Goal: Information Seeking & Learning: Check status

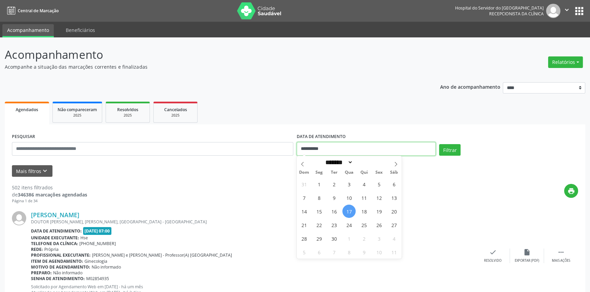
click at [340, 150] on input "**********" at bounding box center [366, 149] width 139 height 14
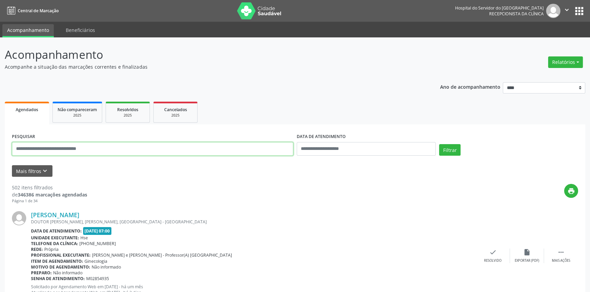
click at [106, 150] on input "text" at bounding box center [152, 149] width 281 height 14
click at [439, 144] on button "Filtrar" at bounding box center [449, 150] width 21 height 12
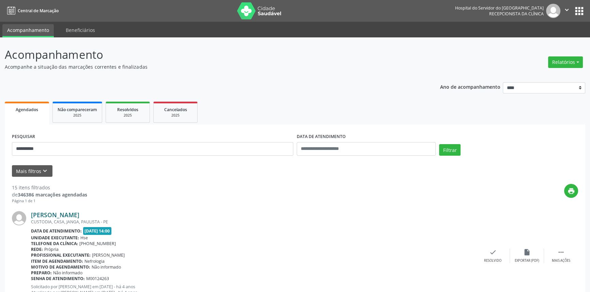
click at [79, 213] on link "[PERSON_NAME]" at bounding box center [55, 214] width 48 height 7
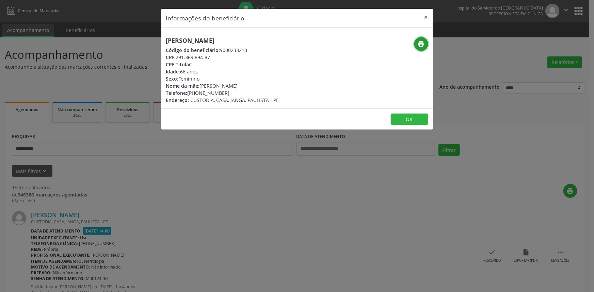
click at [422, 44] on icon "print" at bounding box center [420, 43] width 7 height 7
click at [425, 17] on button "×" at bounding box center [426, 17] width 14 height 17
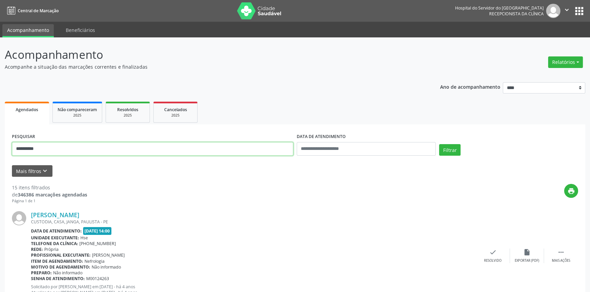
drag, startPoint x: 84, startPoint y: 153, endPoint x: 0, endPoint y: 133, distance: 86.7
click at [439, 144] on button "Filtrar" at bounding box center [449, 150] width 21 height 12
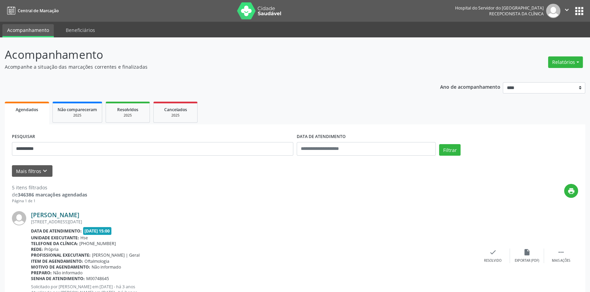
click at [70, 214] on link "[PERSON_NAME]" at bounding box center [55, 214] width 48 height 7
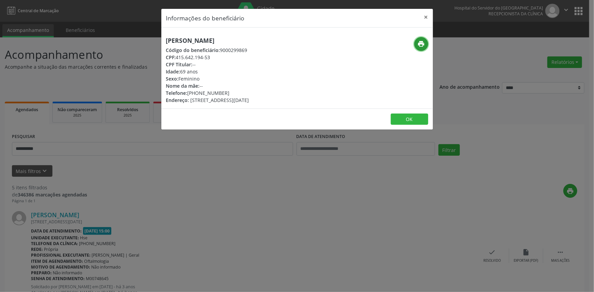
click at [423, 42] on icon "print" at bounding box center [420, 43] width 7 height 7
click at [425, 17] on button "×" at bounding box center [426, 17] width 14 height 17
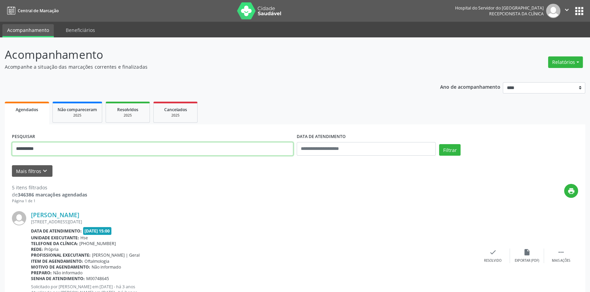
drag, startPoint x: 101, startPoint y: 154, endPoint x: 0, endPoint y: 129, distance: 104.2
click at [439, 144] on button "Filtrar" at bounding box center [449, 150] width 21 height 12
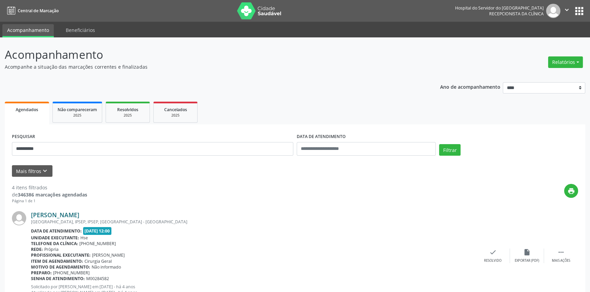
click at [79, 214] on link "[PERSON_NAME]" at bounding box center [55, 214] width 48 height 7
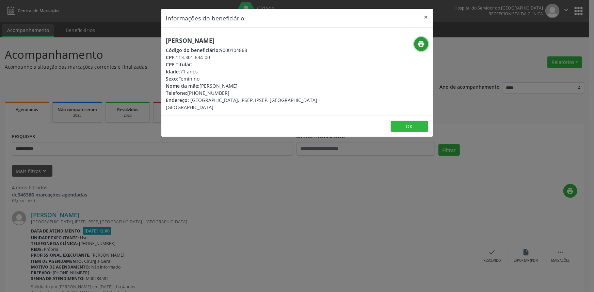
click at [417, 45] on button "print" at bounding box center [421, 44] width 14 height 14
click at [424, 19] on button "×" at bounding box center [426, 17] width 14 height 17
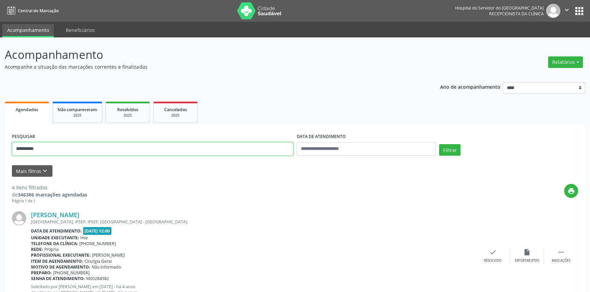
drag, startPoint x: 19, startPoint y: 148, endPoint x: 0, endPoint y: 142, distance: 20.2
type input "**********"
click at [439, 144] on button "Filtrar" at bounding box center [449, 150] width 21 height 12
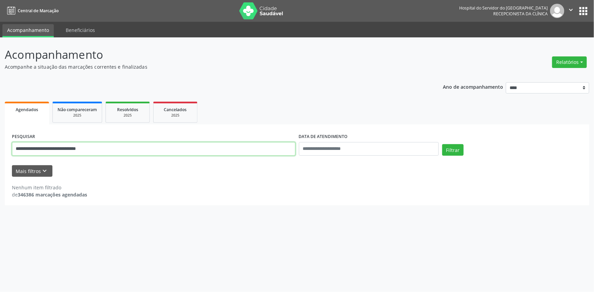
drag, startPoint x: 102, startPoint y: 150, endPoint x: 0, endPoint y: 131, distance: 104.0
click at [0, 133] on div "**********" at bounding box center [297, 164] width 594 height 255
click at [442, 144] on button "Filtrar" at bounding box center [452, 150] width 21 height 12
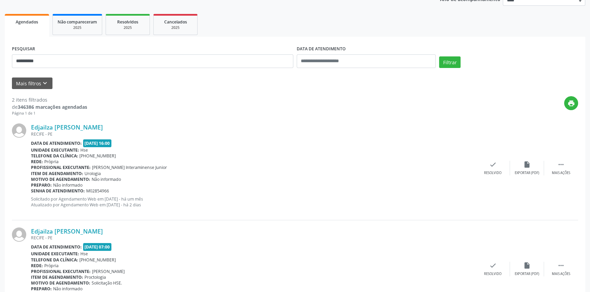
scroll to position [125, 0]
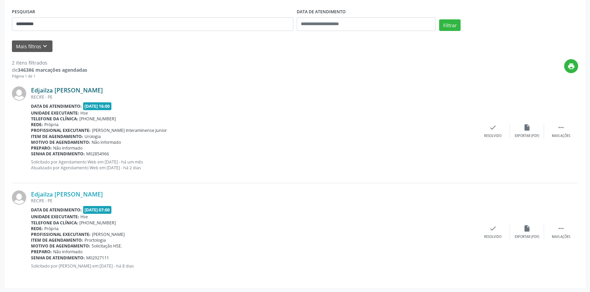
drag, startPoint x: 102, startPoint y: 89, endPoint x: 31, endPoint y: 87, distance: 71.5
click at [31, 87] on div "Edjailza [PERSON_NAME]" at bounding box center [253, 89] width 445 height 7
copy link "Edjailza [PERSON_NAME]"
drag, startPoint x: 50, startPoint y: 26, endPoint x: 0, endPoint y: 21, distance: 50.6
click at [0, 22] on div "**********" at bounding box center [295, 103] width 590 height 381
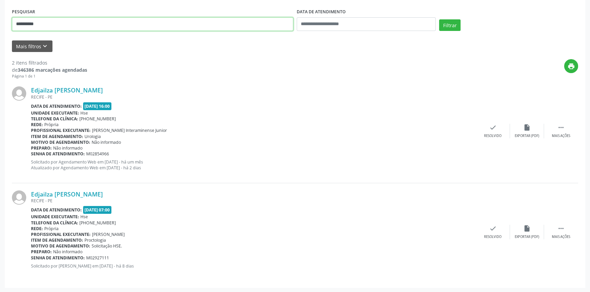
click at [439, 19] on button "Filtrar" at bounding box center [449, 25] width 21 height 12
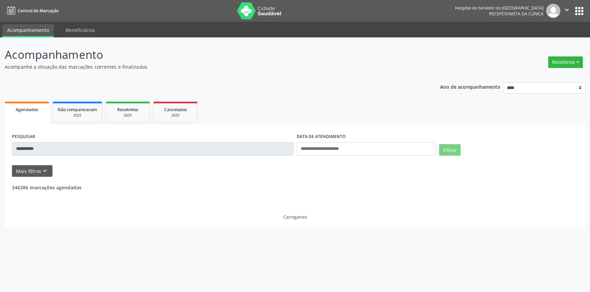
scroll to position [0, 0]
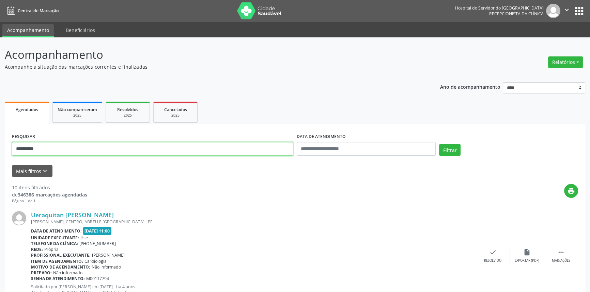
drag, startPoint x: 65, startPoint y: 151, endPoint x: 0, endPoint y: 143, distance: 65.6
click at [439, 144] on button "Filtrar" at bounding box center [449, 150] width 21 height 12
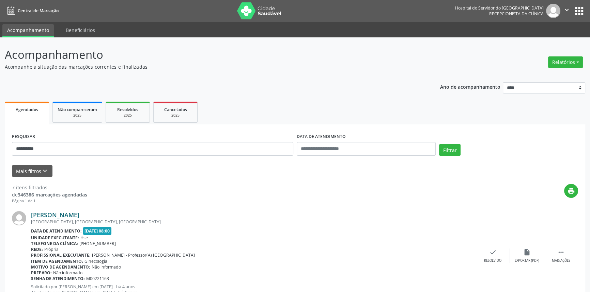
click at [79, 216] on link "[PERSON_NAME]" at bounding box center [55, 214] width 48 height 7
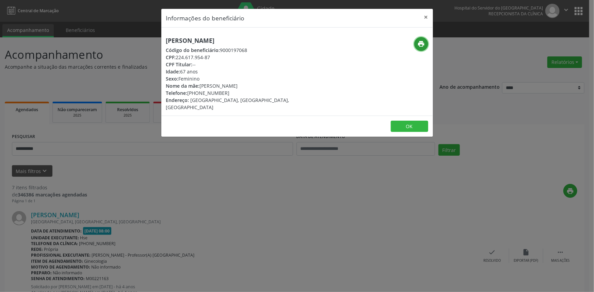
click at [420, 42] on icon "print" at bounding box center [420, 43] width 7 height 7
drag, startPoint x: 428, startPoint y: 16, endPoint x: 414, endPoint y: 36, distance: 24.1
click at [428, 16] on button "×" at bounding box center [426, 17] width 14 height 17
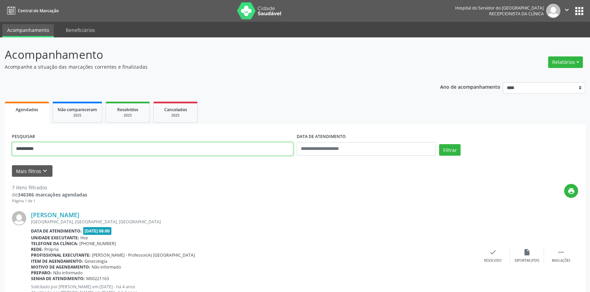
drag, startPoint x: 69, startPoint y: 148, endPoint x: 0, endPoint y: 149, distance: 69.5
paste input "**********"
type input "**********"
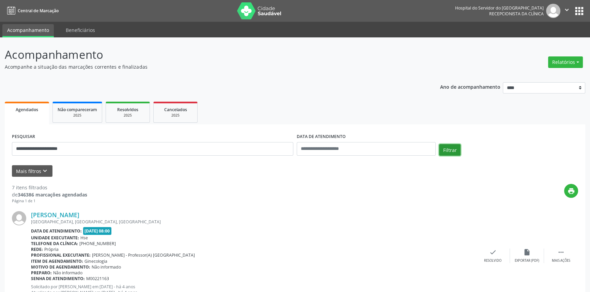
click at [448, 147] on button "Filtrar" at bounding box center [449, 150] width 21 height 12
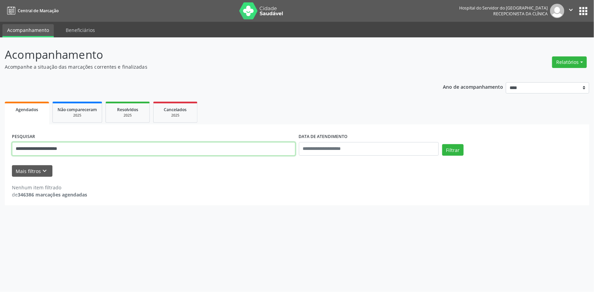
drag, startPoint x: 11, startPoint y: 153, endPoint x: 0, endPoint y: 156, distance: 11.6
click at [0, 156] on div "**********" at bounding box center [297, 164] width 594 height 255
paste input "**********"
click at [442, 144] on button "Filtrar" at bounding box center [452, 150] width 21 height 12
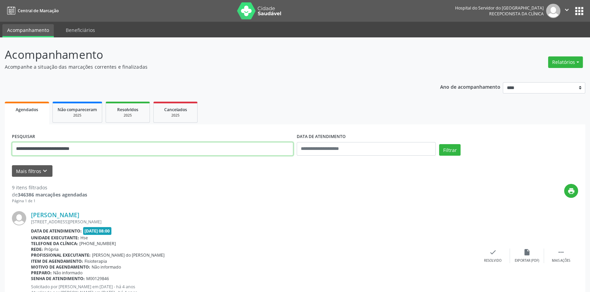
drag, startPoint x: 107, startPoint y: 150, endPoint x: 0, endPoint y: 150, distance: 106.9
paste input "text"
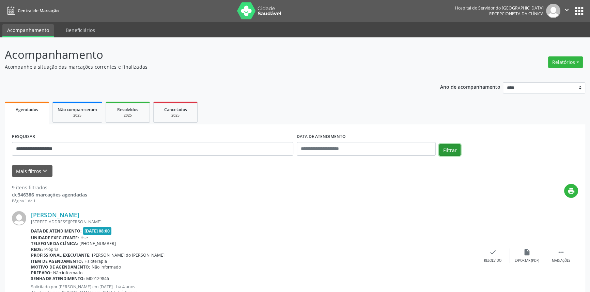
click at [449, 148] on button "Filtrar" at bounding box center [449, 150] width 21 height 12
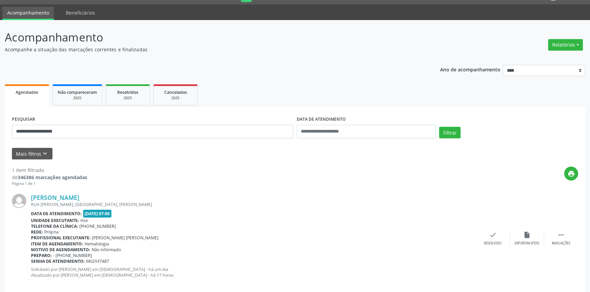
scroll to position [27, 0]
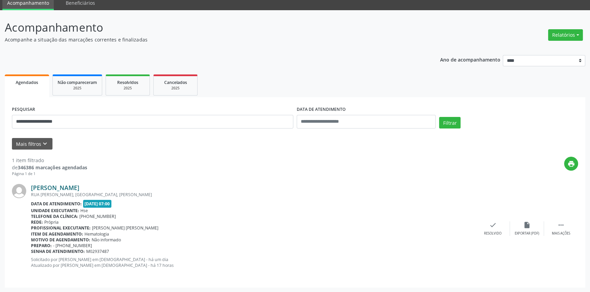
click at [76, 188] on link "[PERSON_NAME]" at bounding box center [55, 187] width 48 height 7
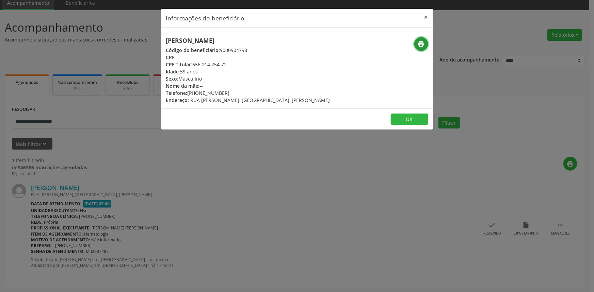
click at [422, 44] on icon "print" at bounding box center [420, 43] width 7 height 7
click at [426, 16] on button "×" at bounding box center [426, 17] width 14 height 17
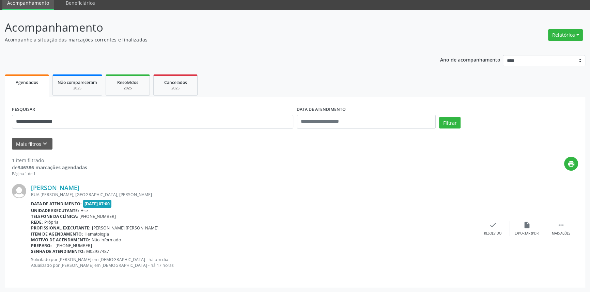
drag, startPoint x: 99, startPoint y: 188, endPoint x: 28, endPoint y: 189, distance: 70.5
click at [30, 189] on div "[PERSON_NAME] RUA [GEOGRAPHIC_DATA], [GEOGRAPHIC_DATA], [PERSON_NAME] Data de a…" at bounding box center [295, 228] width 566 height 103
copy div "[PERSON_NAME]"
click at [79, 187] on link "[PERSON_NAME]" at bounding box center [55, 187] width 48 height 7
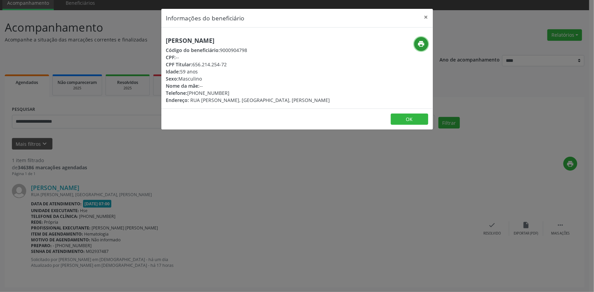
click at [420, 46] on icon "print" at bounding box center [420, 43] width 7 height 7
click at [426, 17] on button "×" at bounding box center [426, 17] width 14 height 17
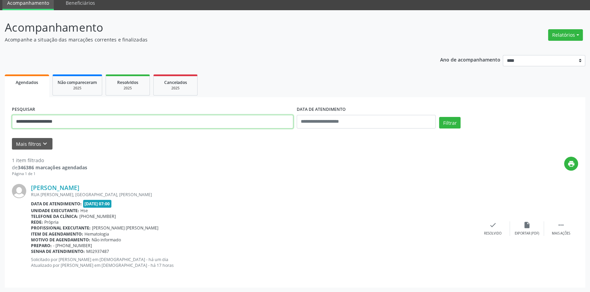
drag, startPoint x: 81, startPoint y: 124, endPoint x: 0, endPoint y: 123, distance: 81.4
click at [0, 123] on div "**********" at bounding box center [295, 151] width 590 height 283
paste input "*********"
click at [443, 123] on button "Filtrar" at bounding box center [449, 123] width 21 height 12
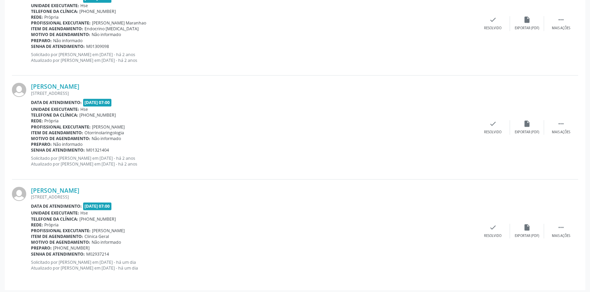
scroll to position [1169, 0]
drag, startPoint x: 126, startPoint y: 188, endPoint x: 33, endPoint y: 187, distance: 93.3
click at [33, 187] on div "[PERSON_NAME]" at bounding box center [253, 189] width 445 height 7
copy link "[PERSON_NAME]"
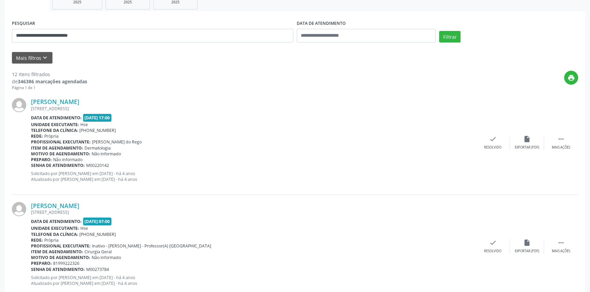
scroll to position [55, 0]
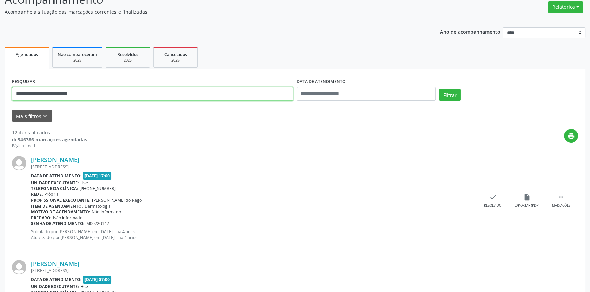
drag, startPoint x: 100, startPoint y: 89, endPoint x: 0, endPoint y: 93, distance: 100.5
paste input "text"
type input "**********"
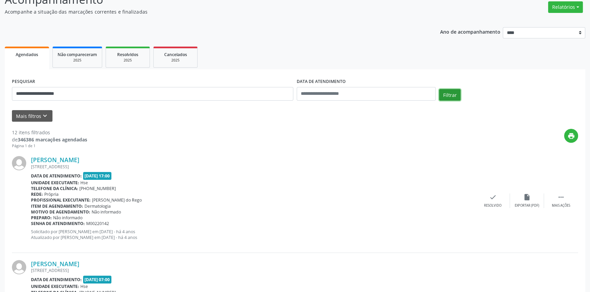
click at [453, 95] on button "Filtrar" at bounding box center [449, 95] width 21 height 12
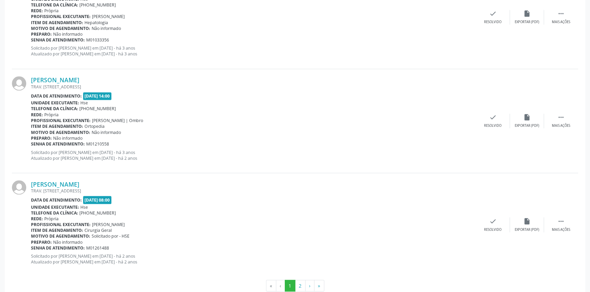
scroll to position [1501, 0]
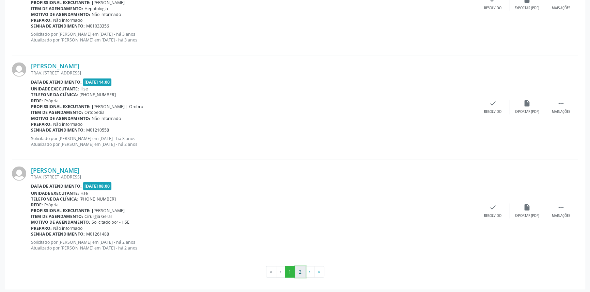
click at [299, 274] on button "2" at bounding box center [300, 272] width 11 height 12
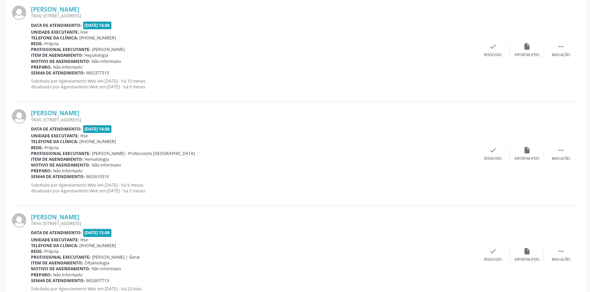
scroll to position [975, 0]
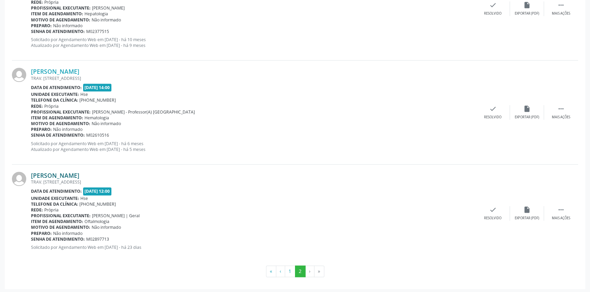
drag, startPoint x: 107, startPoint y: 174, endPoint x: 31, endPoint y: 173, distance: 76.3
click at [31, 173] on div "[PERSON_NAME]" at bounding box center [253, 175] width 445 height 7
copy link "[PERSON_NAME]"
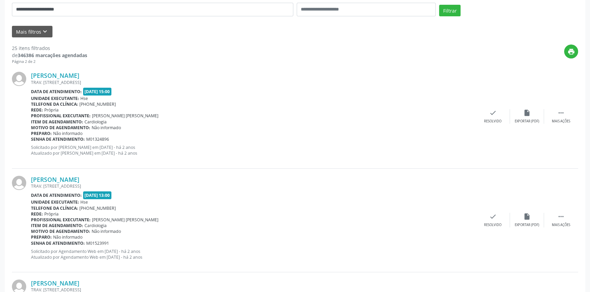
scroll to position [16, 0]
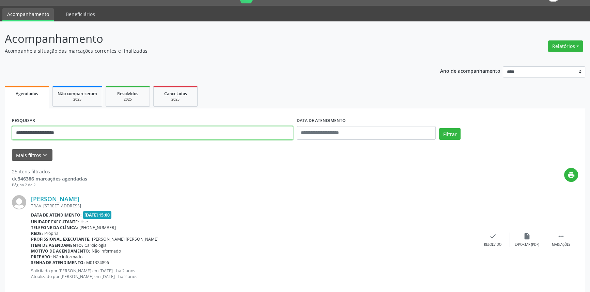
drag, startPoint x: 90, startPoint y: 130, endPoint x: 0, endPoint y: 119, distance: 90.6
click at [439, 128] on button "Filtrar" at bounding box center [449, 134] width 21 height 12
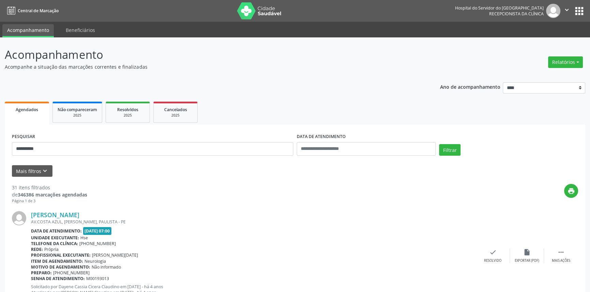
drag, startPoint x: 29, startPoint y: 135, endPoint x: 0, endPoint y: 127, distance: 30.0
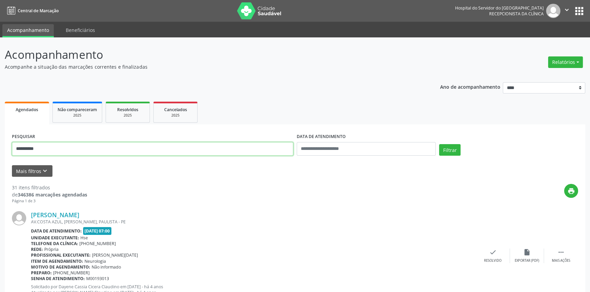
click at [44, 143] on input "**********" at bounding box center [152, 149] width 281 height 14
drag, startPoint x: 46, startPoint y: 146, endPoint x: 0, endPoint y: 136, distance: 47.3
paste input "**********"
click at [439, 144] on button "Filtrar" at bounding box center [449, 150] width 21 height 12
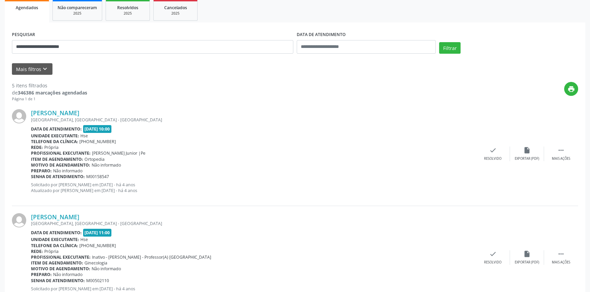
scroll to position [9, 0]
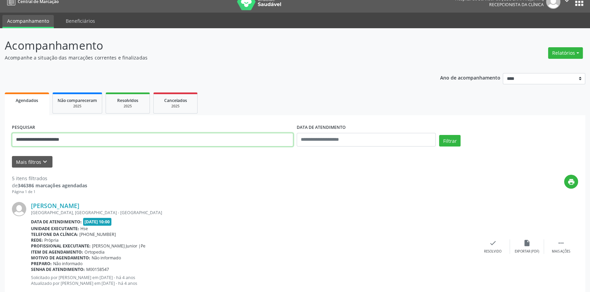
drag, startPoint x: 84, startPoint y: 140, endPoint x: 38, endPoint y: 136, distance: 46.5
click at [42, 136] on input "**********" at bounding box center [152, 140] width 281 height 14
type input "*"
click at [439, 135] on button "Filtrar" at bounding box center [449, 141] width 21 height 12
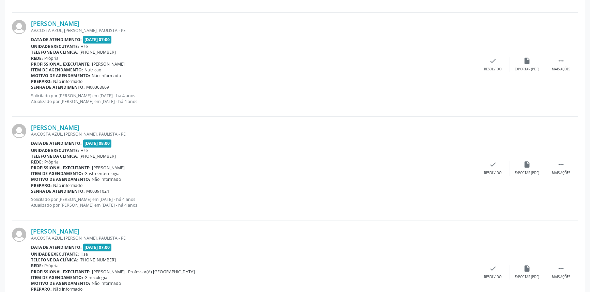
scroll to position [1501, 0]
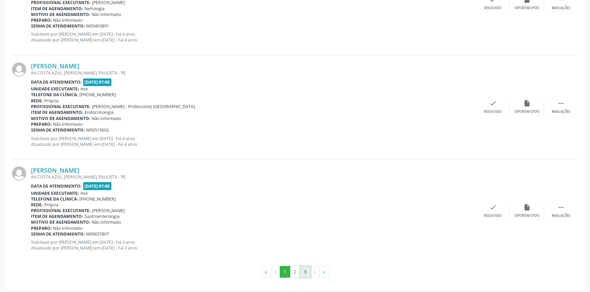
click at [304, 272] on button "3" at bounding box center [305, 272] width 11 height 12
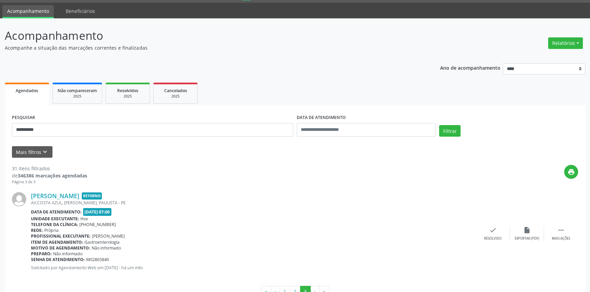
scroll to position [41, 0]
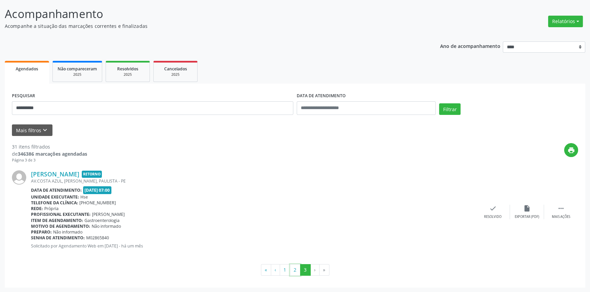
click at [296, 271] on button "2" at bounding box center [295, 271] width 11 height 12
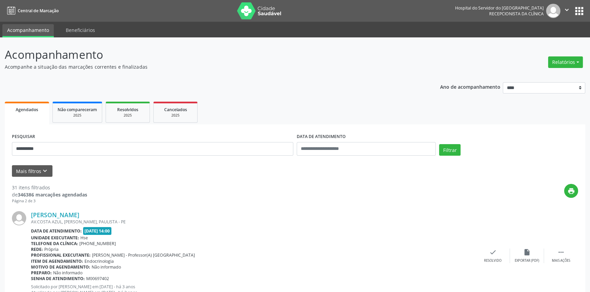
scroll to position [1501, 0]
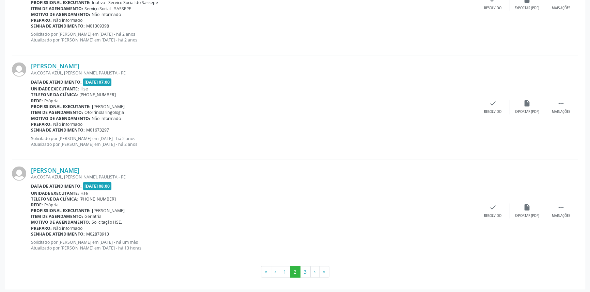
click at [61, 155] on div "[PERSON_NAME] AV.COSTA AZUL, [PERSON_NAME], [GEOGRAPHIC_DATA] - [GEOGRAPHIC_DAT…" at bounding box center [295, 107] width 566 height 104
drag, startPoint x: 129, startPoint y: 166, endPoint x: 31, endPoint y: 169, distance: 97.7
click at [31, 169] on div "[PERSON_NAME]" at bounding box center [253, 169] width 445 height 7
copy link "[PERSON_NAME]"
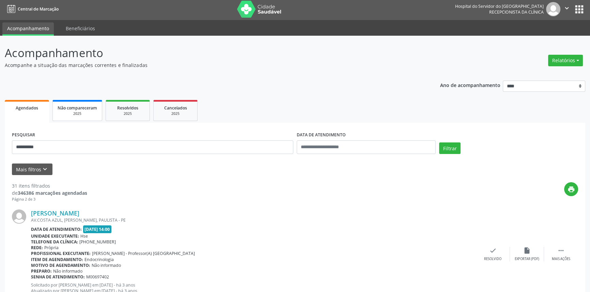
scroll to position [0, 0]
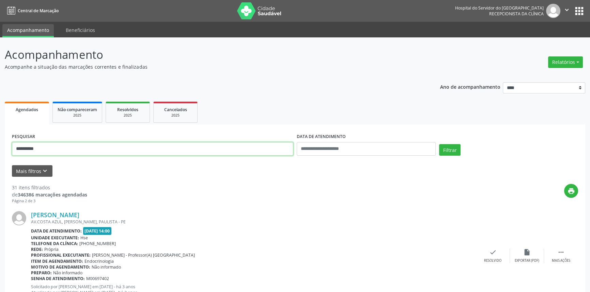
drag, startPoint x: 38, startPoint y: 142, endPoint x: 0, endPoint y: 137, distance: 38.9
click at [439, 144] on button "Filtrar" at bounding box center [449, 150] width 21 height 12
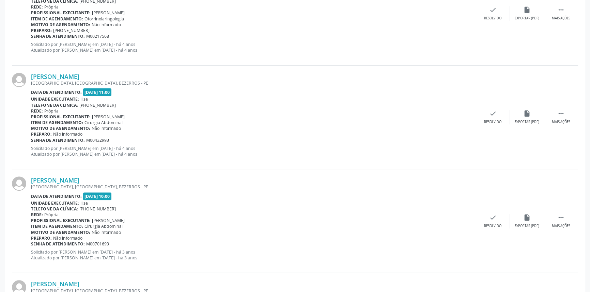
scroll to position [62, 0]
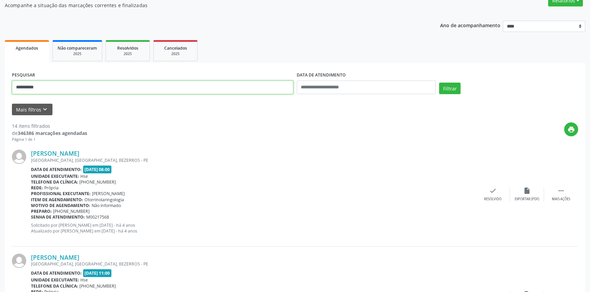
drag, startPoint x: 47, startPoint y: 85, endPoint x: 0, endPoint y: 61, distance: 52.4
type input "**********"
click at [439, 83] on button "Filtrar" at bounding box center [449, 89] width 21 height 12
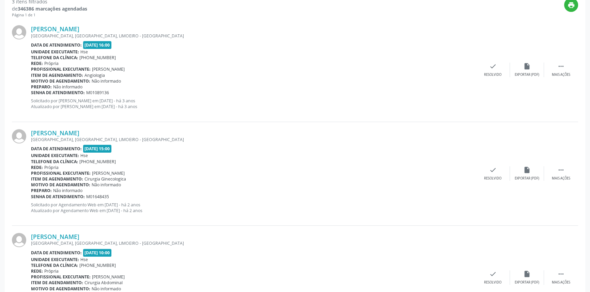
scroll to position [235, 0]
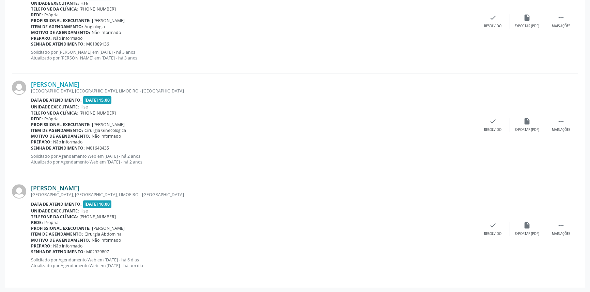
drag, startPoint x: 116, startPoint y: 188, endPoint x: 31, endPoint y: 188, distance: 84.8
click at [31, 188] on div "[PERSON_NAME]" at bounding box center [253, 188] width 445 height 7
copy link "[PERSON_NAME]"
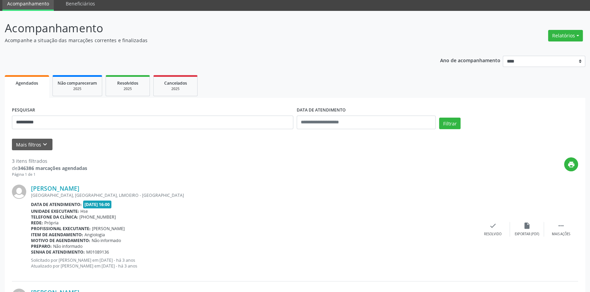
scroll to position [0, 0]
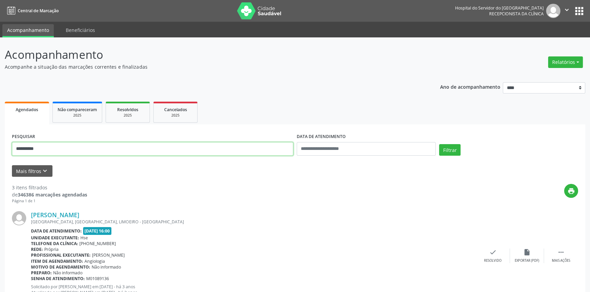
drag, startPoint x: 85, startPoint y: 154, endPoint x: 0, endPoint y: 130, distance: 88.6
click at [0, 132] on div "**********" at bounding box center [295, 282] width 590 height 490
type input "**********"
click at [439, 144] on button "Filtrar" at bounding box center [449, 150] width 21 height 12
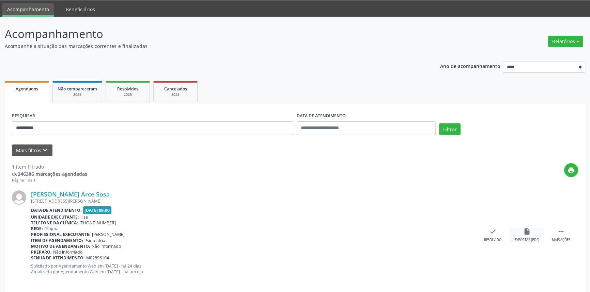
scroll to position [27, 0]
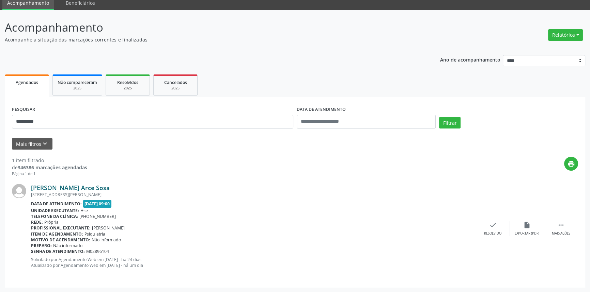
drag, startPoint x: 123, startPoint y: 187, endPoint x: 32, endPoint y: 187, distance: 90.9
click at [32, 186] on div "[PERSON_NAME] Arce Sosa" at bounding box center [253, 187] width 445 height 7
copy link "[PERSON_NAME] Arce Sosa"
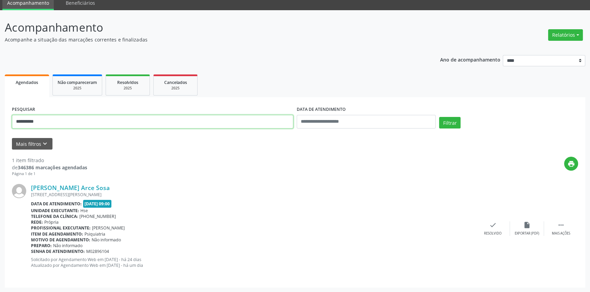
drag, startPoint x: 52, startPoint y: 123, endPoint x: 0, endPoint y: 99, distance: 57.7
click at [0, 111] on div "**********" at bounding box center [295, 151] width 590 height 283
type input "**********"
click at [439, 117] on button "Filtrar" at bounding box center [449, 123] width 21 height 12
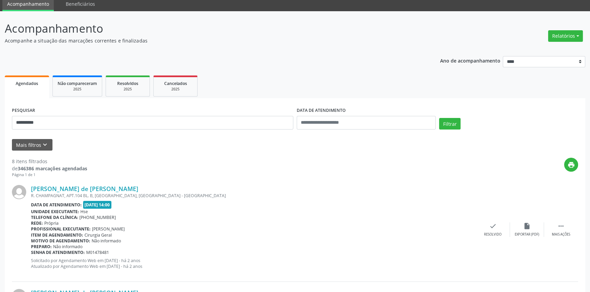
scroll to position [0, 0]
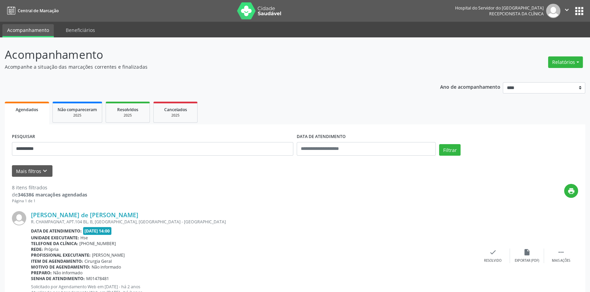
drag, startPoint x: 84, startPoint y: 156, endPoint x: 0, endPoint y: 150, distance: 83.9
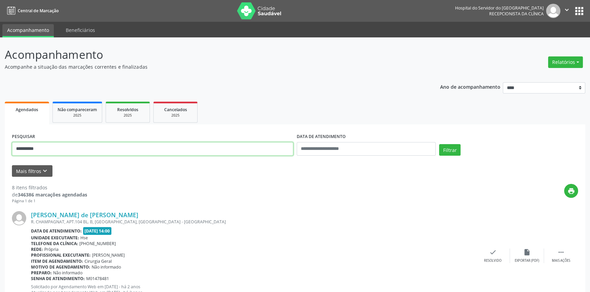
click at [439, 144] on button "Filtrar" at bounding box center [449, 150] width 21 height 12
drag, startPoint x: 70, startPoint y: 147, endPoint x: 0, endPoint y: 150, distance: 70.2
click at [0, 150] on div "**********" at bounding box center [295, 178] width 590 height 283
paste input "**********"
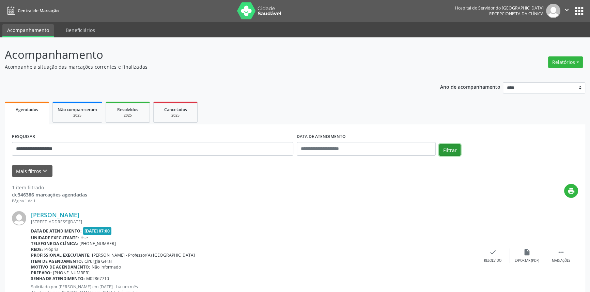
click at [445, 148] on button "Filtrar" at bounding box center [449, 150] width 21 height 12
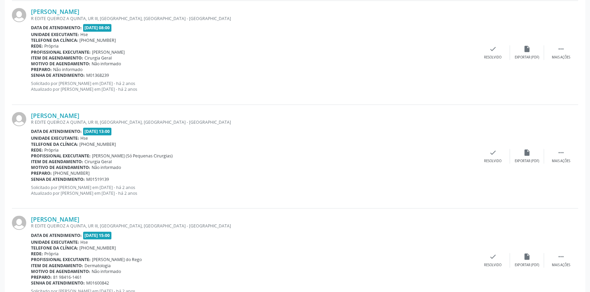
scroll to position [1273, 0]
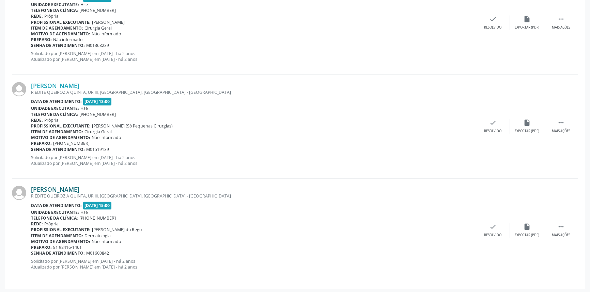
click at [79, 187] on link "[PERSON_NAME]" at bounding box center [55, 189] width 48 height 7
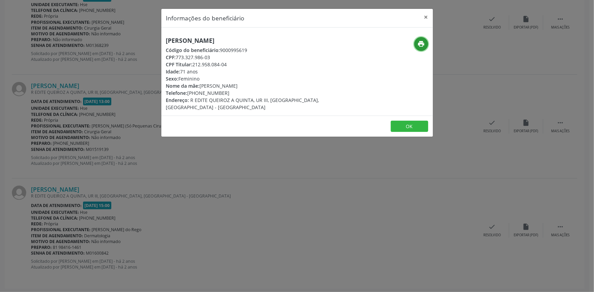
click at [422, 43] on icon "print" at bounding box center [420, 43] width 7 height 7
click at [428, 14] on button "×" at bounding box center [426, 17] width 14 height 17
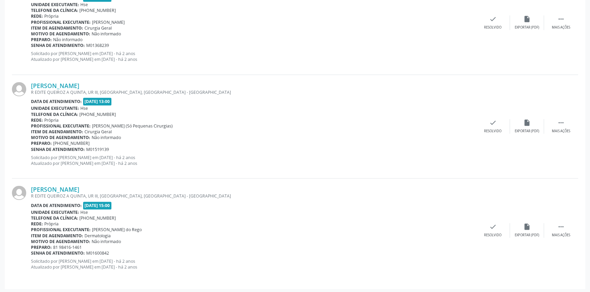
drag, startPoint x: 102, startPoint y: 188, endPoint x: 29, endPoint y: 188, distance: 72.5
click at [29, 188] on div "[PERSON_NAME] R EDITE QUEIROZ A QUINTA, UR III, [GEOGRAPHIC_DATA], [GEOGRAPHIC_…" at bounding box center [295, 230] width 566 height 103
copy div "[PERSON_NAME]"
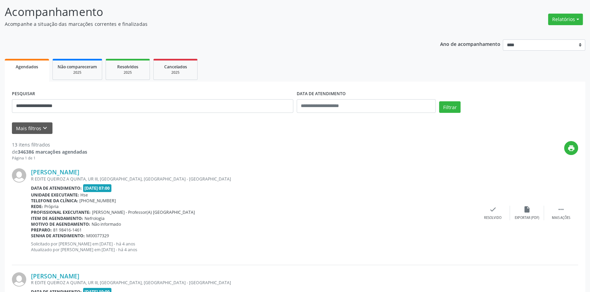
scroll to position [0, 0]
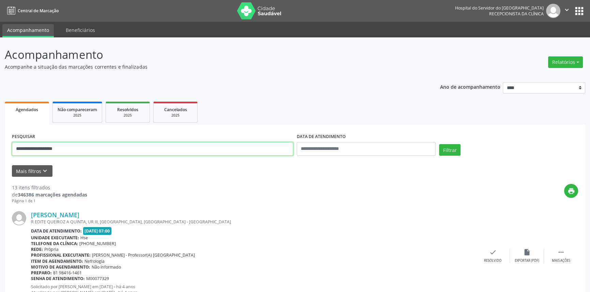
click at [95, 144] on input "**********" at bounding box center [152, 149] width 281 height 14
click at [439, 144] on button "Filtrar" at bounding box center [449, 150] width 21 height 12
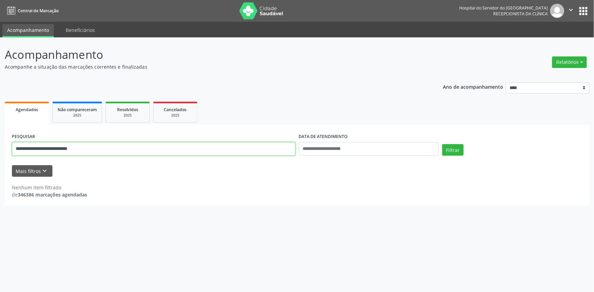
click at [50, 149] on input "**********" at bounding box center [154, 149] width 284 height 14
click at [442, 144] on button "Filtrar" at bounding box center [452, 150] width 21 height 12
click at [100, 148] on input "**********" at bounding box center [154, 149] width 284 height 14
click at [442, 144] on button "Filtrar" at bounding box center [452, 150] width 21 height 12
click at [100, 148] on input "**********" at bounding box center [154, 149] width 284 height 14
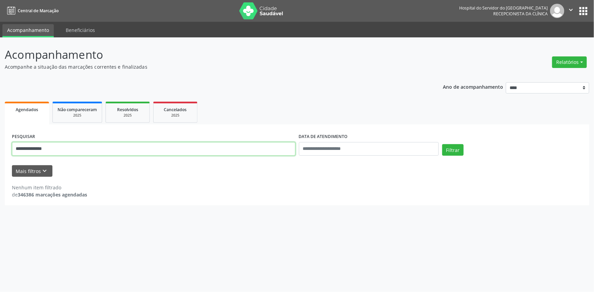
click at [442, 144] on button "Filtrar" at bounding box center [452, 150] width 21 height 12
drag, startPoint x: 92, startPoint y: 148, endPoint x: 8, endPoint y: 142, distance: 84.0
click at [8, 142] on div "**********" at bounding box center [297, 165] width 585 height 81
type input "**********"
click at [442, 144] on button "Filtrar" at bounding box center [452, 150] width 21 height 12
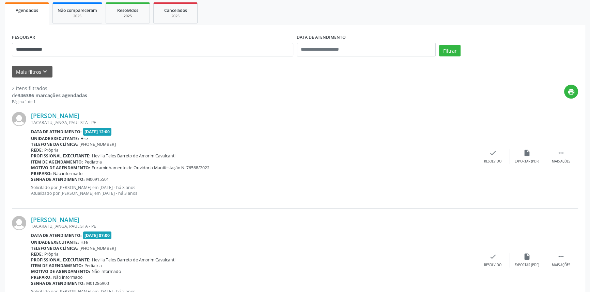
scroll to position [131, 0]
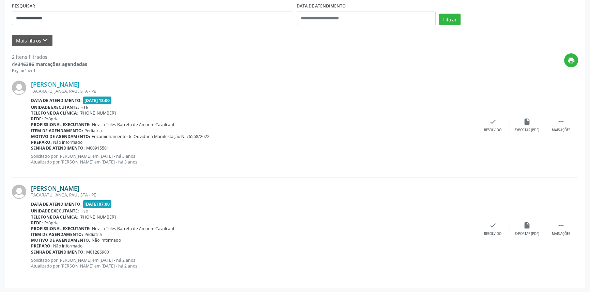
drag, startPoint x: 134, startPoint y: 189, endPoint x: 31, endPoint y: 186, distance: 103.9
click at [31, 186] on div "[PERSON_NAME]" at bounding box center [253, 188] width 445 height 7
drag, startPoint x: 30, startPoint y: 186, endPoint x: 183, endPoint y: 214, distance: 155.2
click at [183, 214] on div "Telefone da clínica: [PHONE_NUMBER]" at bounding box center [253, 217] width 445 height 6
drag, startPoint x: 143, startPoint y: 184, endPoint x: 31, endPoint y: 190, distance: 112.2
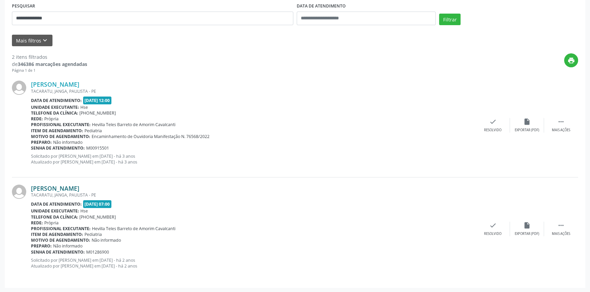
click at [31, 190] on div "[PERSON_NAME]" at bounding box center [253, 188] width 445 height 7
click at [79, 186] on link "[PERSON_NAME]" at bounding box center [55, 188] width 48 height 7
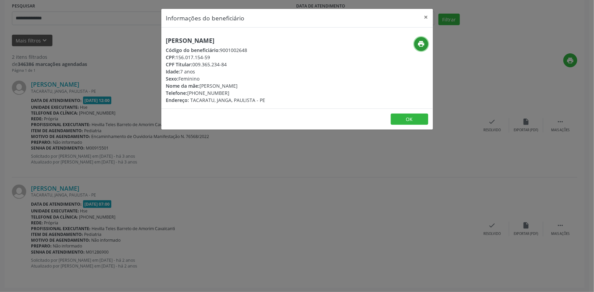
click at [419, 45] on icon "print" at bounding box center [420, 43] width 7 height 7
click at [425, 18] on button "×" at bounding box center [426, 17] width 14 height 17
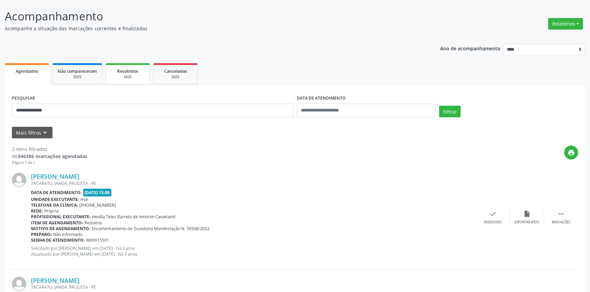
scroll to position [38, 0]
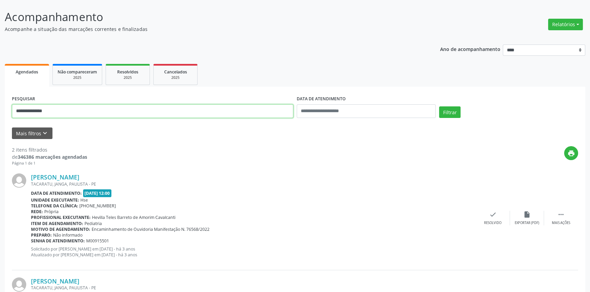
drag, startPoint x: 0, startPoint y: 102, endPoint x: 0, endPoint y: 95, distance: 7.1
click at [0, 95] on div "**********" at bounding box center [295, 193] width 590 height 386
click at [439, 107] on button "Filtrar" at bounding box center [449, 113] width 21 height 12
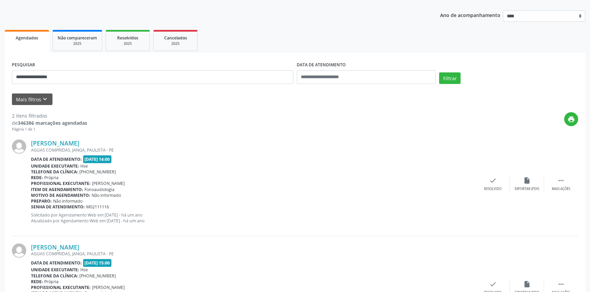
scroll to position [131, 0]
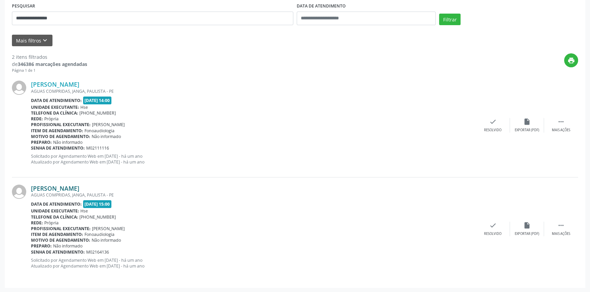
click at [79, 190] on link "[PERSON_NAME]" at bounding box center [55, 188] width 48 height 7
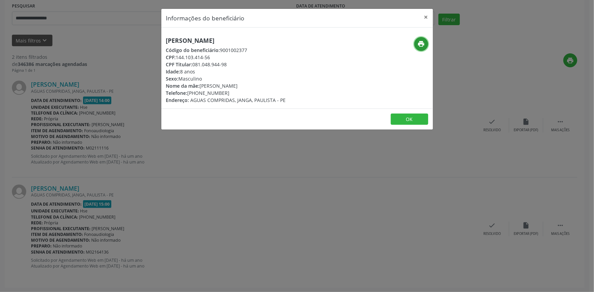
click at [420, 41] on icon "print" at bounding box center [420, 43] width 7 height 7
click at [426, 16] on button "×" at bounding box center [426, 17] width 14 height 17
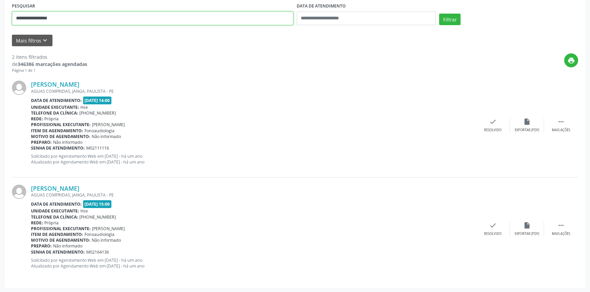
drag, startPoint x: 25, startPoint y: 20, endPoint x: 0, endPoint y: 17, distance: 25.0
click at [0, 18] on div "**********" at bounding box center [295, 100] width 590 height 386
click at [439, 14] on button "Filtrar" at bounding box center [449, 20] width 21 height 12
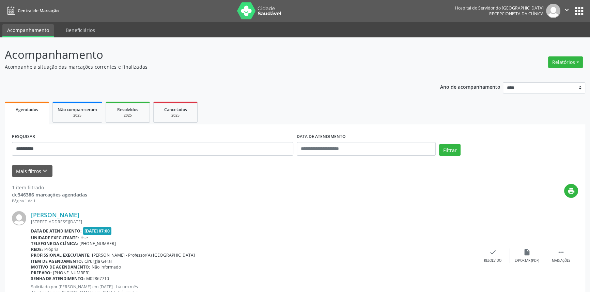
scroll to position [27, 0]
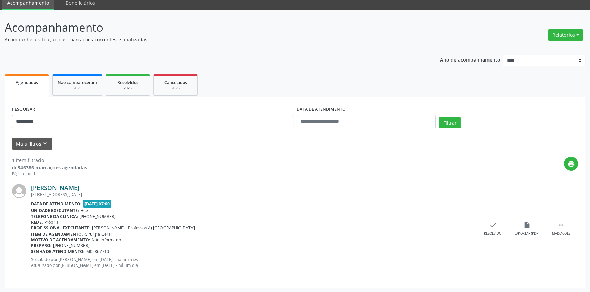
drag, startPoint x: 133, startPoint y: 187, endPoint x: 31, endPoint y: 185, distance: 102.9
click at [31, 185] on div "[PERSON_NAME]" at bounding box center [253, 187] width 445 height 7
click at [79, 187] on link "[PERSON_NAME]" at bounding box center [55, 187] width 48 height 7
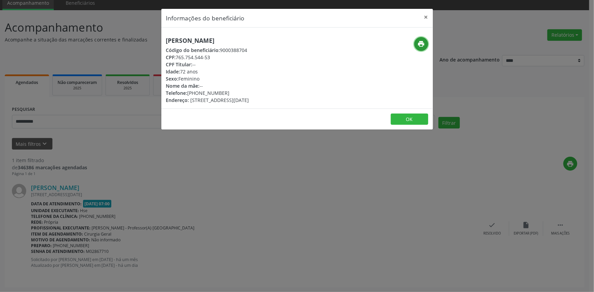
click at [424, 38] on button "print" at bounding box center [421, 44] width 14 height 14
drag, startPoint x: 428, startPoint y: 14, endPoint x: 422, endPoint y: 19, distance: 7.5
click at [425, 17] on button "×" at bounding box center [426, 17] width 14 height 17
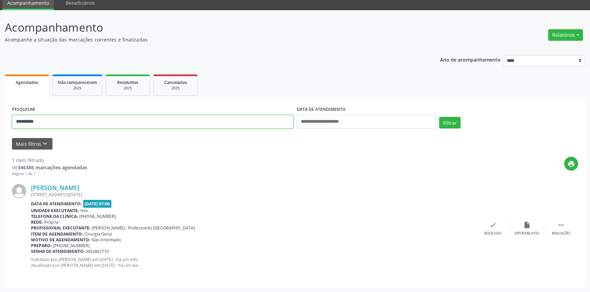
drag, startPoint x: 49, startPoint y: 123, endPoint x: 0, endPoint y: 116, distance: 49.4
click at [0, 117] on div "**********" at bounding box center [295, 151] width 590 height 283
click at [439, 117] on button "Filtrar" at bounding box center [449, 123] width 21 height 12
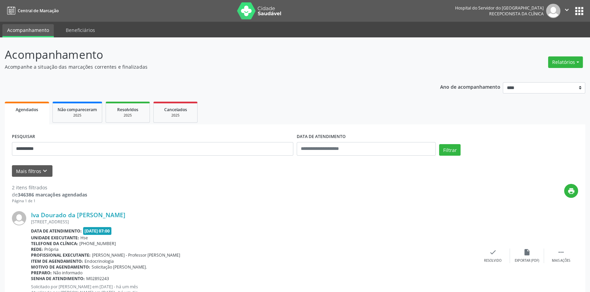
scroll to position [131, 0]
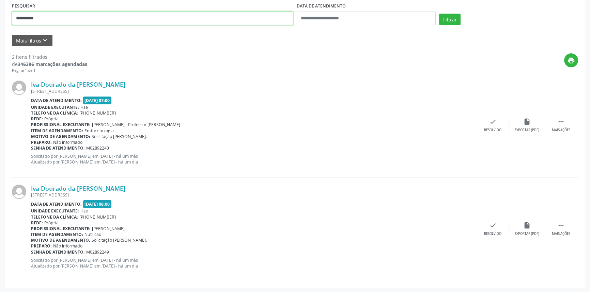
drag, startPoint x: 63, startPoint y: 19, endPoint x: 0, endPoint y: 12, distance: 63.7
click at [0, 12] on div "**********" at bounding box center [295, 100] width 590 height 386
type input "**********"
click at [439, 14] on button "Filtrar" at bounding box center [449, 20] width 21 height 12
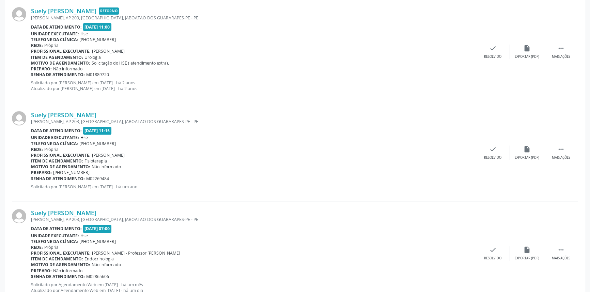
scroll to position [229, 0]
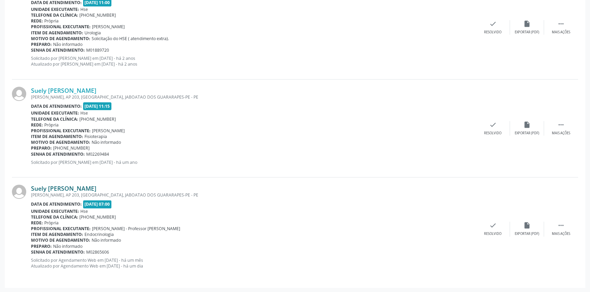
drag, startPoint x: 119, startPoint y: 188, endPoint x: 31, endPoint y: 188, distance: 88.5
click at [31, 188] on div "Suely [PERSON_NAME]" at bounding box center [253, 188] width 445 height 7
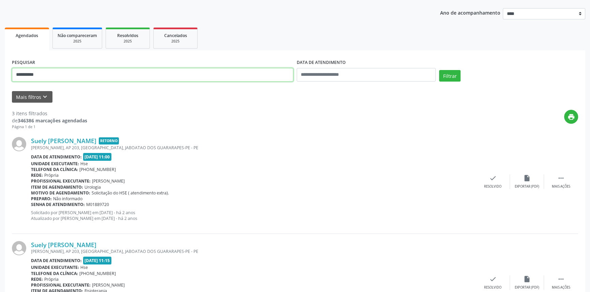
drag, startPoint x: 58, startPoint y: 73, endPoint x: 0, endPoint y: 71, distance: 57.9
click at [0, 75] on div "**********" at bounding box center [295, 205] width 590 height 484
type input "**********"
click at [439, 70] on button "Filtrar" at bounding box center [449, 76] width 21 height 12
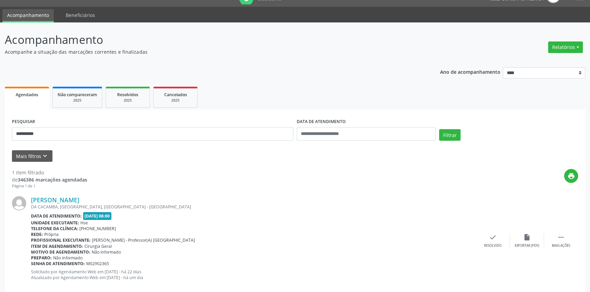
scroll to position [27, 0]
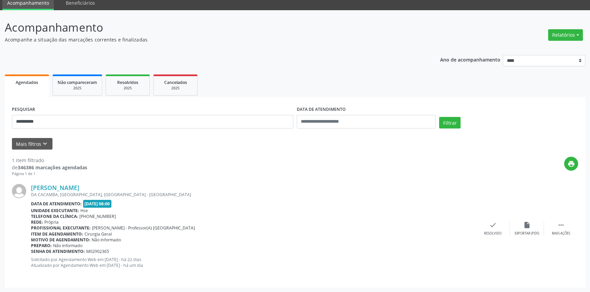
drag, startPoint x: 131, startPoint y: 187, endPoint x: 31, endPoint y: 187, distance: 100.8
click at [31, 187] on div "[PERSON_NAME] DA CACAMBA, [GEOGRAPHIC_DATA], [GEOGRAPHIC_DATA] - [GEOGRAPHIC_DA…" at bounding box center [295, 228] width 566 height 103
drag, startPoint x: 47, startPoint y: 122, endPoint x: 0, endPoint y: 108, distance: 49.0
click at [0, 107] on div "**********" at bounding box center [295, 151] width 590 height 283
type input "**********"
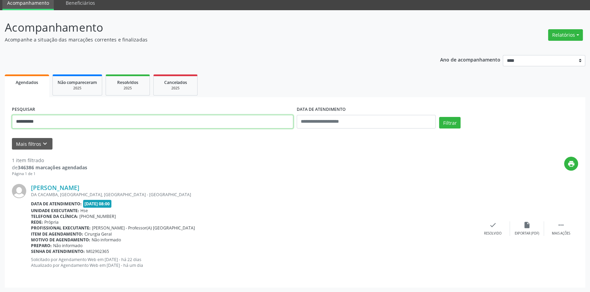
click at [439, 117] on button "Filtrar" at bounding box center [449, 123] width 21 height 12
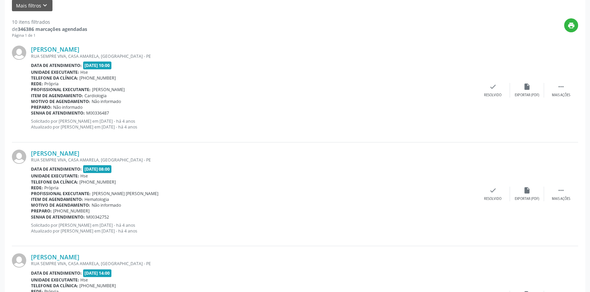
scroll to position [962, 0]
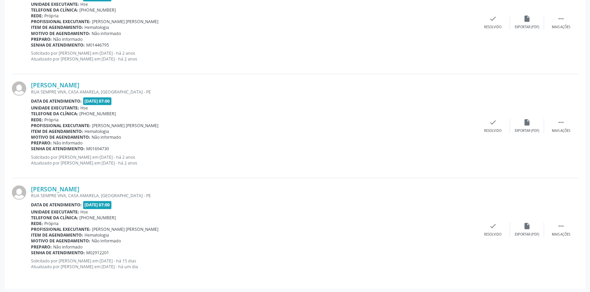
drag, startPoint x: 101, startPoint y: 187, endPoint x: 29, endPoint y: 185, distance: 71.9
click at [29, 185] on div "[PERSON_NAME] RUA SEMPRE VIVA, [GEOGRAPHIC_DATA], [GEOGRAPHIC_DATA] - PE Data d…" at bounding box center [295, 229] width 566 height 103
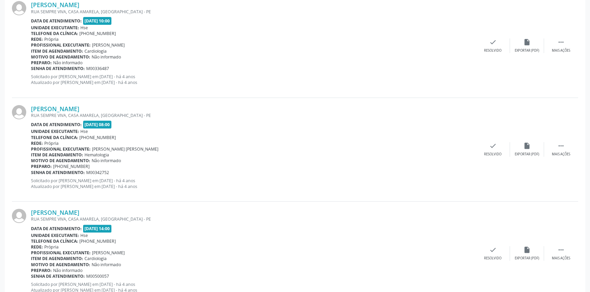
scroll to position [126, 0]
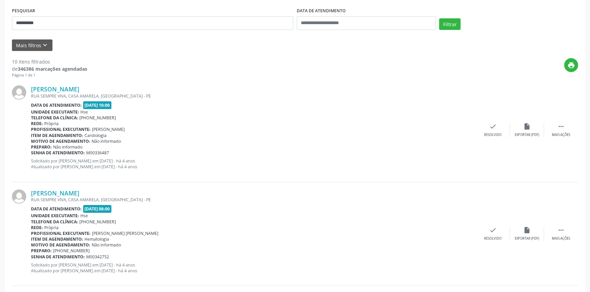
drag, startPoint x: 31, startPoint y: 22, endPoint x: 22, endPoint y: 19, distance: 8.8
click at [22, 19] on div "**********" at bounding box center [152, 20] width 285 height 29
drag, startPoint x: 44, startPoint y: 24, endPoint x: 0, endPoint y: 24, distance: 44.3
click at [439, 18] on button "Filtrar" at bounding box center [449, 24] width 21 height 12
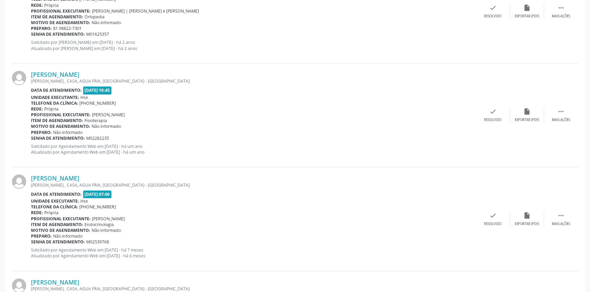
scroll to position [681, 0]
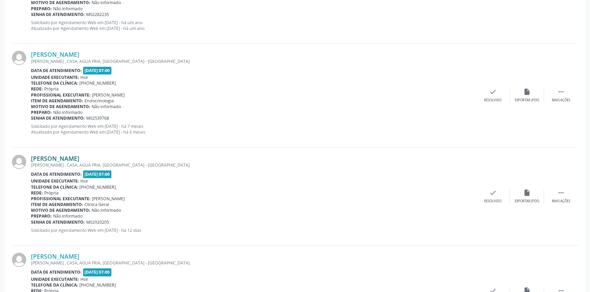
drag, startPoint x: 119, startPoint y: 154, endPoint x: 31, endPoint y: 155, distance: 87.8
click at [31, 155] on div "[PERSON_NAME]" at bounding box center [253, 158] width 445 height 7
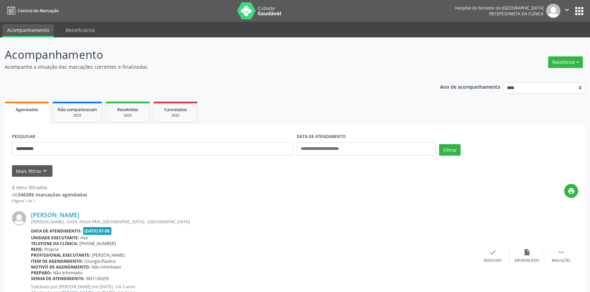
scroll to position [0, 0]
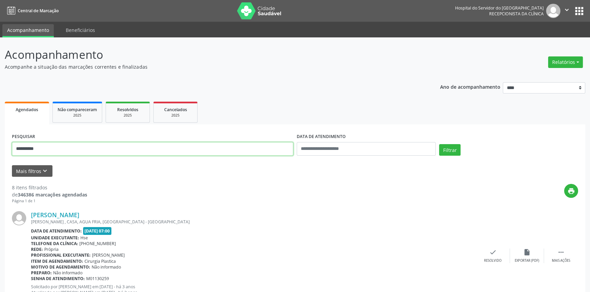
drag, startPoint x: 60, startPoint y: 149, endPoint x: 0, endPoint y: 147, distance: 59.9
type input "**********"
click at [439, 144] on button "Filtrar" at bounding box center [449, 150] width 21 height 12
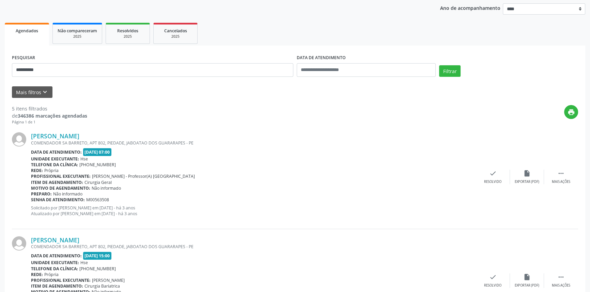
scroll to position [9, 0]
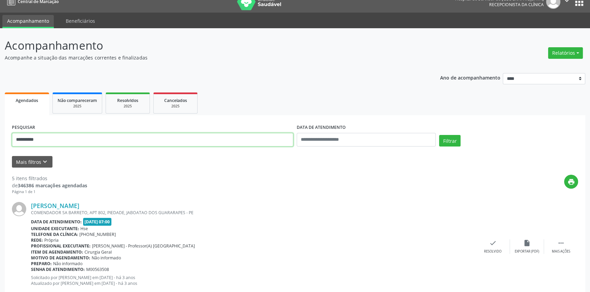
drag, startPoint x: 89, startPoint y: 142, endPoint x: 0, endPoint y: 127, distance: 90.4
type input "**********"
click at [439, 135] on button "Filtrar" at bounding box center [449, 141] width 21 height 12
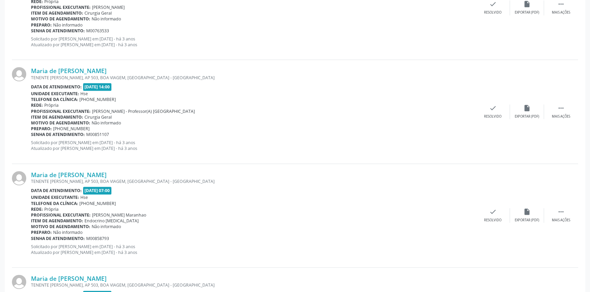
scroll to position [1501, 0]
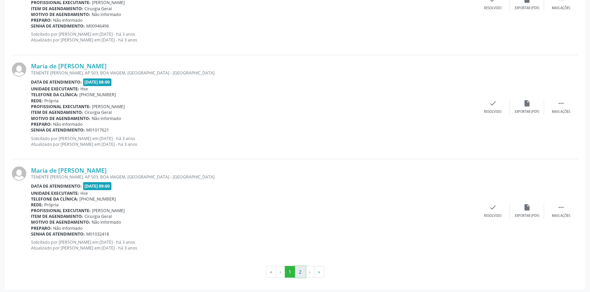
click at [302, 270] on button "2" at bounding box center [300, 272] width 11 height 12
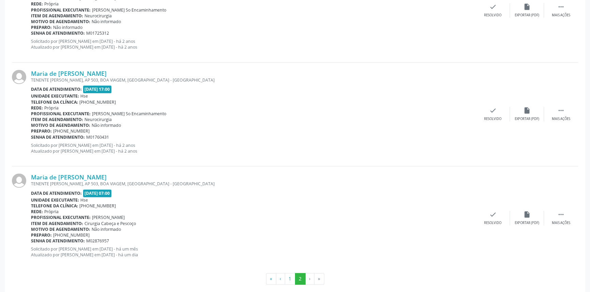
scroll to position [1293, 0]
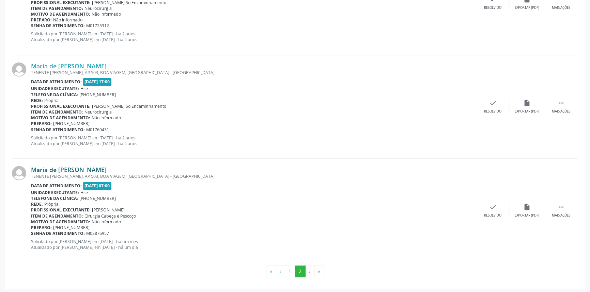
drag, startPoint x: 131, startPoint y: 166, endPoint x: 31, endPoint y: 166, distance: 99.8
click at [31, 166] on div "Maria de [PERSON_NAME]" at bounding box center [253, 169] width 445 height 7
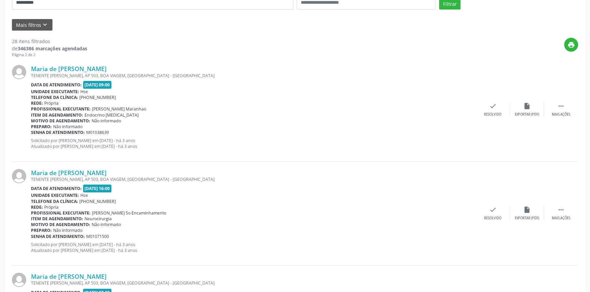
scroll to position [0, 0]
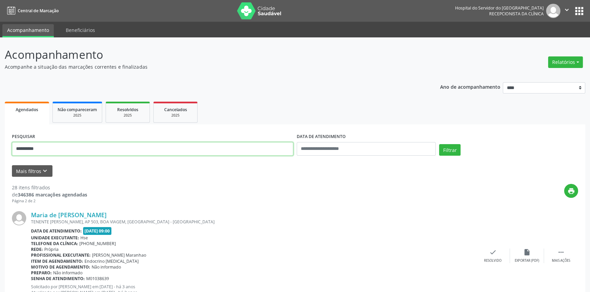
drag, startPoint x: 38, startPoint y: 155, endPoint x: 0, endPoint y: 143, distance: 40.4
type input "**********"
click at [439, 144] on button "Filtrar" at bounding box center [449, 150] width 21 height 12
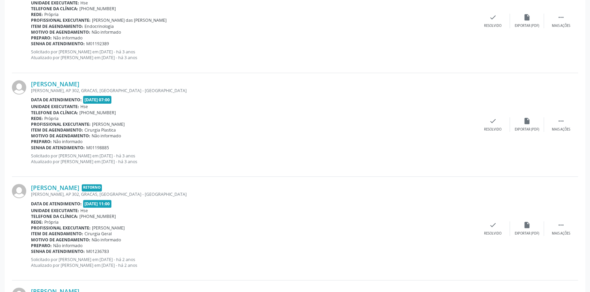
scroll to position [81, 0]
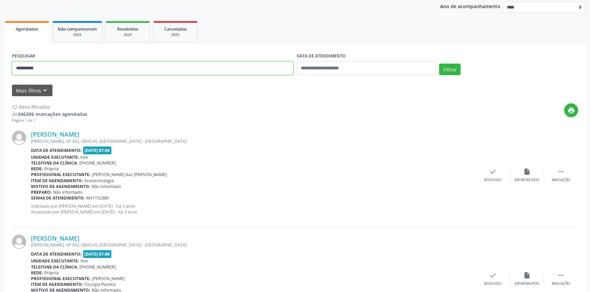
drag, startPoint x: 33, startPoint y: 67, endPoint x: 0, endPoint y: 62, distance: 33.1
type input "**********"
click at [439, 64] on button "Filtrar" at bounding box center [449, 70] width 21 height 12
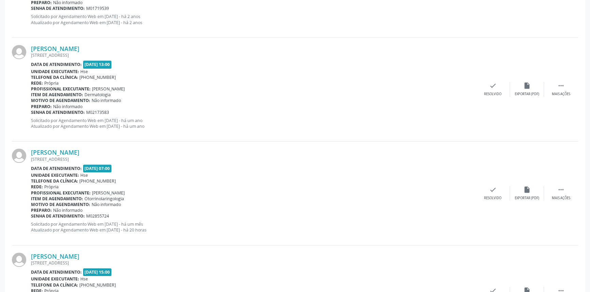
scroll to position [582, 0]
drag, startPoint x: 112, startPoint y: 153, endPoint x: 32, endPoint y: 152, distance: 80.7
click at [32, 152] on div "[PERSON_NAME]" at bounding box center [253, 152] width 445 height 7
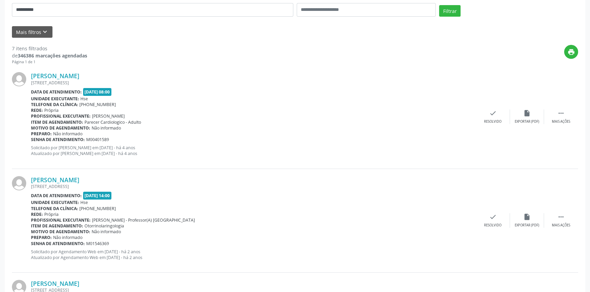
scroll to position [77, 0]
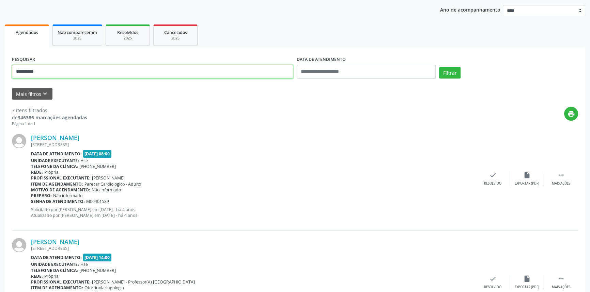
drag, startPoint x: 67, startPoint y: 74, endPoint x: 0, endPoint y: 73, distance: 67.1
type input "**********"
click at [439, 67] on button "Filtrar" at bounding box center [449, 73] width 21 height 12
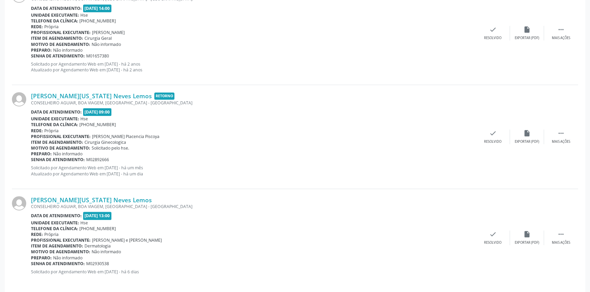
scroll to position [436, 0]
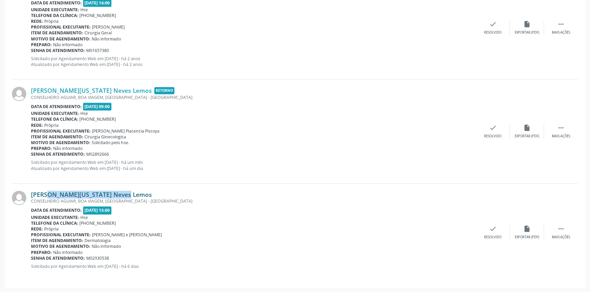
drag, startPoint x: 115, startPoint y: 191, endPoint x: 31, endPoint y: 192, distance: 84.1
click at [31, 192] on div "[PERSON_NAME][US_STATE] Neves Lemos" at bounding box center [253, 194] width 445 height 7
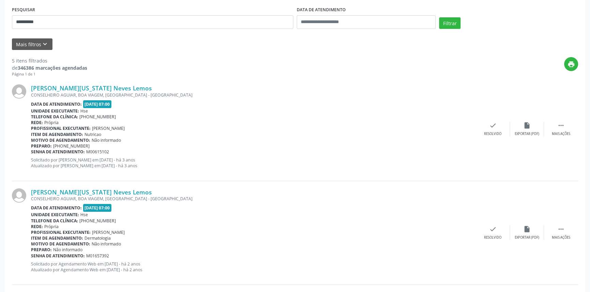
scroll to position [3, 0]
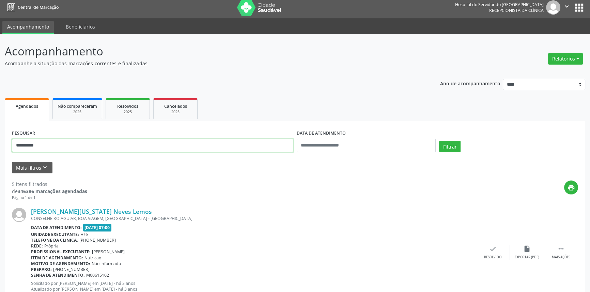
drag, startPoint x: 3, startPoint y: 142, endPoint x: 0, endPoint y: 136, distance: 6.9
click at [439, 141] on button "Filtrar" at bounding box center [449, 147] width 21 height 12
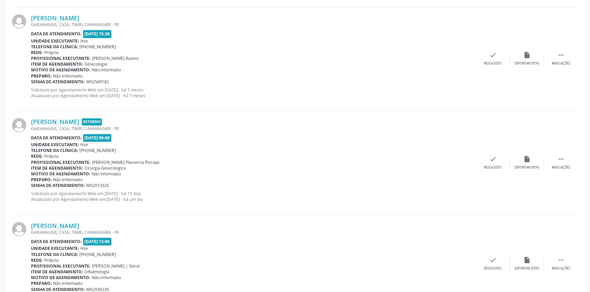
scroll to position [582, 0]
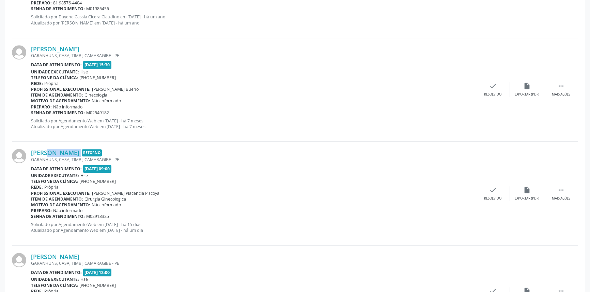
drag, startPoint x: 31, startPoint y: 144, endPoint x: 95, endPoint y: 147, distance: 64.4
click at [95, 147] on div "[PERSON_NAME] Retorno [GEOGRAPHIC_DATA], CASA, [GEOGRAPHIC_DATA], [GEOGRAPHIC_D…" at bounding box center [295, 194] width 566 height 104
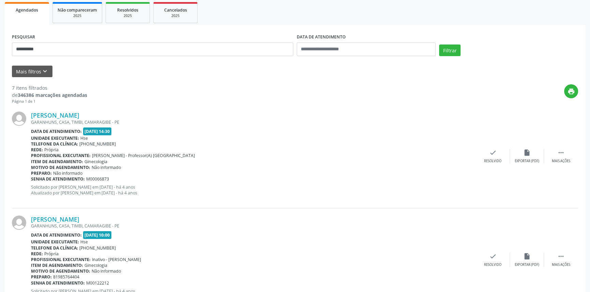
scroll to position [0, 0]
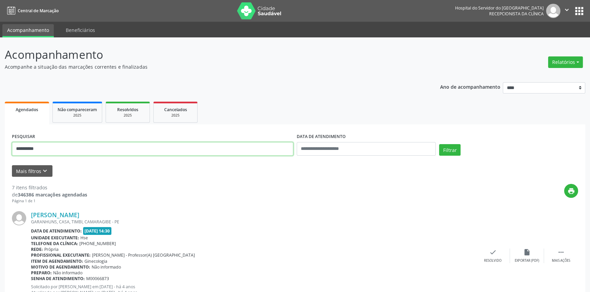
type input "**********"
click at [439, 144] on button "Filtrar" at bounding box center [449, 150] width 21 height 12
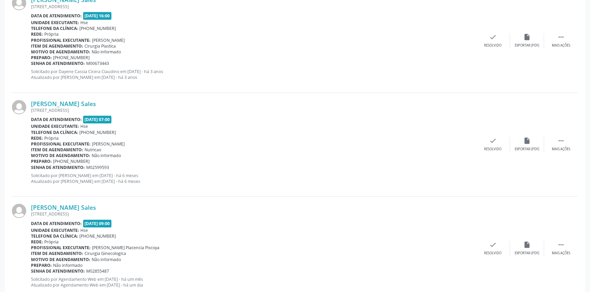
scroll to position [754, 0]
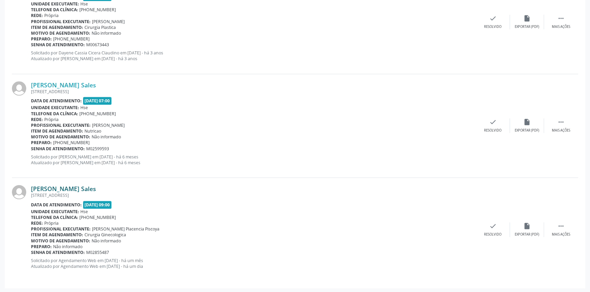
drag, startPoint x: 100, startPoint y: 186, endPoint x: 31, endPoint y: 186, distance: 69.1
click at [31, 186] on div "[PERSON_NAME] Sales" at bounding box center [253, 188] width 445 height 7
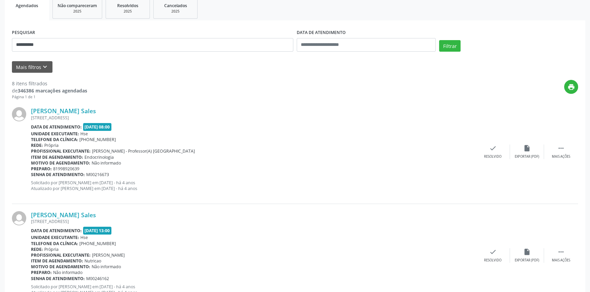
scroll to position [42, 0]
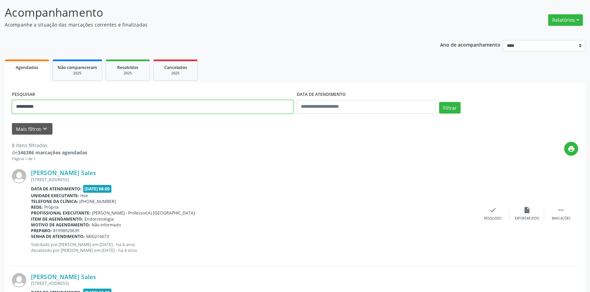
drag, startPoint x: 49, startPoint y: 107, endPoint x: 0, endPoint y: 106, distance: 49.4
type input "**********"
click at [439, 102] on button "Filtrar" at bounding box center [449, 108] width 21 height 12
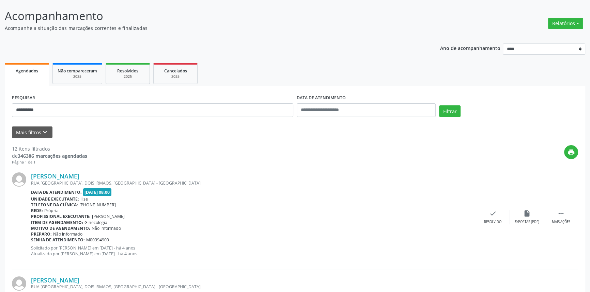
scroll to position [0, 0]
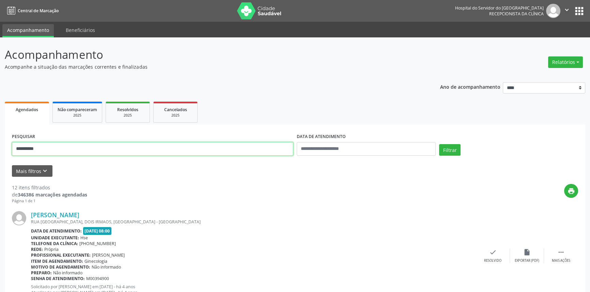
drag, startPoint x: 65, startPoint y: 150, endPoint x: 0, endPoint y: 133, distance: 67.1
type input "**********"
click at [439, 144] on button "Filtrar" at bounding box center [449, 150] width 21 height 12
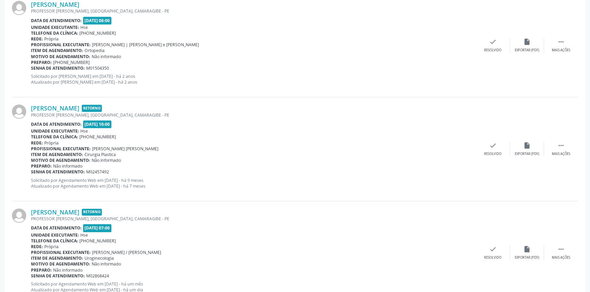
scroll to position [900, 0]
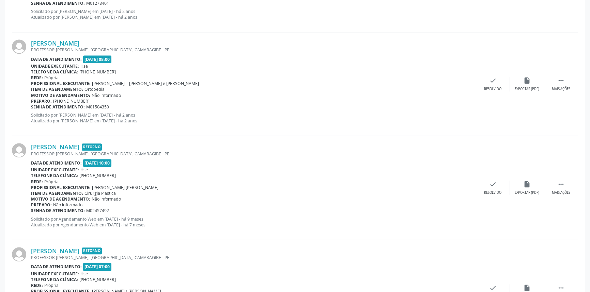
drag, startPoint x: 132, startPoint y: 41, endPoint x: 31, endPoint y: 42, distance: 101.1
click at [31, 42] on div "[PERSON_NAME] PROFESSOR [PERSON_NAME], [GEOGRAPHIC_DATA], CAMARAGIBE - PE Data …" at bounding box center [295, 84] width 566 height 104
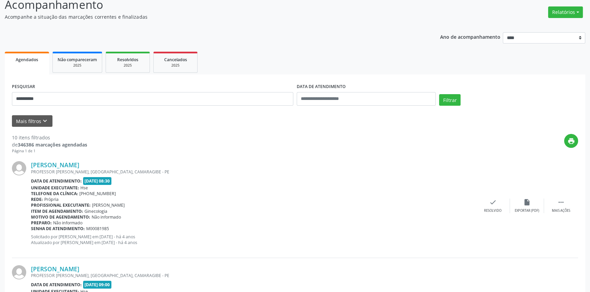
scroll to position [0, 0]
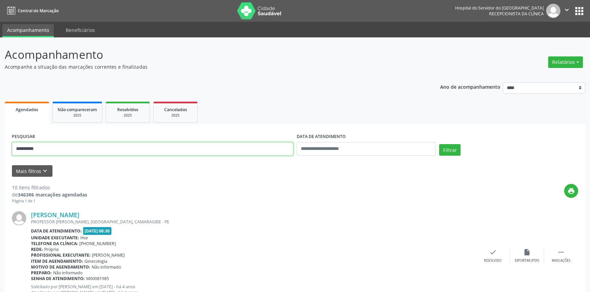
click at [439, 144] on button "Filtrar" at bounding box center [449, 150] width 21 height 12
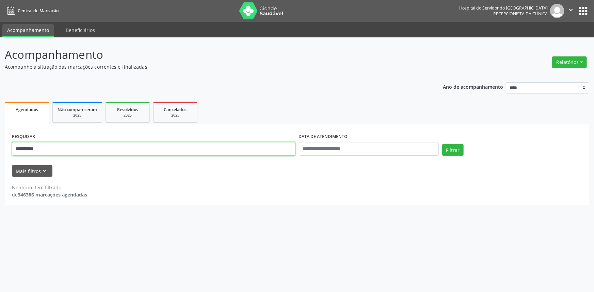
click at [0, 149] on div "**********" at bounding box center [297, 164] width 594 height 255
click at [442, 144] on button "Filtrar" at bounding box center [452, 150] width 21 height 12
drag, startPoint x: 28, startPoint y: 146, endPoint x: 0, endPoint y: 139, distance: 28.5
click at [0, 139] on div "**********" at bounding box center [297, 164] width 594 height 255
type input "**********"
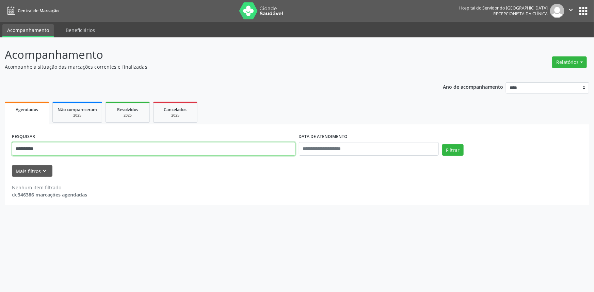
click at [442, 144] on button "Filtrar" at bounding box center [452, 150] width 21 height 12
click at [0, 145] on div "**********" at bounding box center [297, 164] width 594 height 255
type input "**********"
click at [442, 144] on button "Filtrar" at bounding box center [452, 150] width 21 height 12
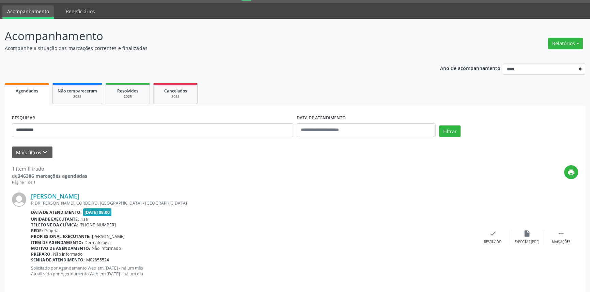
scroll to position [27, 0]
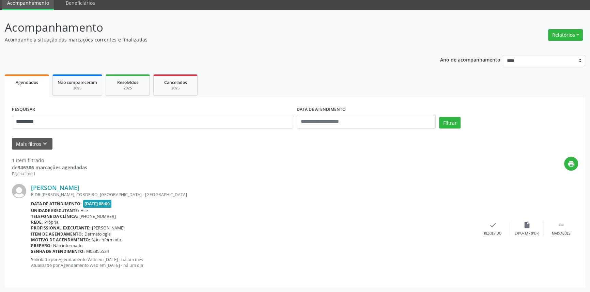
drag, startPoint x: 89, startPoint y: 187, endPoint x: 27, endPoint y: 184, distance: 61.4
click at [27, 184] on div "[PERSON_NAME] R DR [PERSON_NAME], CORDEIRO, [GEOGRAPHIC_DATA] - PE Data de aten…" at bounding box center [295, 228] width 566 height 103
click at [38, 175] on div "Página 1 de 1" at bounding box center [49, 174] width 75 height 6
drag, startPoint x: 70, startPoint y: 189, endPoint x: 28, endPoint y: 190, distance: 42.2
click at [28, 190] on div "[PERSON_NAME] R DR [PERSON_NAME], CORDEIRO, [GEOGRAPHIC_DATA] - PE Data de aten…" at bounding box center [295, 228] width 566 height 103
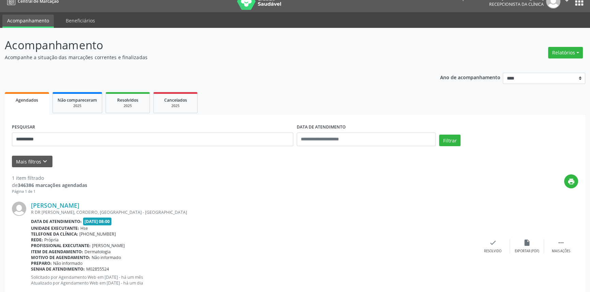
scroll to position [0, 0]
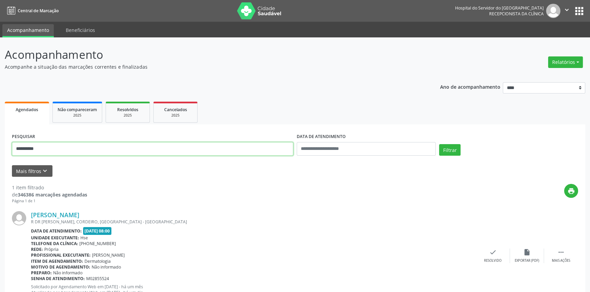
click at [0, 143] on div "**********" at bounding box center [295, 178] width 590 height 283
click at [439, 144] on button "Filtrar" at bounding box center [449, 150] width 21 height 12
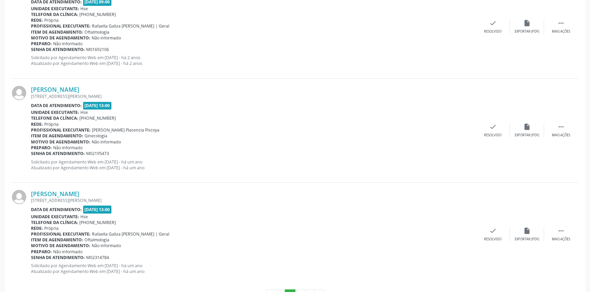
scroll to position [1501, 0]
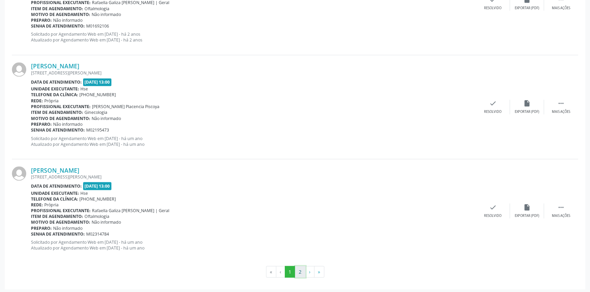
click at [300, 271] on button "2" at bounding box center [300, 272] width 11 height 12
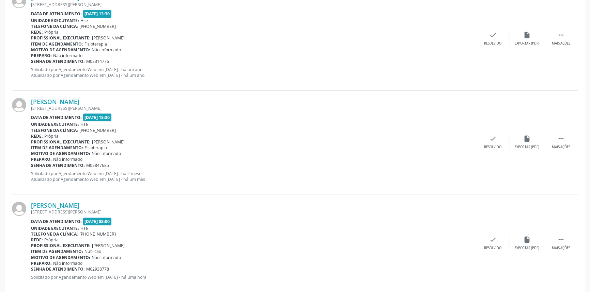
scroll to position [249, 0]
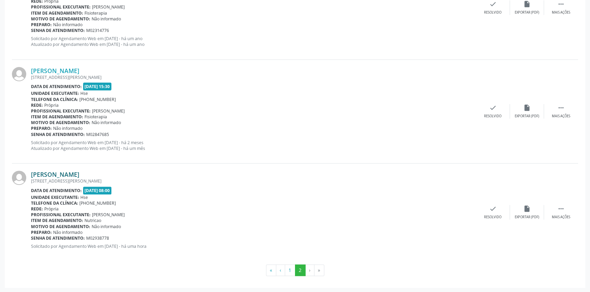
drag, startPoint x: 121, startPoint y: 174, endPoint x: 32, endPoint y: 174, distance: 88.9
click at [32, 174] on div "[PERSON_NAME]" at bounding box center [253, 174] width 445 height 7
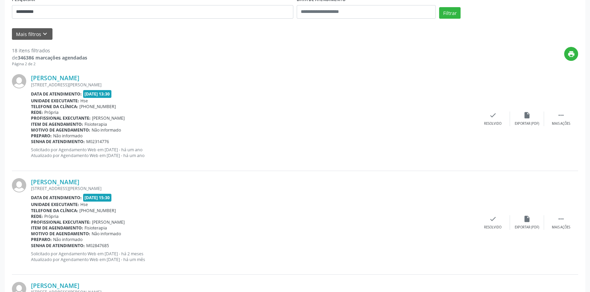
scroll to position [94, 0]
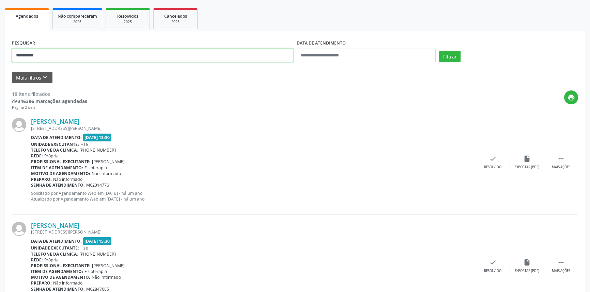
drag, startPoint x: 0, startPoint y: 43, endPoint x: 0, endPoint y: 37, distance: 6.1
click at [0, 38] on div "**********" at bounding box center [295, 196] width 590 height 504
type input "**********"
click at [439, 51] on button "Filtrar" at bounding box center [449, 57] width 21 height 12
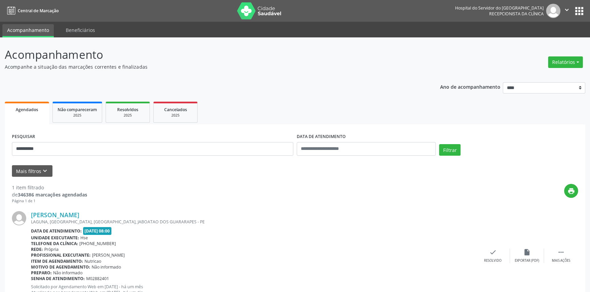
drag, startPoint x: 138, startPoint y: 214, endPoint x: 30, endPoint y: 214, distance: 108.6
click at [30, 214] on div "[PERSON_NAME] LAGUNA, CASA A, [GEOGRAPHIC_DATA], JABOATAO DOS GUARARAPES - PE D…" at bounding box center [295, 255] width 566 height 103
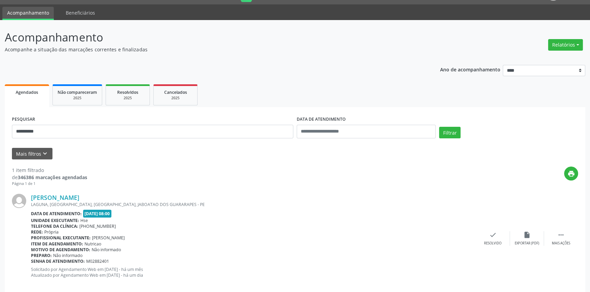
scroll to position [27, 0]
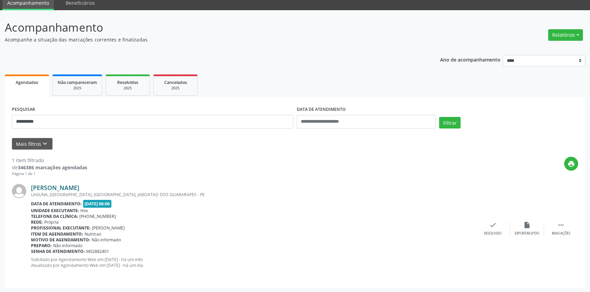
click at [79, 186] on link "[PERSON_NAME]" at bounding box center [55, 187] width 48 height 7
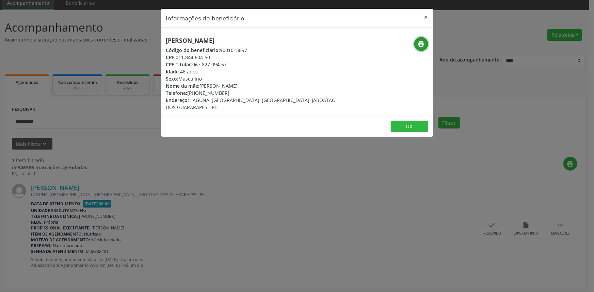
click at [421, 42] on icon "print" at bounding box center [420, 43] width 7 height 7
click at [426, 17] on button "×" at bounding box center [426, 17] width 14 height 17
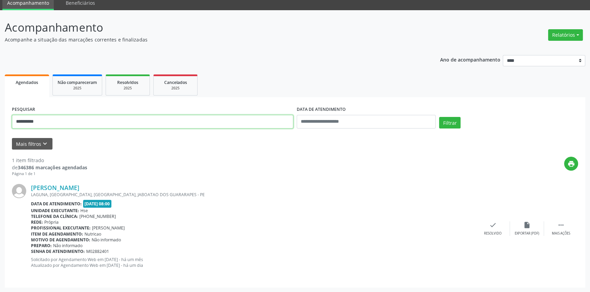
drag, startPoint x: 54, startPoint y: 118, endPoint x: 0, endPoint y: 118, distance: 54.5
click at [0, 119] on div "**********" at bounding box center [295, 151] width 590 height 283
type input "**********"
click at [439, 117] on button "Filtrar" at bounding box center [449, 123] width 21 height 12
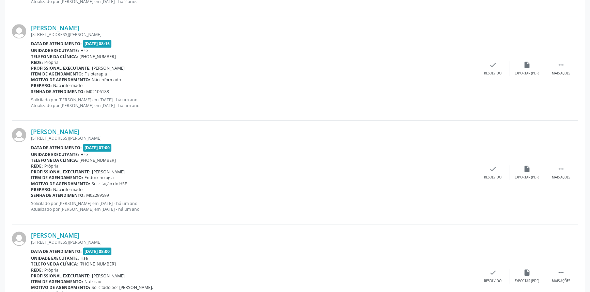
scroll to position [858, 0]
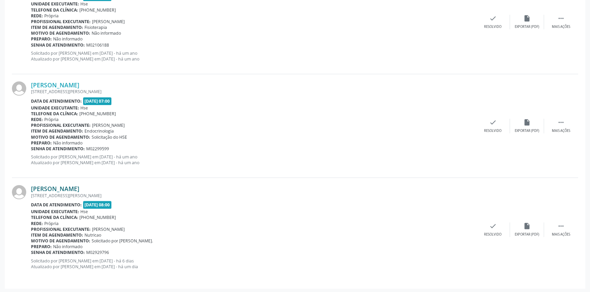
drag, startPoint x: 131, startPoint y: 189, endPoint x: 31, endPoint y: 185, distance: 99.9
click at [31, 185] on div "[PERSON_NAME]" at bounding box center [253, 188] width 445 height 7
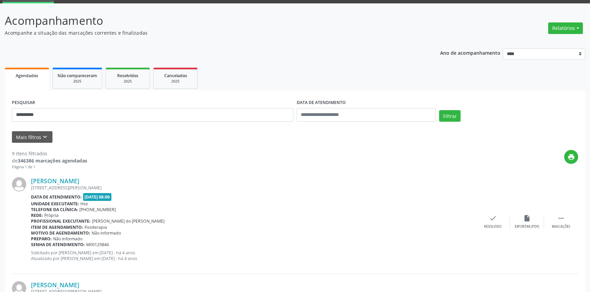
scroll to position [0, 0]
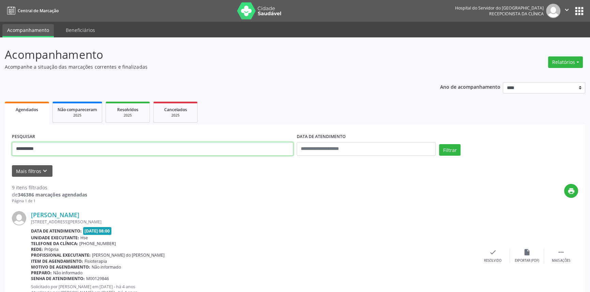
drag, startPoint x: 17, startPoint y: 149, endPoint x: 0, endPoint y: 149, distance: 16.7
click at [439, 144] on button "Filtrar" at bounding box center [449, 150] width 21 height 12
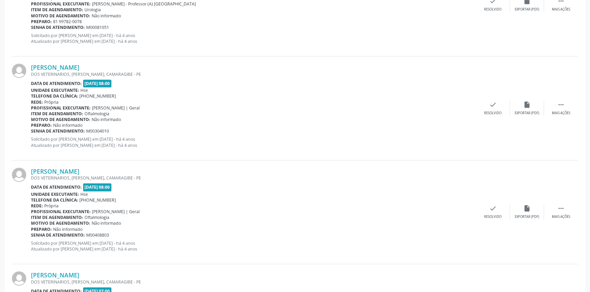
scroll to position [1501, 0]
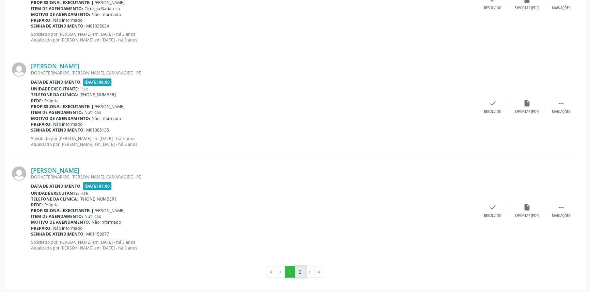
click at [297, 268] on button "2" at bounding box center [300, 272] width 11 height 12
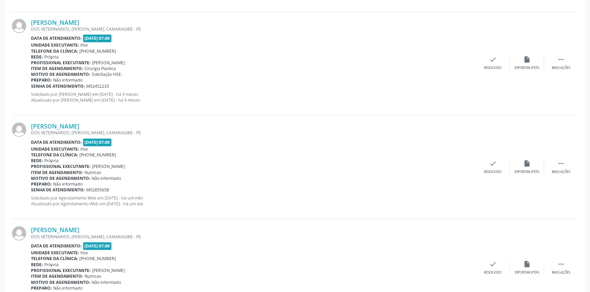
scroll to position [1329, 0]
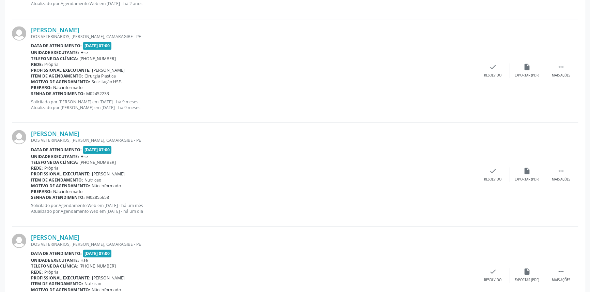
drag, startPoint x: 114, startPoint y: 131, endPoint x: 29, endPoint y: 133, distance: 84.8
click at [29, 133] on div "[PERSON_NAME] DOS VETERINARIOS, [PERSON_NAME], CAMARAGIBE - PE Data de atendime…" at bounding box center [295, 175] width 566 height 104
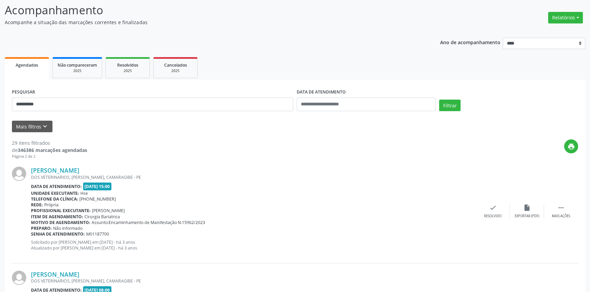
scroll to position [31, 0]
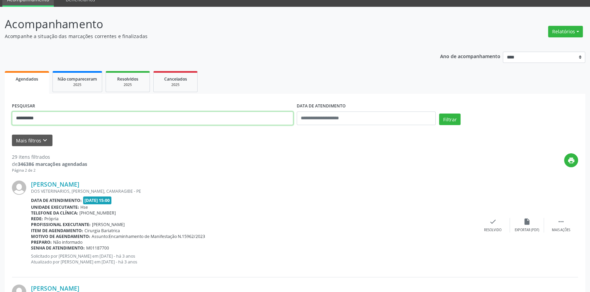
click at [34, 112] on input "**********" at bounding box center [152, 119] width 281 height 14
type input "*"
type input "**********"
click at [439, 114] on button "Filtrar" at bounding box center [449, 120] width 21 height 12
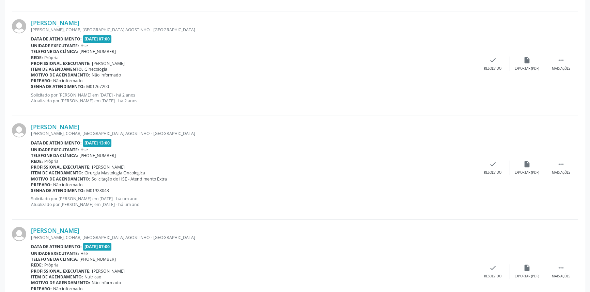
scroll to position [1372, 0]
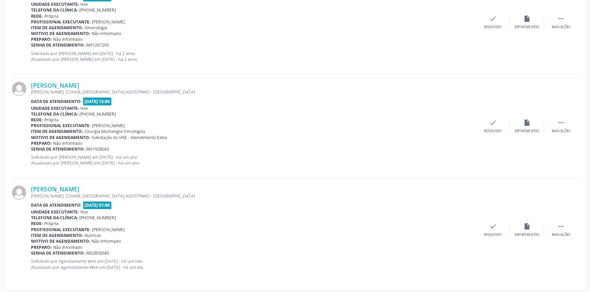
drag, startPoint x: 146, startPoint y: 186, endPoint x: 26, endPoint y: 189, distance: 120.2
click at [26, 189] on div "[PERSON_NAME] [PERSON_NAME], [GEOGRAPHIC_DATA], [GEOGRAPHIC_DATA] - [GEOGRAPHIC…" at bounding box center [295, 229] width 566 height 103
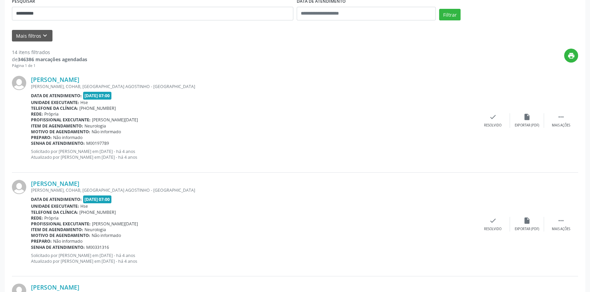
scroll to position [71, 0]
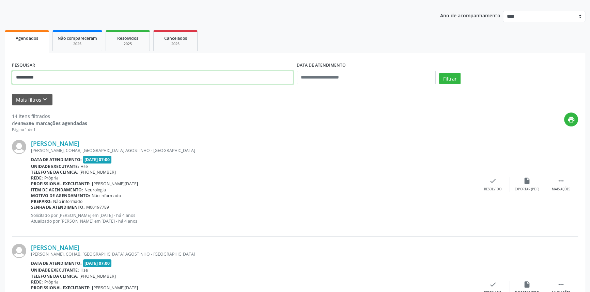
click at [439, 73] on button "Filtrar" at bounding box center [449, 79] width 21 height 12
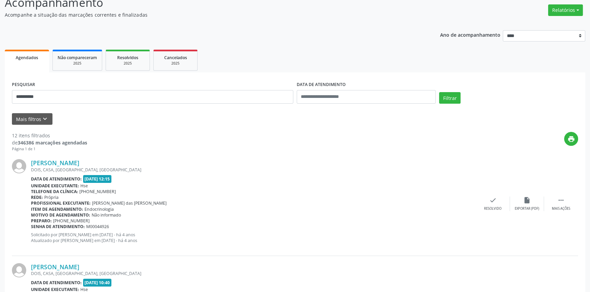
scroll to position [0, 0]
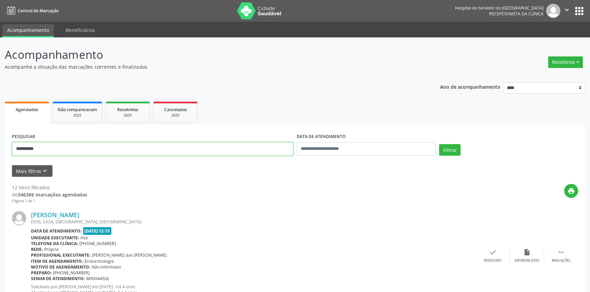
type input "**********"
click at [439, 144] on button "Filtrar" at bounding box center [449, 150] width 21 height 12
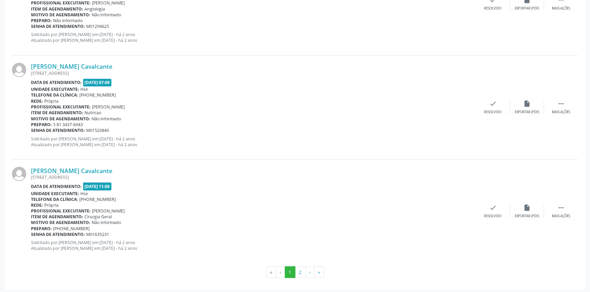
scroll to position [1501, 0]
drag, startPoint x: 300, startPoint y: 267, endPoint x: 300, endPoint y: 258, distance: 8.9
click at [300, 268] on button "2" at bounding box center [300, 272] width 11 height 12
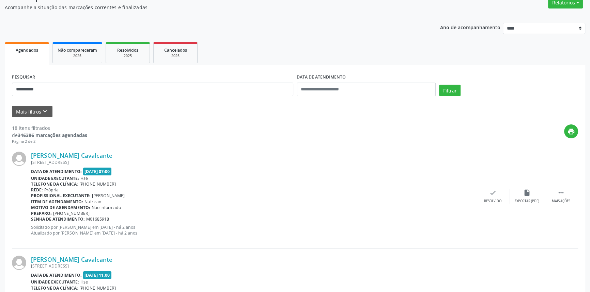
scroll to position [0, 0]
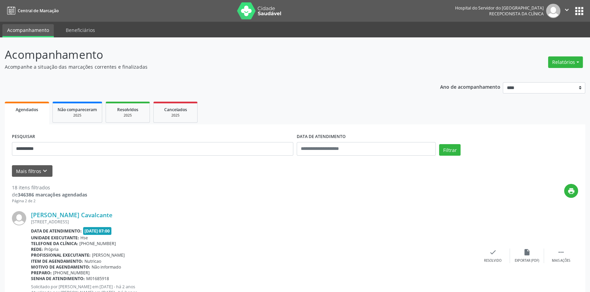
drag, startPoint x: 88, startPoint y: 156, endPoint x: 0, endPoint y: 134, distance: 90.5
click at [0, 137] on div "**********" at bounding box center [295, 292] width 590 height 510
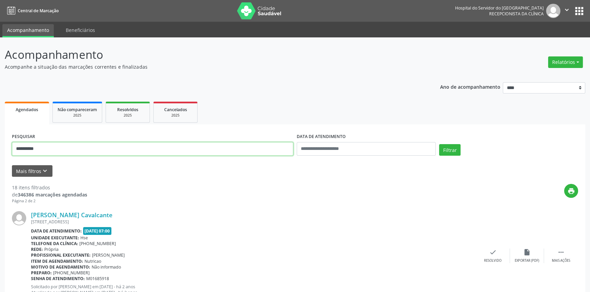
drag, startPoint x: 49, startPoint y: 149, endPoint x: 0, endPoint y: 132, distance: 52.0
click at [0, 132] on div "**********" at bounding box center [295, 292] width 590 height 510
type input "**********"
click at [439, 144] on button "Filtrar" at bounding box center [449, 150] width 21 height 12
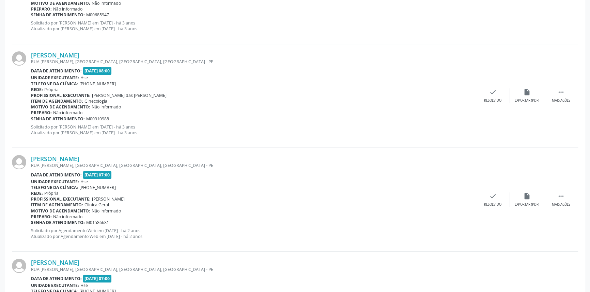
scroll to position [338, 0]
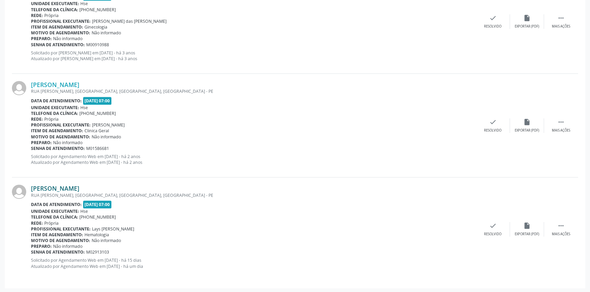
drag, startPoint x: 99, startPoint y: 185, endPoint x: 31, endPoint y: 187, distance: 68.1
click at [31, 187] on div "[PERSON_NAME]" at bounding box center [253, 188] width 445 height 7
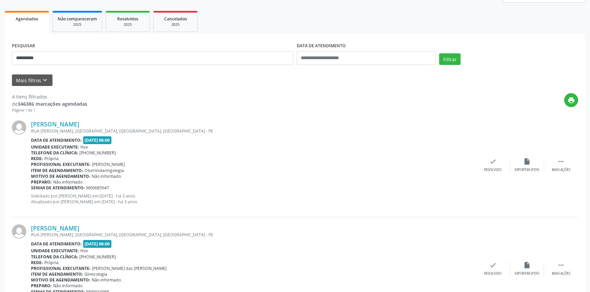
scroll to position [29, 0]
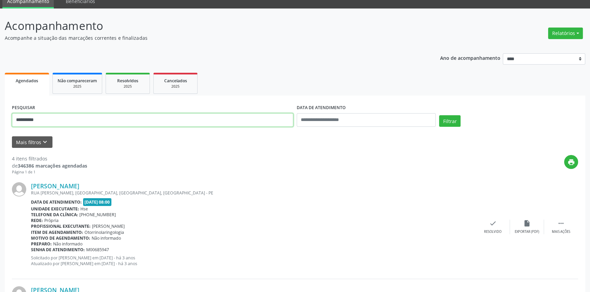
drag, startPoint x: 53, startPoint y: 119, endPoint x: 0, endPoint y: 112, distance: 54.0
click at [439, 115] on button "Filtrar" at bounding box center [449, 121] width 21 height 12
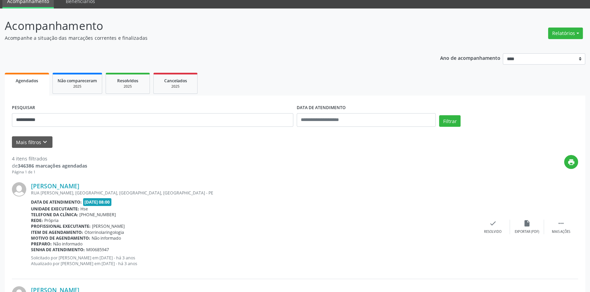
scroll to position [0, 0]
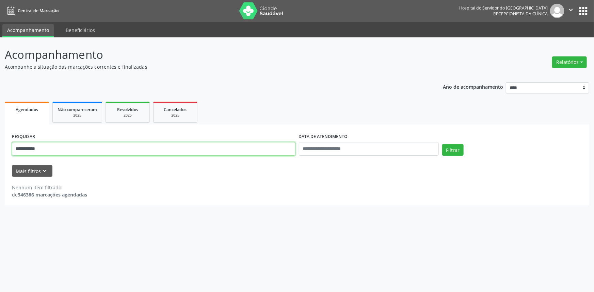
drag, startPoint x: 0, startPoint y: 139, endPoint x: 0, endPoint y: 134, distance: 5.1
click at [0, 134] on div "**********" at bounding box center [297, 164] width 594 height 255
click at [442, 144] on button "Filtrar" at bounding box center [452, 150] width 21 height 12
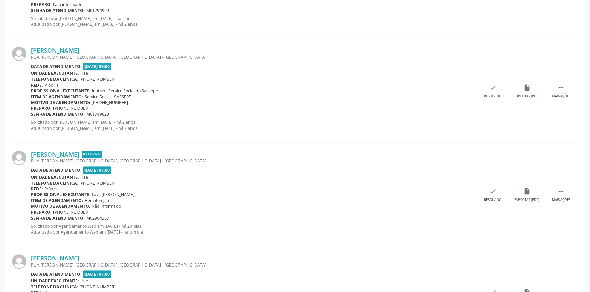
scroll to position [541, 0]
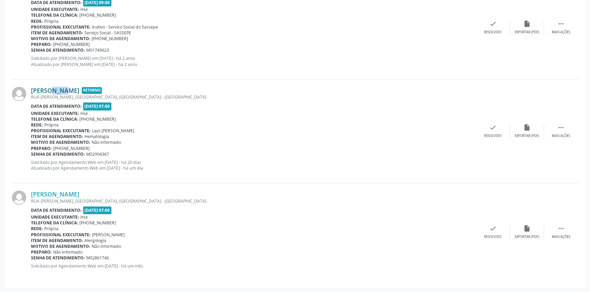
drag, startPoint x: 34, startPoint y: 84, endPoint x: 47, endPoint y: 86, distance: 13.2
click at [47, 86] on div "[PERSON_NAME] Retorno [GEOGRAPHIC_DATA][PERSON_NAME], [GEOGRAPHIC_DATA], [GEOGR…" at bounding box center [295, 132] width 566 height 104
click at [49, 78] on div "[PERSON_NAME] [GEOGRAPHIC_DATA][PERSON_NAME], [GEOGRAPHIC_DATA], [GEOGRAPHIC_DA…" at bounding box center [295, 27] width 566 height 104
drag, startPoint x: 32, startPoint y: 83, endPoint x: 101, endPoint y: 89, distance: 69.4
click at [101, 89] on div "[PERSON_NAME] Retorno [GEOGRAPHIC_DATA][PERSON_NAME], [GEOGRAPHIC_DATA], [GEOGR…" at bounding box center [295, 132] width 566 height 104
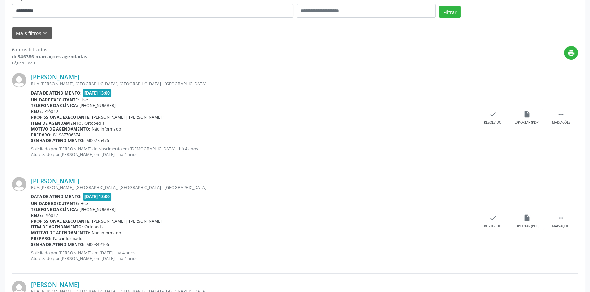
scroll to position [45, 0]
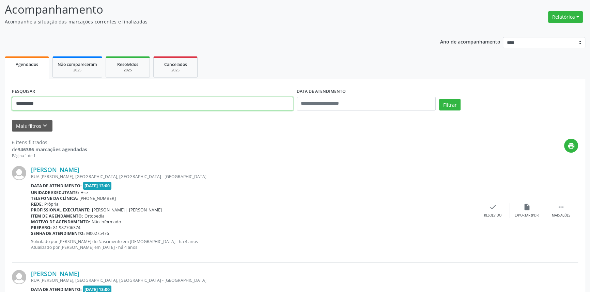
click at [439, 99] on button "Filtrar" at bounding box center [449, 105] width 21 height 12
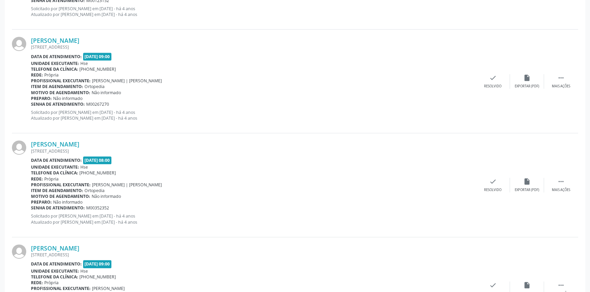
scroll to position [1501, 0]
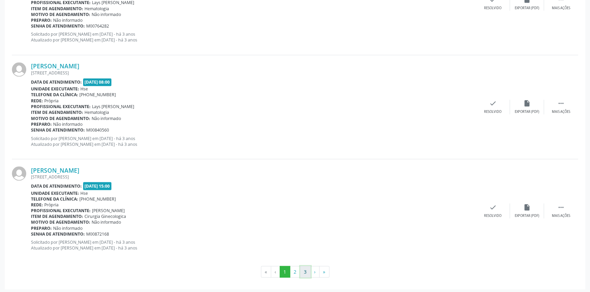
click at [304, 271] on button "3" at bounding box center [305, 272] width 11 height 12
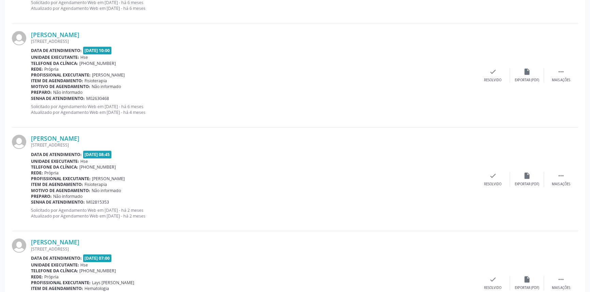
scroll to position [878, 0]
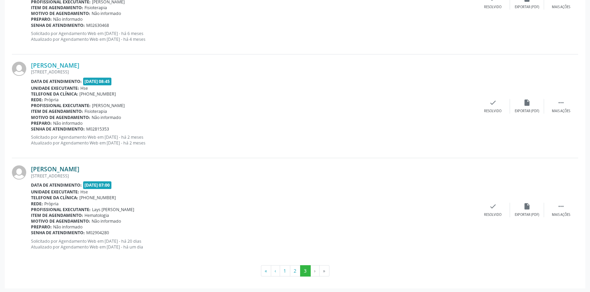
drag, startPoint x: 91, startPoint y: 166, endPoint x: 32, endPoint y: 167, distance: 59.6
click at [32, 167] on div "[PERSON_NAME]" at bounding box center [253, 168] width 445 height 7
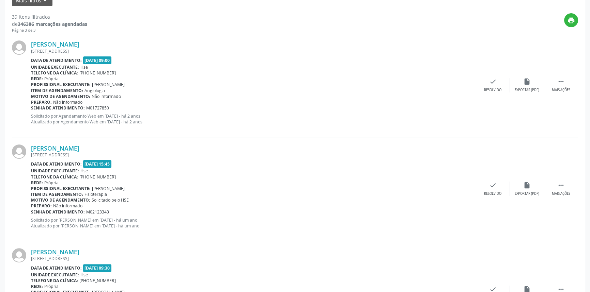
scroll to position [104, 0]
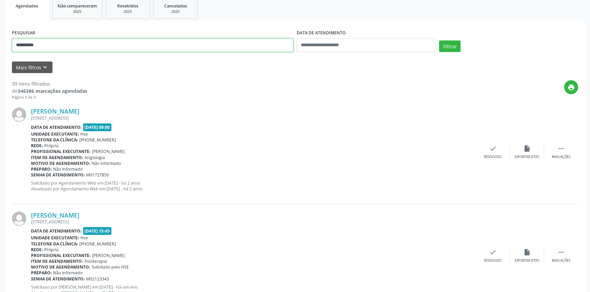
drag, startPoint x: 61, startPoint y: 44, endPoint x: 0, endPoint y: 30, distance: 62.2
type input "**********"
click at [439, 41] on button "Filtrar" at bounding box center [449, 47] width 21 height 12
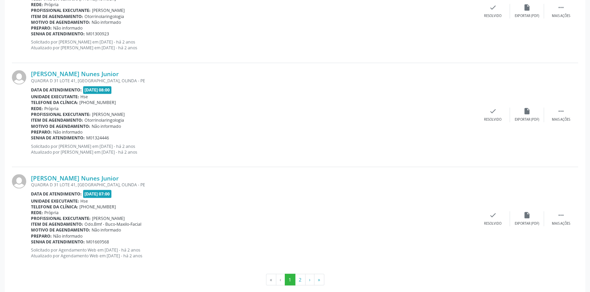
scroll to position [1501, 0]
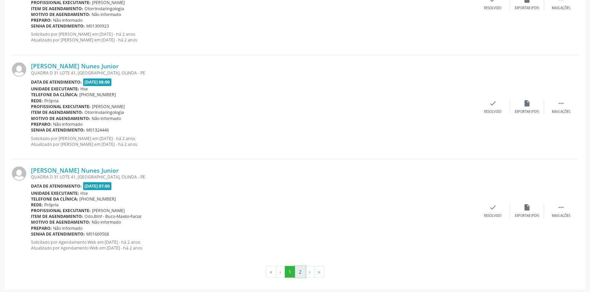
click at [300, 274] on button "2" at bounding box center [300, 272] width 11 height 12
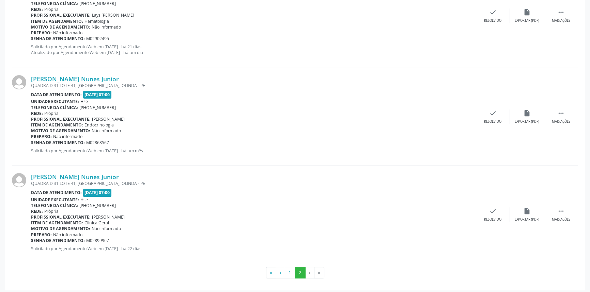
scroll to position [242, 0]
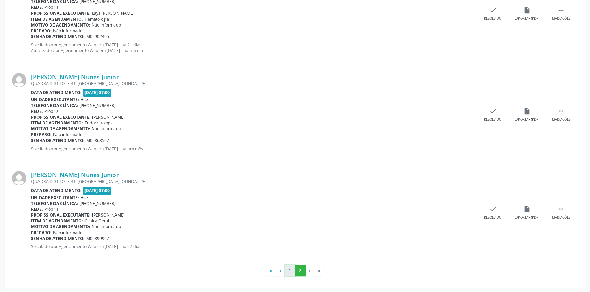
click at [286, 270] on button "1" at bounding box center [290, 271] width 11 height 12
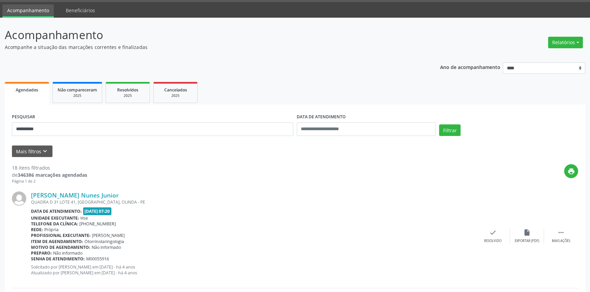
scroll to position [1501, 0]
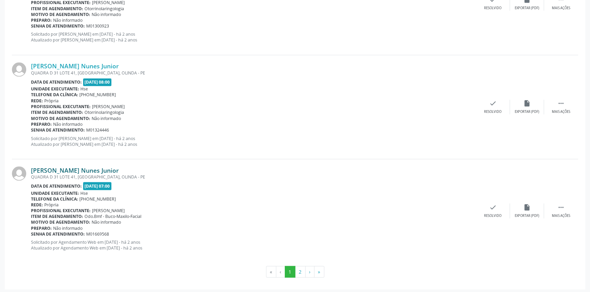
drag, startPoint x: 129, startPoint y: 169, endPoint x: 32, endPoint y: 169, distance: 97.4
click at [32, 169] on div "[PERSON_NAME] Nunes Junior" at bounding box center [253, 169] width 445 height 7
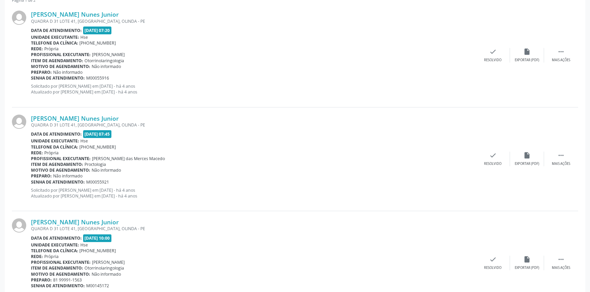
scroll to position [108, 0]
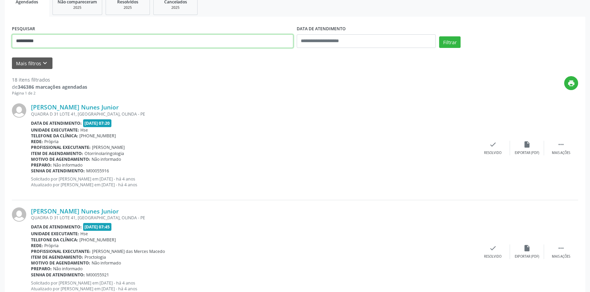
drag, startPoint x: 1, startPoint y: 38, endPoint x: 0, endPoint y: 32, distance: 5.8
type input "**********"
click at [439, 36] on button "Filtrar" at bounding box center [449, 42] width 21 height 12
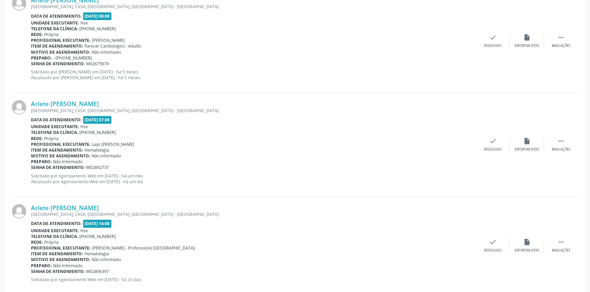
scroll to position [905, 0]
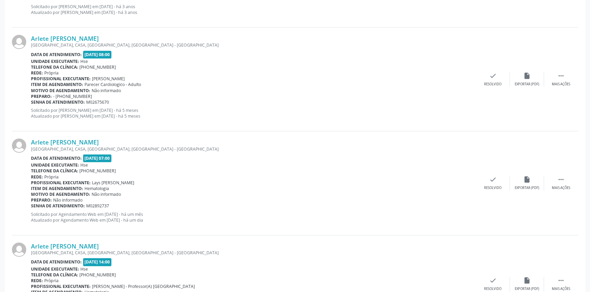
drag, startPoint x: 87, startPoint y: 140, endPoint x: 31, endPoint y: 138, distance: 56.9
click at [31, 138] on div "Arlete [PERSON_NAME] [GEOGRAPHIC_DATA], [GEOGRAPHIC_DATA], [GEOGRAPHIC_DATA], […" at bounding box center [295, 183] width 566 height 104
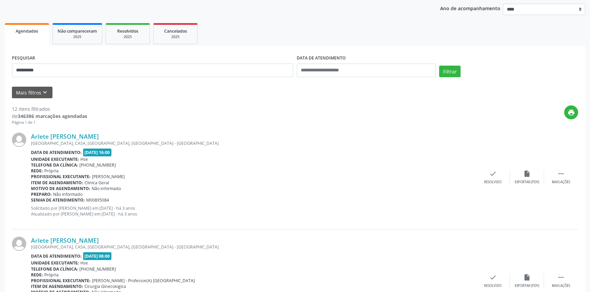
scroll to position [7, 0]
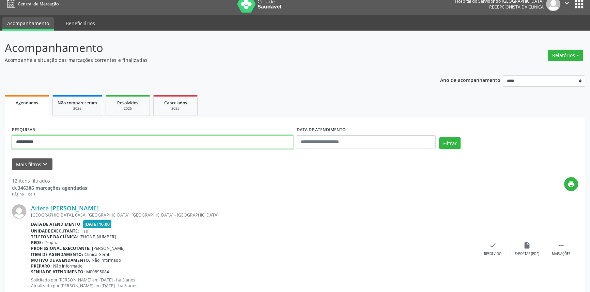
drag, startPoint x: 19, startPoint y: 138, endPoint x: 0, endPoint y: 136, distance: 19.2
click at [439, 138] on button "Filtrar" at bounding box center [449, 144] width 21 height 12
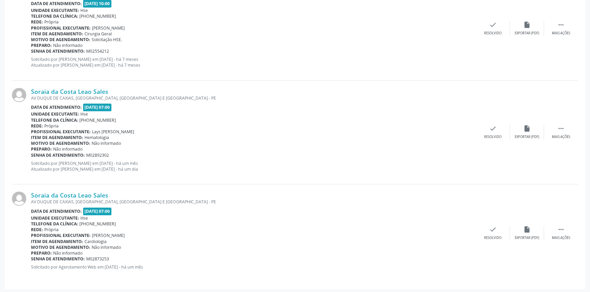
scroll to position [1237, 0]
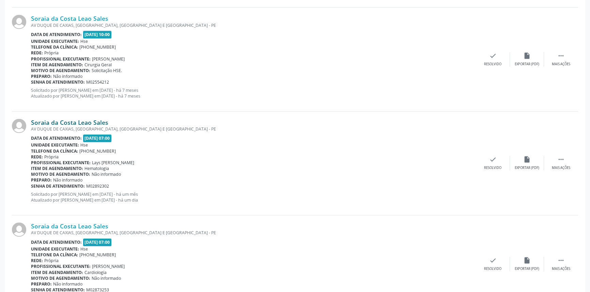
drag, startPoint x: 110, startPoint y: 120, endPoint x: 31, endPoint y: 122, distance: 78.7
click at [31, 122] on div "Soraia da Costa Leao Sales" at bounding box center [253, 122] width 445 height 7
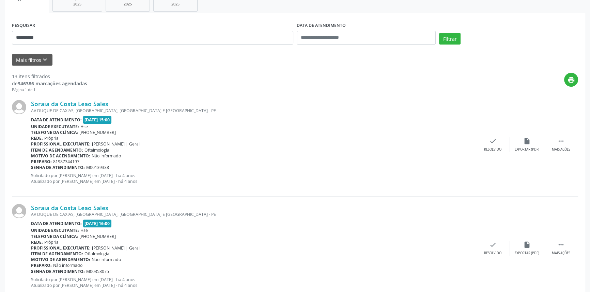
scroll to position [61, 0]
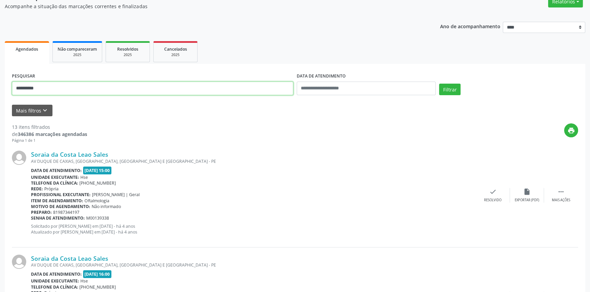
drag, startPoint x: 52, startPoint y: 85, endPoint x: 0, endPoint y: 71, distance: 53.8
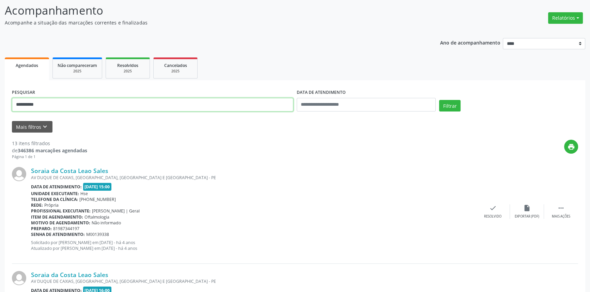
scroll to position [30, 0]
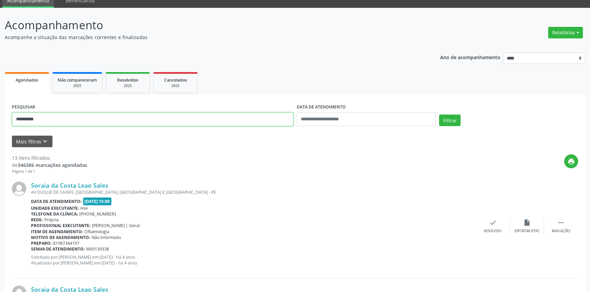
paste input "**********"
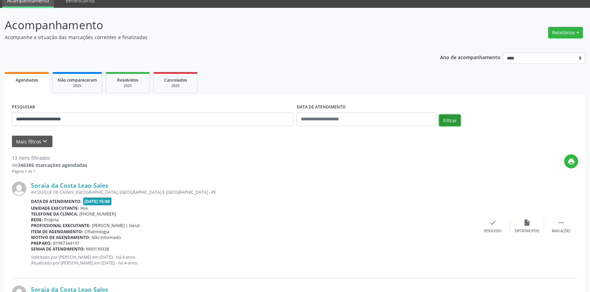
click at [448, 122] on button "Filtrar" at bounding box center [449, 121] width 21 height 12
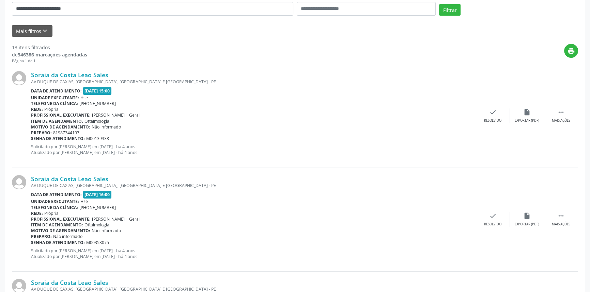
scroll to position [0, 0]
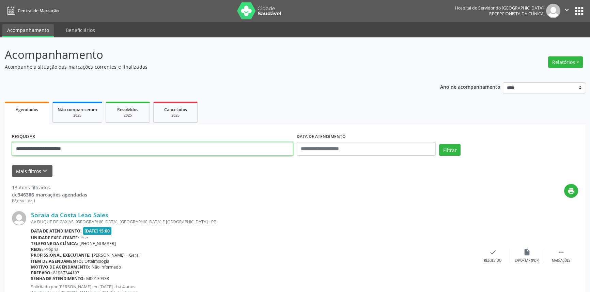
click at [228, 144] on input "**********" at bounding box center [152, 149] width 281 height 14
paste input "text"
click at [439, 144] on button "Filtrar" at bounding box center [449, 150] width 21 height 12
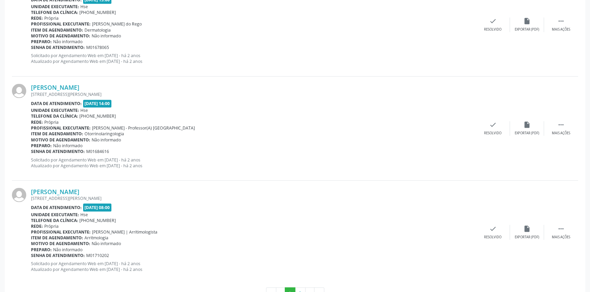
scroll to position [1501, 0]
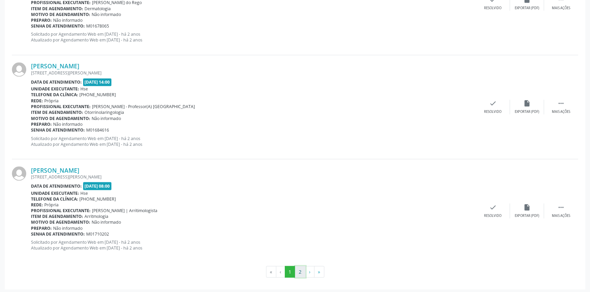
click at [302, 271] on button "2" at bounding box center [300, 272] width 11 height 12
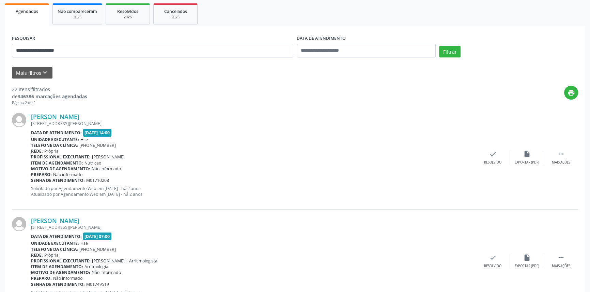
scroll to position [0, 0]
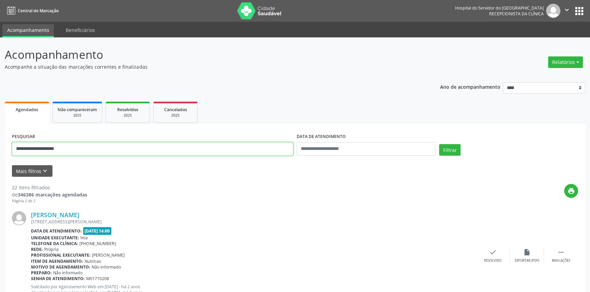
click at [194, 154] on input "**********" at bounding box center [152, 149] width 281 height 14
click at [439, 144] on button "Filtrar" at bounding box center [449, 150] width 21 height 12
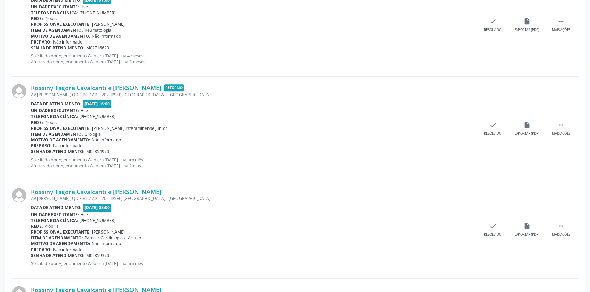
scroll to position [959, 0]
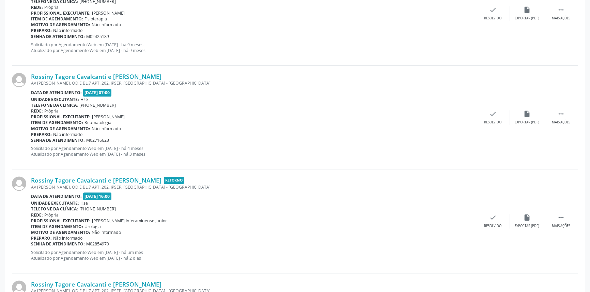
drag, startPoint x: 199, startPoint y: 132, endPoint x: 196, endPoint y: 72, distance: 60.7
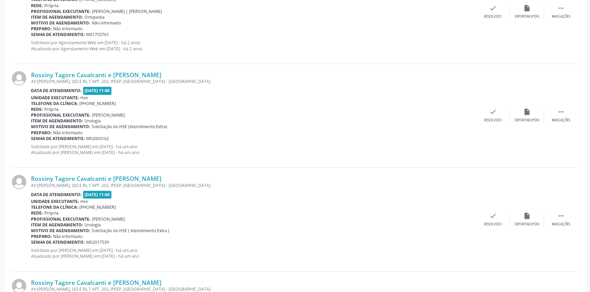
scroll to position [0, 0]
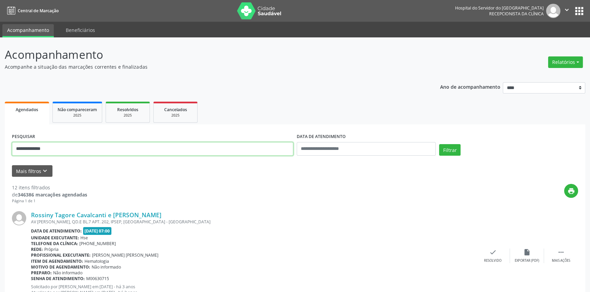
click at [227, 147] on input "**********" at bounding box center [152, 149] width 281 height 14
click at [147, 149] on input "**********" at bounding box center [152, 149] width 281 height 14
paste input "****"
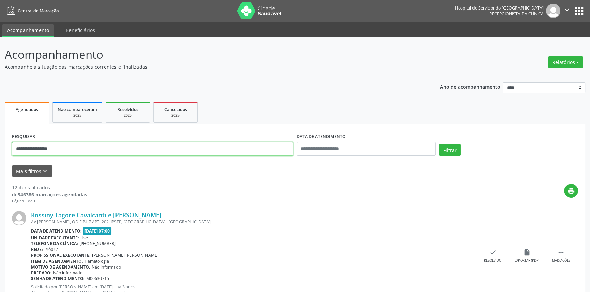
click at [439, 144] on button "Filtrar" at bounding box center [449, 150] width 21 height 12
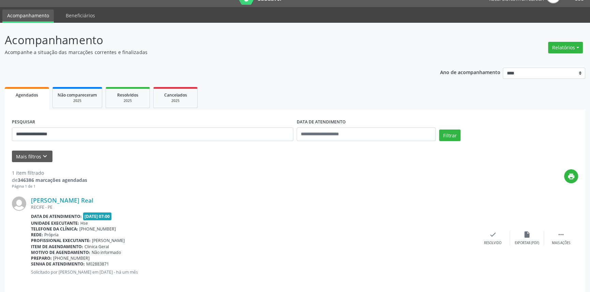
scroll to position [21, 0]
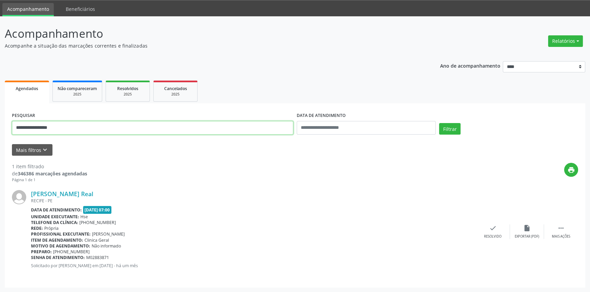
click at [127, 128] on input "**********" at bounding box center [152, 128] width 281 height 14
type input "**********"
click at [439, 123] on button "Filtrar" at bounding box center [449, 129] width 21 height 12
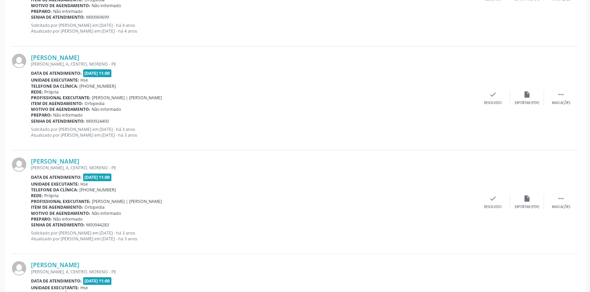
scroll to position [0, 0]
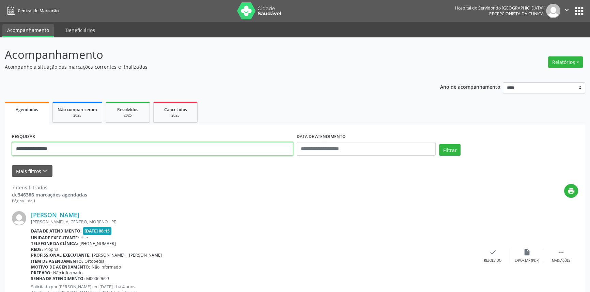
click at [209, 143] on input "**********" at bounding box center [152, 149] width 281 height 14
click at [439, 144] on button "Filtrar" at bounding box center [449, 150] width 21 height 12
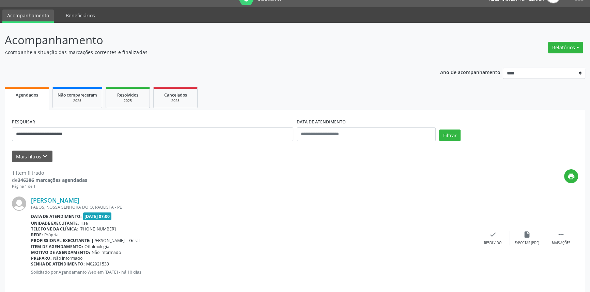
scroll to position [21, 0]
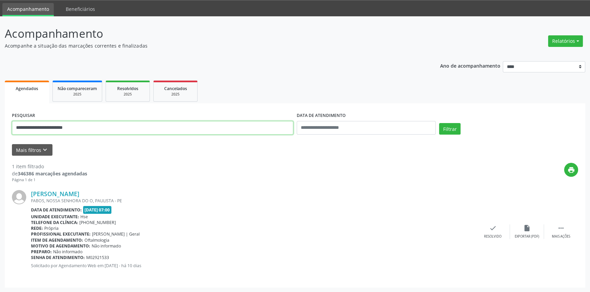
click at [165, 128] on input "**********" at bounding box center [152, 128] width 281 height 14
click at [439, 123] on button "Filtrar" at bounding box center [449, 129] width 21 height 12
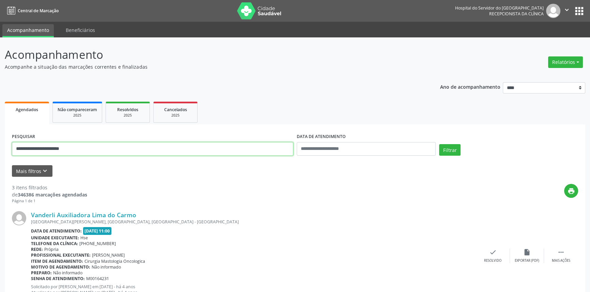
click at [129, 150] on input "**********" at bounding box center [152, 149] width 281 height 14
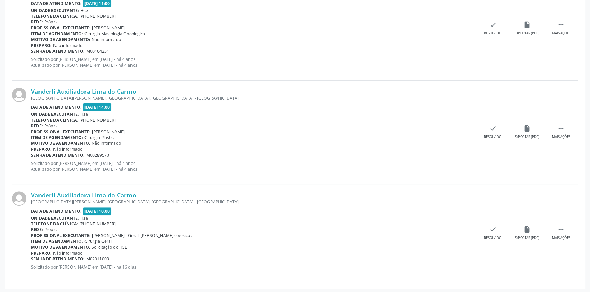
scroll to position [229, 0]
click at [153, 191] on div "Vanderli Auxiliadora Lima do Carmo" at bounding box center [253, 194] width 445 height 7
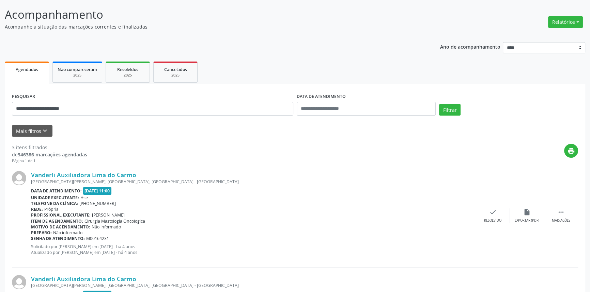
scroll to position [0, 0]
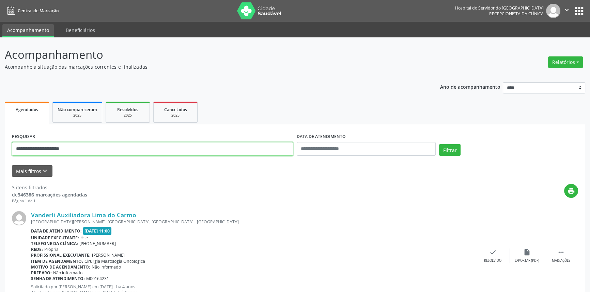
click at [170, 146] on input "**********" at bounding box center [152, 149] width 281 height 14
type input "**********"
click at [439, 144] on button "Filtrar" at bounding box center [449, 150] width 21 height 12
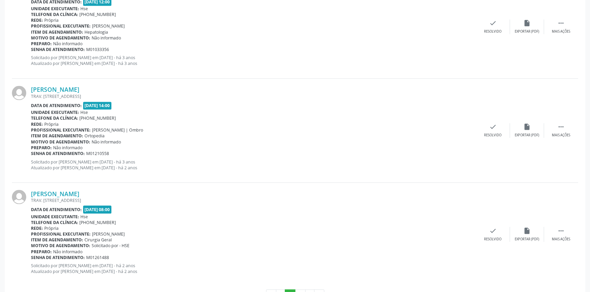
scroll to position [1501, 0]
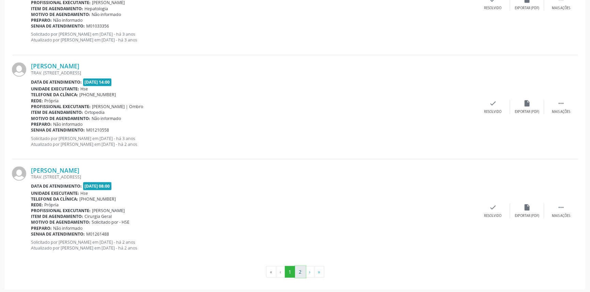
click at [299, 268] on button "2" at bounding box center [300, 272] width 11 height 12
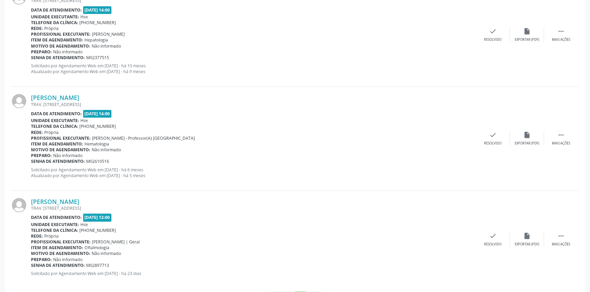
scroll to position [0, 0]
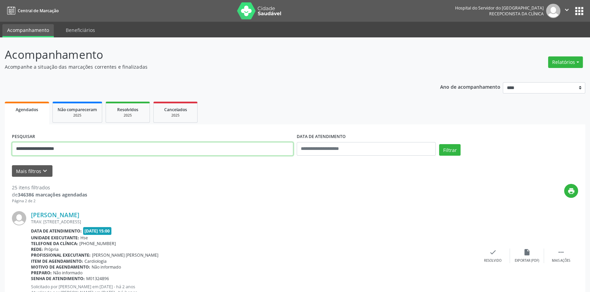
click at [230, 150] on input "**********" at bounding box center [152, 149] width 281 height 14
type input "**********"
click at [439, 144] on button "Filtrar" at bounding box center [449, 150] width 21 height 12
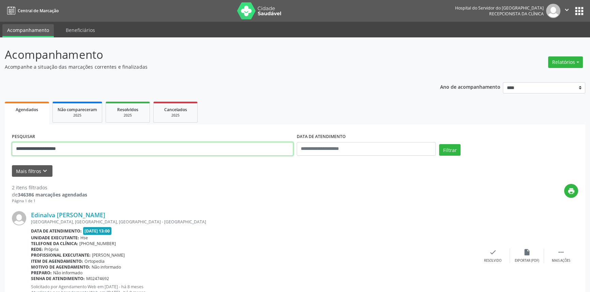
click at [123, 151] on input "**********" at bounding box center [152, 149] width 281 height 14
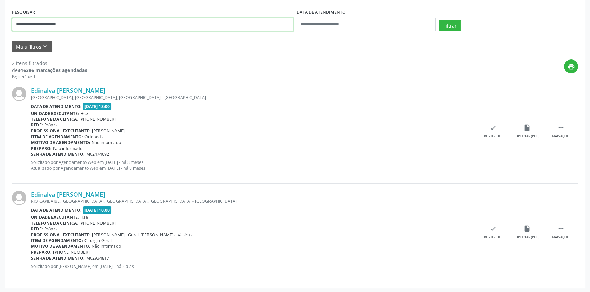
scroll to position [125, 0]
click at [165, 167] on p "Solicitado por Agendamento Web em [DATE] - há 8 meses Atualizado por Agendament…" at bounding box center [253, 165] width 445 height 12
click at [92, 85] on div "Edinalva [PERSON_NAME] [GEOGRAPHIC_DATA], [GEOGRAPHIC_DATA], [GEOGRAPHIC_DATA] …" at bounding box center [295, 131] width 566 height 104
click at [92, 89] on link "Edinalva [PERSON_NAME]" at bounding box center [68, 89] width 74 height 7
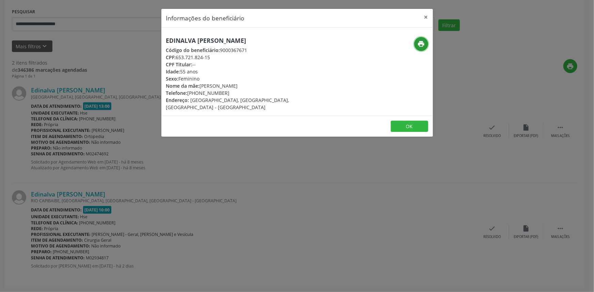
click at [422, 49] on button "print" at bounding box center [421, 44] width 14 height 14
click at [94, 41] on div "Informações do beneficiário × Edinalva [PERSON_NAME] Código do beneficiário: 90…" at bounding box center [297, 146] width 594 height 292
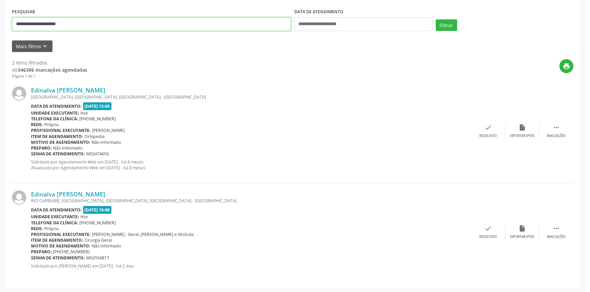
click at [98, 24] on input "**********" at bounding box center [151, 24] width 279 height 14
click at [98, 24] on input "**********" at bounding box center [152, 24] width 281 height 14
paste input "**********"
click at [439, 19] on button "Filtrar" at bounding box center [449, 25] width 21 height 12
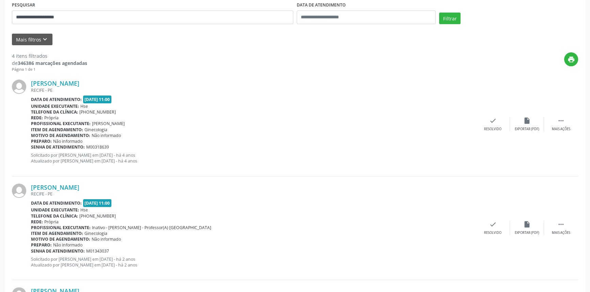
scroll to position [0, 0]
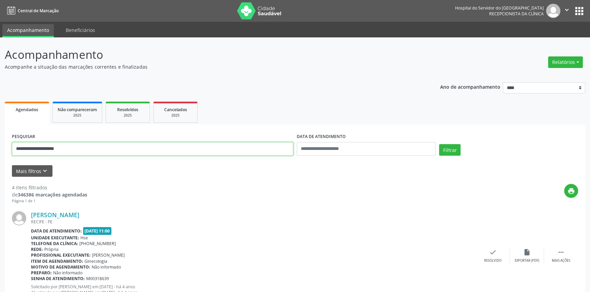
click at [221, 149] on input "**********" at bounding box center [152, 149] width 281 height 14
click at [439, 144] on button "Filtrar" at bounding box center [449, 150] width 21 height 12
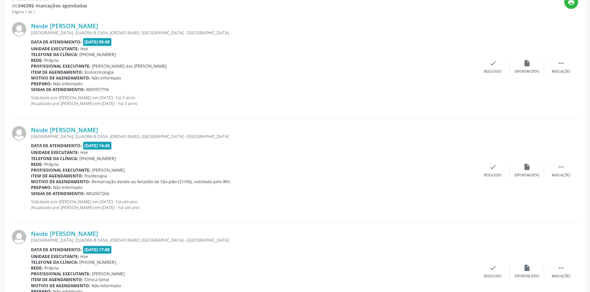
scroll to position [229, 0]
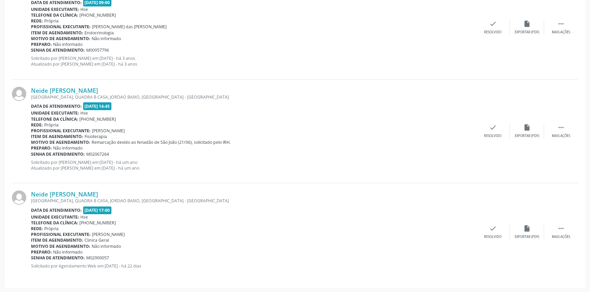
drag, startPoint x: 237, startPoint y: 219, endPoint x: 228, endPoint y: 130, distance: 89.7
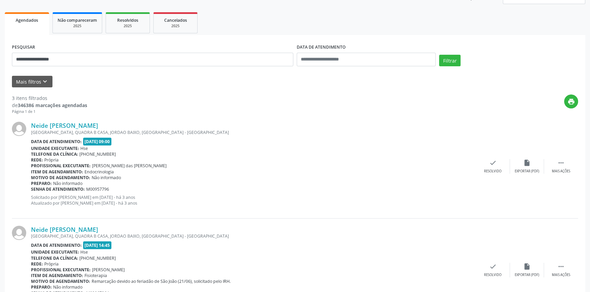
scroll to position [0, 0]
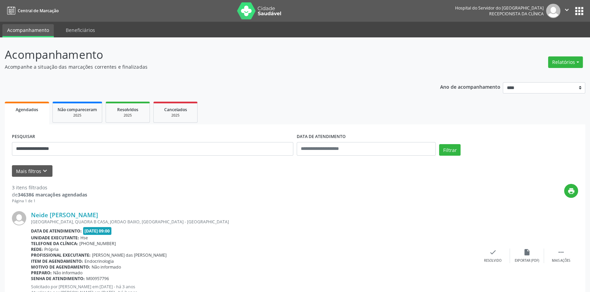
drag, startPoint x: 237, startPoint y: 158, endPoint x: 237, endPoint y: 152, distance: 5.4
click at [237, 156] on div "**********" at bounding box center [152, 146] width 285 height 29
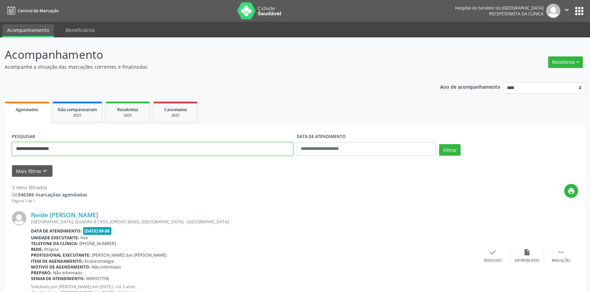
click at [237, 152] on input "**********" at bounding box center [152, 149] width 281 height 14
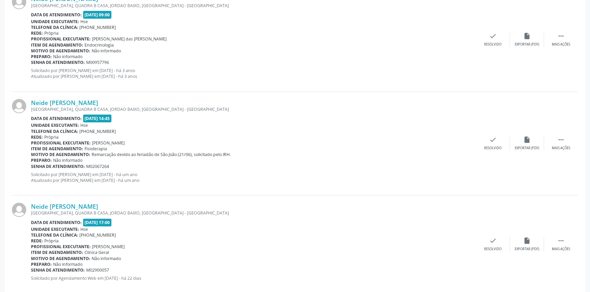
scroll to position [229, 0]
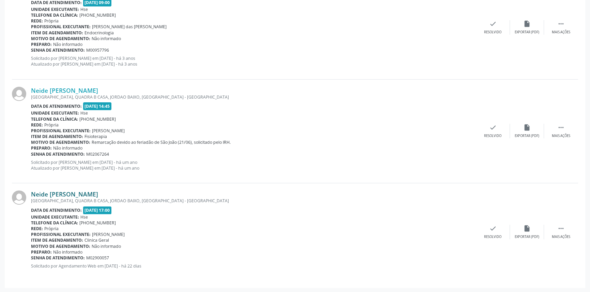
click at [83, 193] on link "Neide [PERSON_NAME]" at bounding box center [64, 194] width 67 height 7
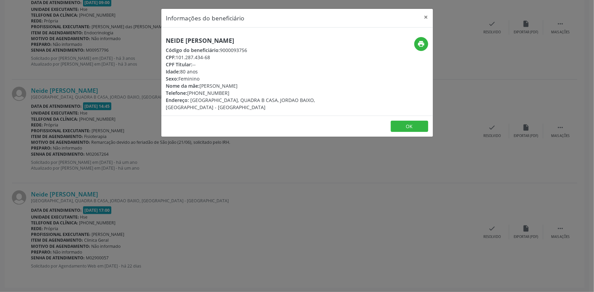
drag, startPoint x: 429, startPoint y: 46, endPoint x: 419, endPoint y: 46, distance: 10.6
click at [429, 46] on div "print" at bounding box center [387, 74] width 91 height 74
click at [419, 46] on icon "print" at bounding box center [420, 43] width 7 height 7
click at [99, 86] on div "Informações do beneficiário × Neide [PERSON_NAME] Código do beneficiário: 90000…" at bounding box center [297, 146] width 594 height 292
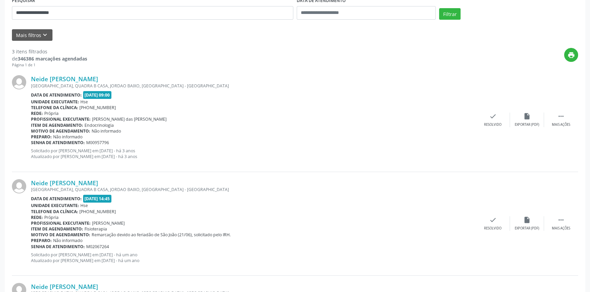
scroll to position [105, 0]
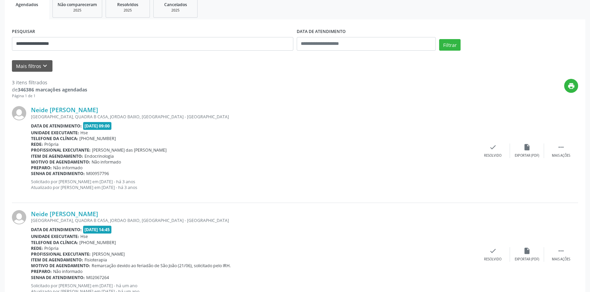
click at [81, 52] on div "**********" at bounding box center [152, 41] width 285 height 29
click at [82, 46] on input "**********" at bounding box center [152, 44] width 281 height 14
paste input "text"
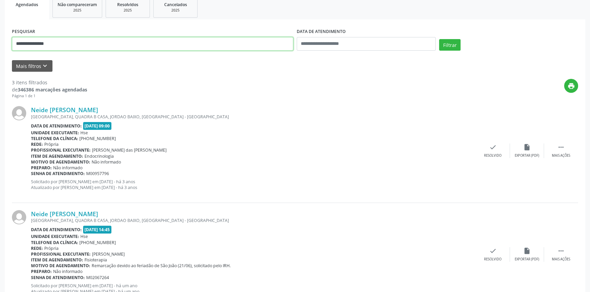
click at [439, 39] on button "Filtrar" at bounding box center [449, 45] width 21 height 12
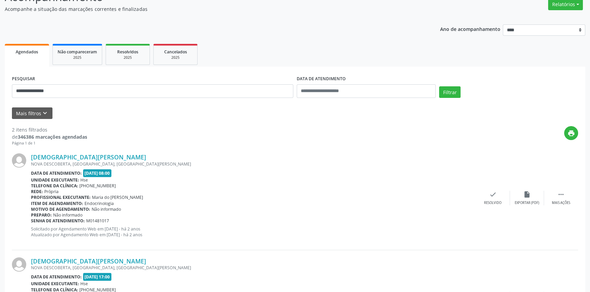
scroll to position [125, 0]
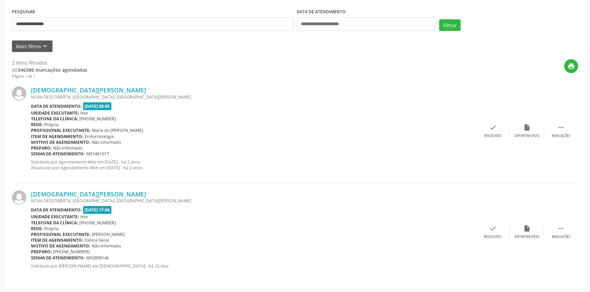
click at [96, 188] on div "[DEMOGRAPHIC_DATA][PERSON_NAME] [PERSON_NAME] DESCOBERTA, [GEOGRAPHIC_DATA], [G…" at bounding box center [295, 233] width 566 height 98
click at [101, 196] on link "[DEMOGRAPHIC_DATA][PERSON_NAME]" at bounding box center [88, 194] width 115 height 7
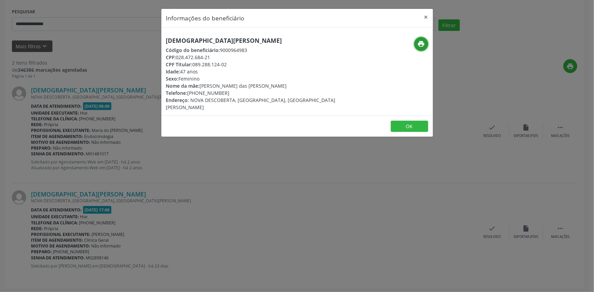
click at [420, 43] on icon "print" at bounding box center [420, 43] width 7 height 7
click at [112, 104] on div "Informações do beneficiário × [DEMOGRAPHIC_DATA][PERSON_NAME] Código do benefic…" at bounding box center [297, 146] width 594 height 292
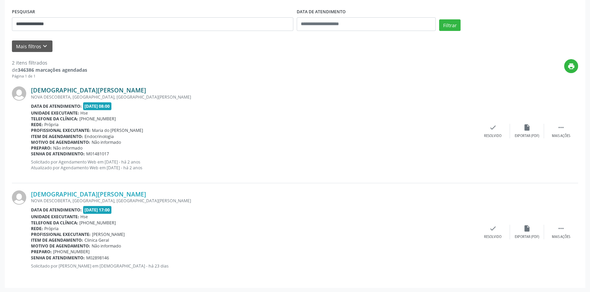
click at [100, 89] on link "[DEMOGRAPHIC_DATA][PERSON_NAME]" at bounding box center [88, 89] width 115 height 7
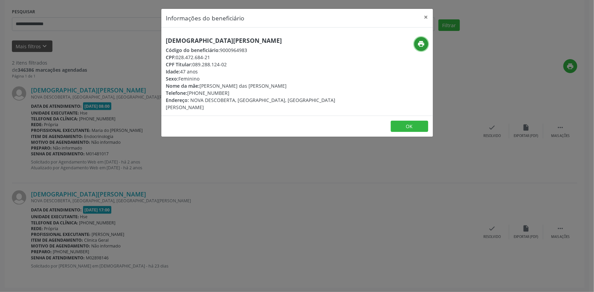
click at [422, 46] on icon "print" at bounding box center [420, 43] width 7 height 7
click at [110, 48] on div "Informações do beneficiário × [DEMOGRAPHIC_DATA][PERSON_NAME] Código do benefic…" at bounding box center [297, 146] width 594 height 292
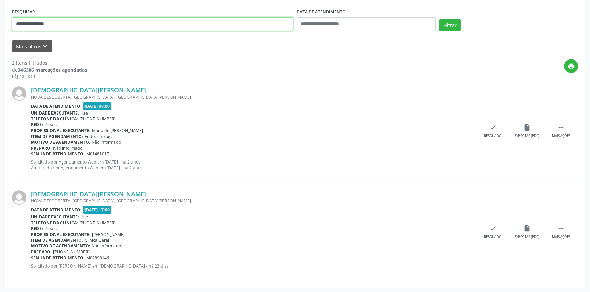
click at [106, 21] on input "**********" at bounding box center [152, 24] width 281 height 14
type input "*"
click at [439, 19] on button "Filtrar" at bounding box center [449, 25] width 21 height 12
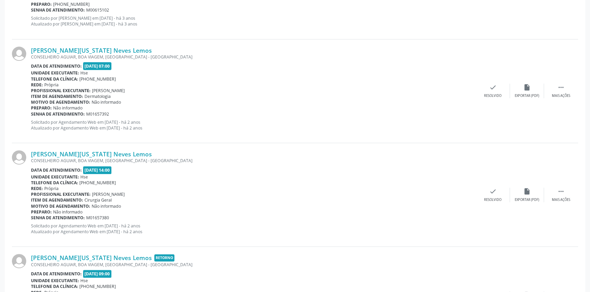
scroll to position [0, 0]
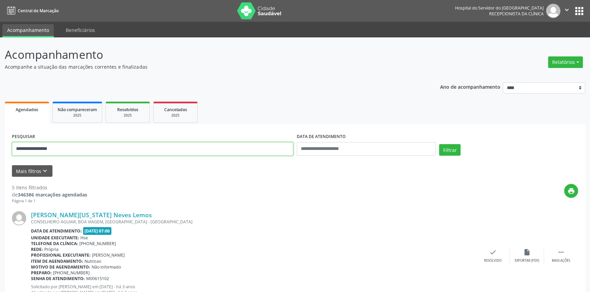
click at [172, 149] on input "**********" at bounding box center [152, 149] width 281 height 14
type input "**********"
click at [439, 144] on button "Filtrar" at bounding box center [449, 150] width 21 height 12
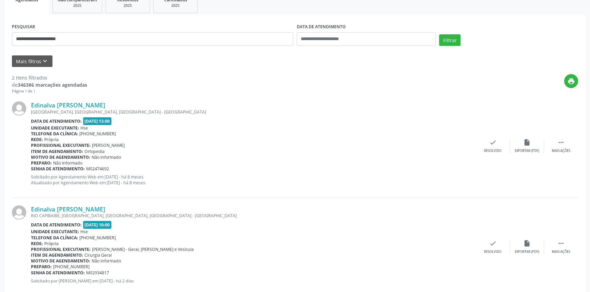
scroll to position [125, 0]
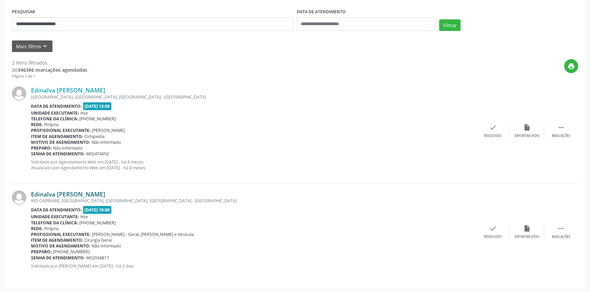
click at [97, 191] on link "Edinalva [PERSON_NAME]" at bounding box center [68, 194] width 74 height 7
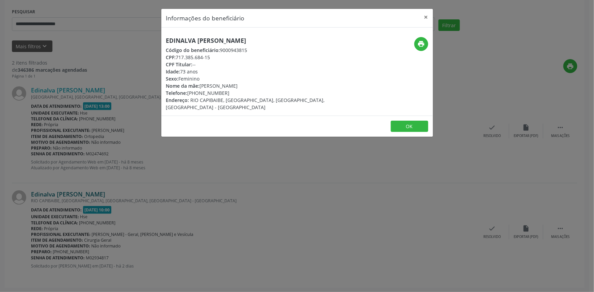
click at [96, 192] on div "Informações do beneficiário × Edinalva [PERSON_NAME] Código do beneficiário: 90…" at bounding box center [297, 146] width 594 height 292
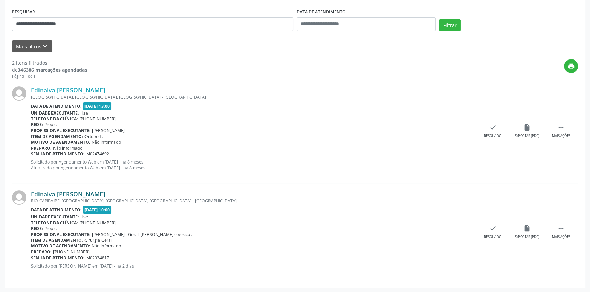
click at [96, 192] on link "Edinalva [PERSON_NAME]" at bounding box center [68, 194] width 74 height 7
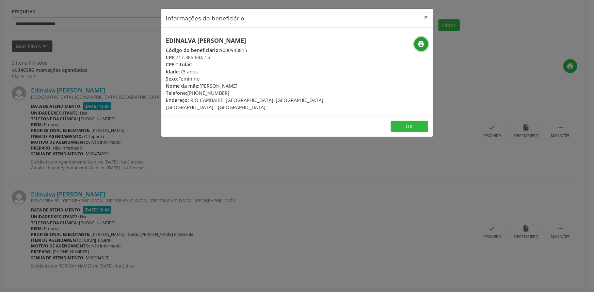
click at [419, 42] on icon "print" at bounding box center [420, 43] width 7 height 7
click at [181, 41] on h5 "Edinalva [PERSON_NAME]" at bounding box center [252, 40] width 172 height 7
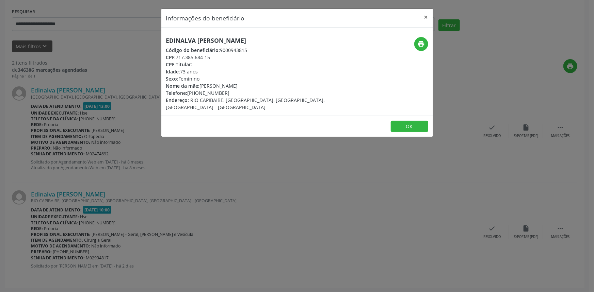
click at [133, 130] on div "Informações do beneficiário × Edinalva [PERSON_NAME] Código do beneficiário: 90…" at bounding box center [297, 146] width 594 height 292
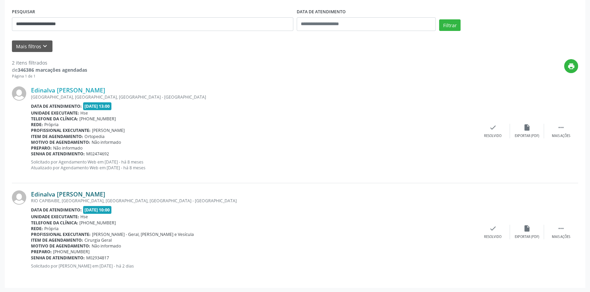
click at [91, 196] on link "Edinalva [PERSON_NAME]" at bounding box center [68, 194] width 74 height 7
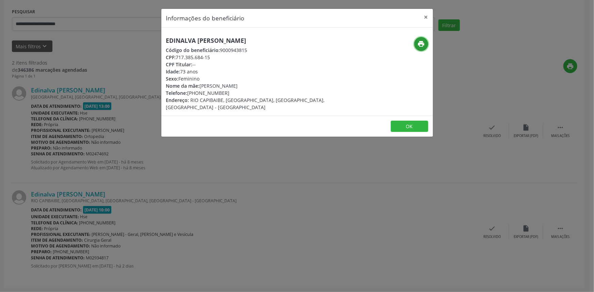
click at [419, 46] on icon "print" at bounding box center [420, 43] width 7 height 7
click at [108, 34] on div "Informações do beneficiário × Edinalva [PERSON_NAME] Código do beneficiário: 90…" at bounding box center [297, 146] width 594 height 292
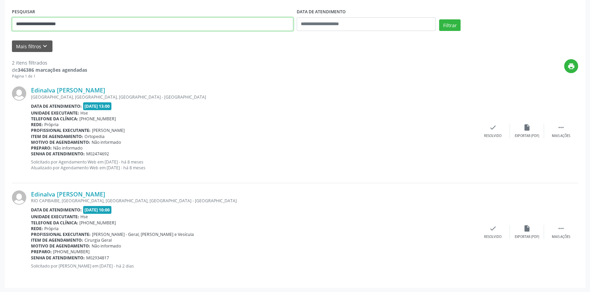
click at [117, 26] on input "**********" at bounding box center [152, 24] width 281 height 14
click at [439, 19] on button "Filtrar" at bounding box center [449, 25] width 21 height 12
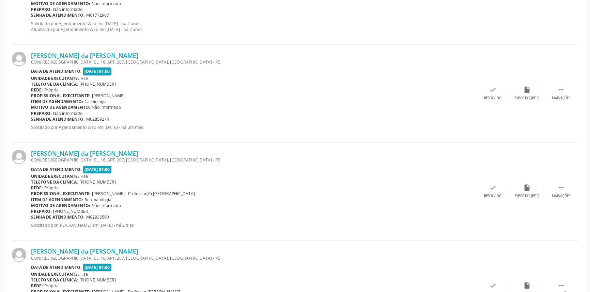
scroll to position [1034, 0]
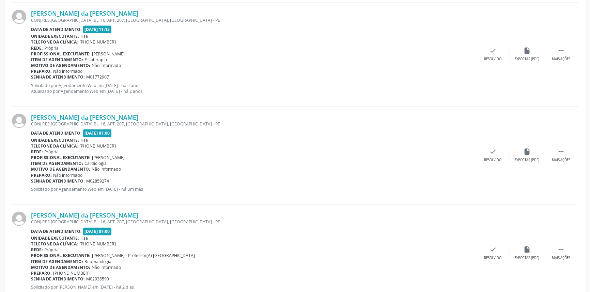
click at [118, 111] on div "[PERSON_NAME] da [PERSON_NAME] CONJ.RES.[GEOGRAPHIC_DATA] BL. 16, APT. 207, [GE…" at bounding box center [295, 156] width 566 height 98
click at [118, 114] on link "[PERSON_NAME] da [PERSON_NAME]" at bounding box center [84, 117] width 107 height 7
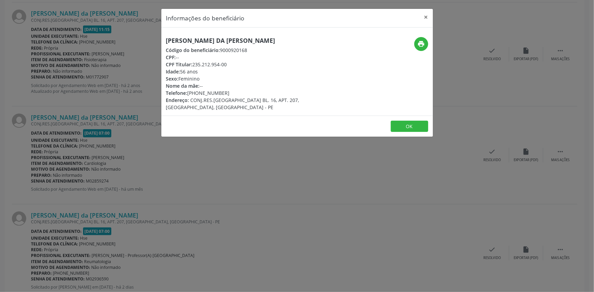
click at [213, 44] on h5 "[PERSON_NAME] da [PERSON_NAME]" at bounding box center [252, 40] width 172 height 7
click at [427, 16] on button "×" at bounding box center [426, 17] width 14 height 17
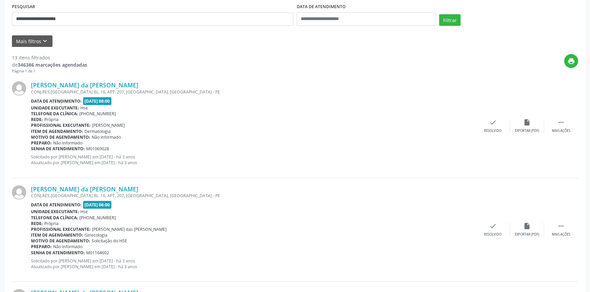
scroll to position [43, 0]
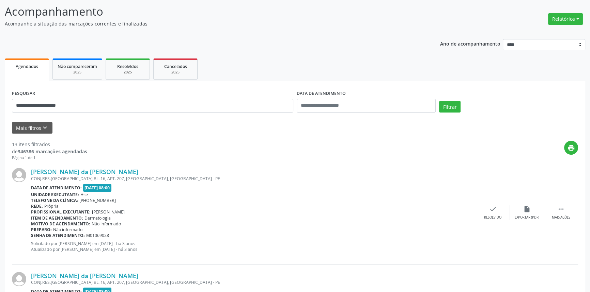
drag, startPoint x: 93, startPoint y: 113, endPoint x: 0, endPoint y: 113, distance: 92.9
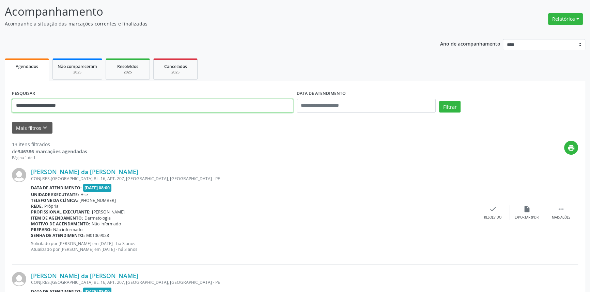
drag, startPoint x: 87, startPoint y: 101, endPoint x: 0, endPoint y: 105, distance: 86.9
click at [439, 101] on button "Filtrar" at bounding box center [449, 107] width 21 height 12
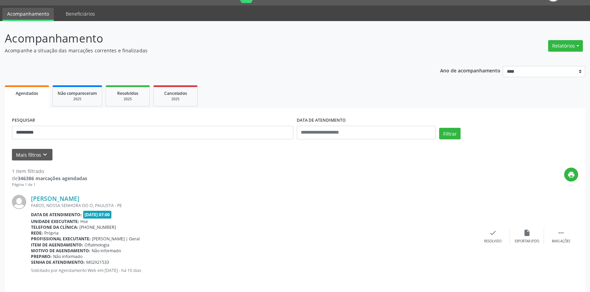
scroll to position [21, 0]
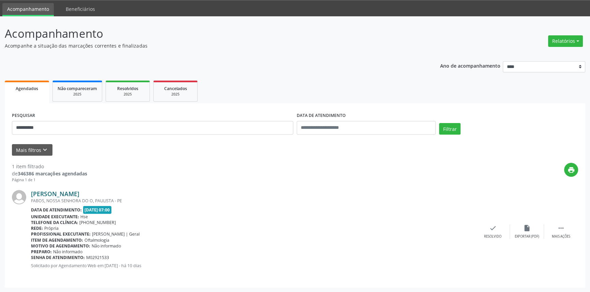
click at [79, 193] on link "[PERSON_NAME]" at bounding box center [55, 193] width 48 height 7
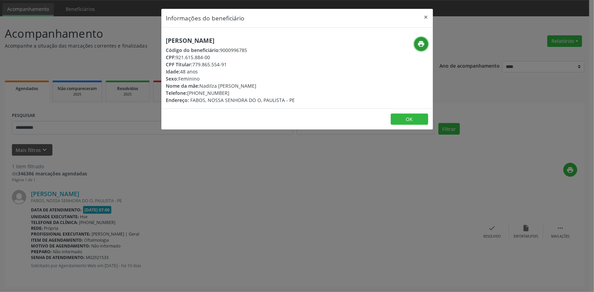
click at [420, 43] on icon "print" at bounding box center [420, 43] width 7 height 7
click at [431, 17] on button "×" at bounding box center [426, 17] width 14 height 17
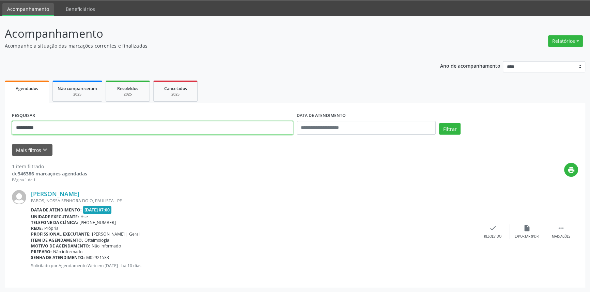
drag, startPoint x: 71, startPoint y: 126, endPoint x: 0, endPoint y: 122, distance: 71.3
click at [0, 122] on div "**********" at bounding box center [295, 154] width 590 height 276
click at [439, 123] on button "Filtrar" at bounding box center [449, 129] width 21 height 12
click at [93, 193] on link "[PERSON_NAME] Real" at bounding box center [62, 193] width 62 height 7
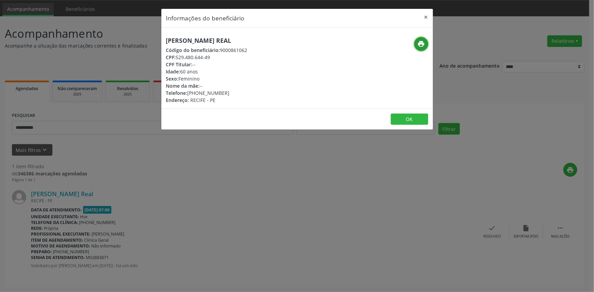
click at [420, 44] on icon "print" at bounding box center [420, 43] width 7 height 7
click at [428, 15] on button "×" at bounding box center [426, 17] width 14 height 17
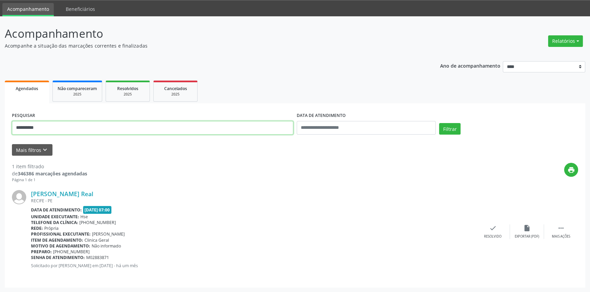
click at [0, 133] on div "**********" at bounding box center [295, 154] width 590 height 276
type input "**********"
click at [439, 123] on button "Filtrar" at bounding box center [449, 129] width 21 height 12
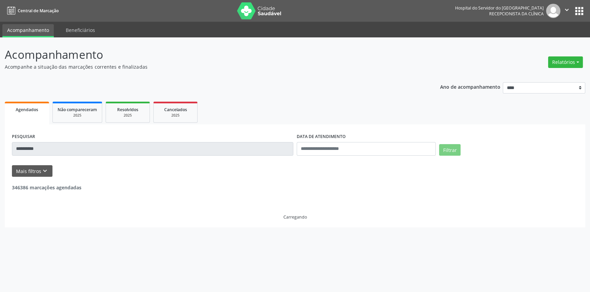
scroll to position [0, 0]
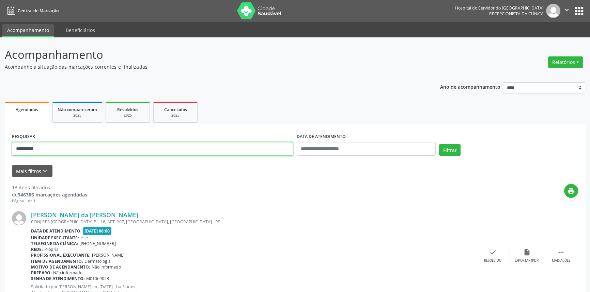
drag, startPoint x: 47, startPoint y: 149, endPoint x: 0, endPoint y: 149, distance: 47.0
click at [439, 144] on button "Filtrar" at bounding box center [449, 150] width 21 height 12
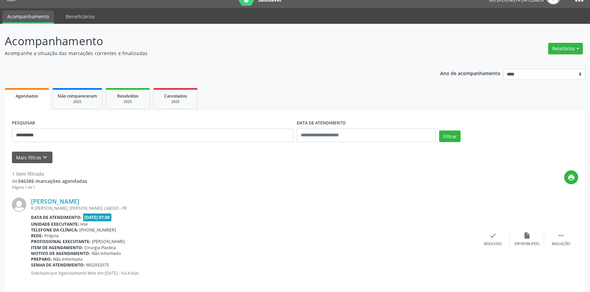
scroll to position [21, 0]
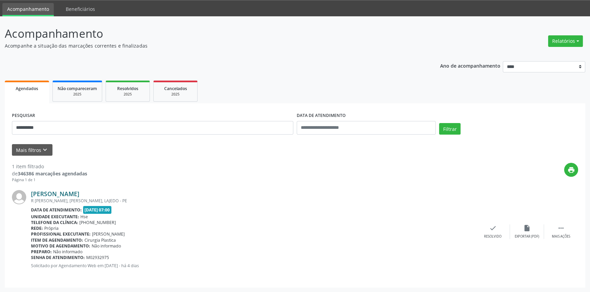
drag, startPoint x: 114, startPoint y: 193, endPoint x: 32, endPoint y: 194, distance: 82.1
click at [32, 194] on div "[PERSON_NAME]" at bounding box center [253, 193] width 445 height 7
drag, startPoint x: 48, startPoint y: 128, endPoint x: 0, endPoint y: 130, distance: 48.4
click at [0, 130] on div "**********" at bounding box center [295, 154] width 590 height 276
click at [439, 123] on button "Filtrar" at bounding box center [449, 129] width 21 height 12
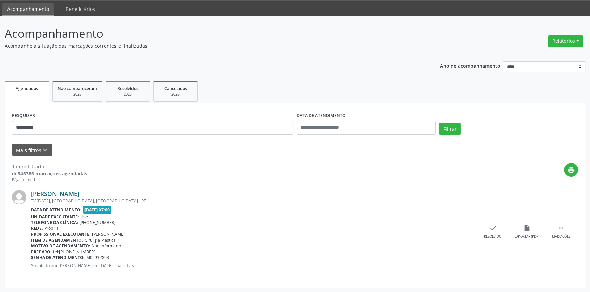
drag, startPoint x: 116, startPoint y: 193, endPoint x: 32, endPoint y: 192, distance: 83.4
click at [32, 192] on div "[PERSON_NAME]" at bounding box center [253, 193] width 445 height 7
click at [74, 197] on link "[PERSON_NAME]" at bounding box center [55, 193] width 48 height 7
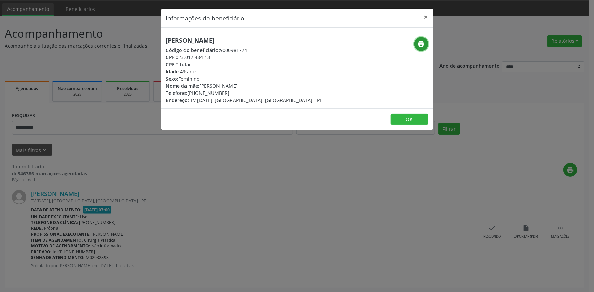
click at [420, 42] on icon "print" at bounding box center [420, 43] width 7 height 7
drag, startPoint x: 249, startPoint y: 42, endPoint x: 131, endPoint y: 43, distance: 117.8
click at [131, 43] on div "Informações do beneficiário × [PERSON_NAME] Código do beneficiário: 9000981774 …" at bounding box center [297, 146] width 594 height 292
click at [426, 16] on button "×" at bounding box center [426, 17] width 14 height 17
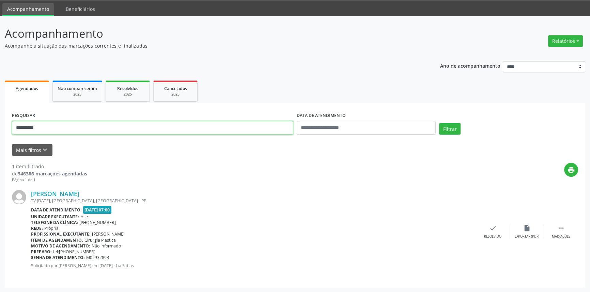
drag, startPoint x: 57, startPoint y: 128, endPoint x: 0, endPoint y: 129, distance: 56.9
click at [0, 129] on div "**********" at bounding box center [295, 154] width 590 height 276
type input "**********"
click at [439, 123] on button "Filtrar" at bounding box center [449, 129] width 21 height 12
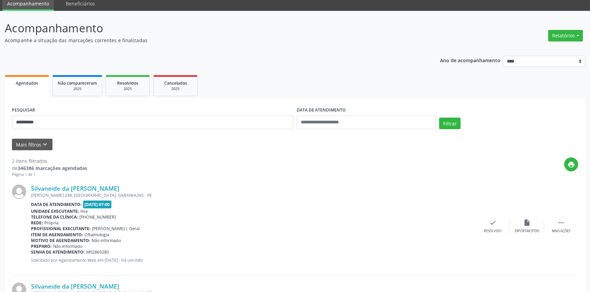
scroll to position [26, 0]
click at [0, 122] on div "**********" at bounding box center [295, 198] width 590 height 375
type input "**********"
click at [439, 118] on button "Filtrar" at bounding box center [449, 124] width 21 height 12
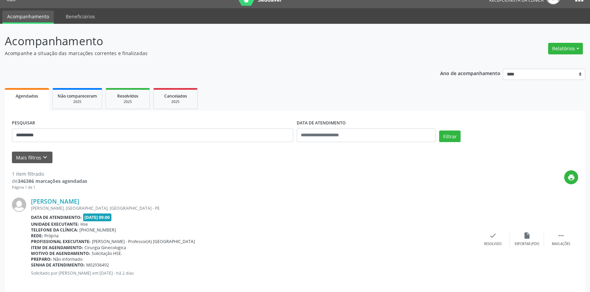
scroll to position [21, 0]
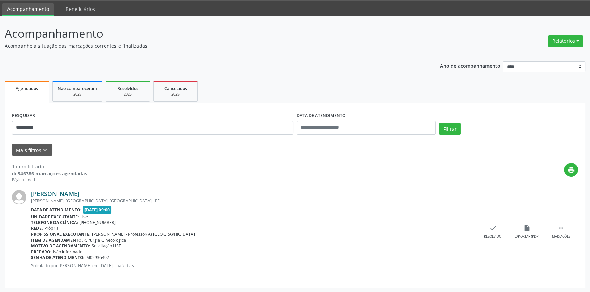
drag, startPoint x: 118, startPoint y: 192, endPoint x: 32, endPoint y: 194, distance: 86.2
click at [32, 194] on div "[PERSON_NAME]" at bounding box center [253, 193] width 445 height 7
click at [79, 194] on link "[PERSON_NAME]" at bounding box center [55, 193] width 48 height 7
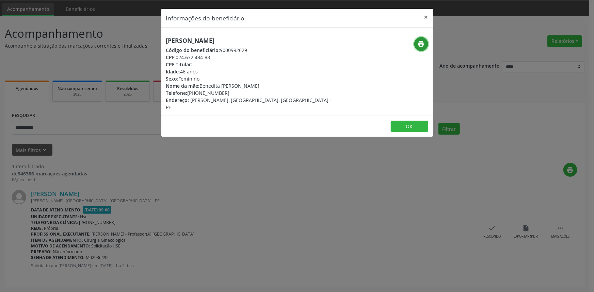
click at [421, 41] on icon "print" at bounding box center [420, 43] width 7 height 7
click at [425, 15] on button "×" at bounding box center [426, 17] width 14 height 17
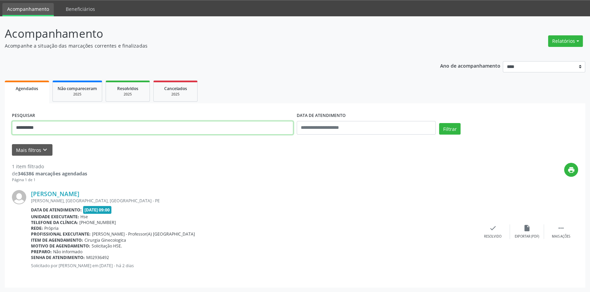
drag, startPoint x: 6, startPoint y: 136, endPoint x: 0, endPoint y: 136, distance: 5.8
click at [0, 137] on div "**********" at bounding box center [295, 154] width 590 height 276
type input "**********"
click at [439, 123] on button "Filtrar" at bounding box center [449, 129] width 21 height 12
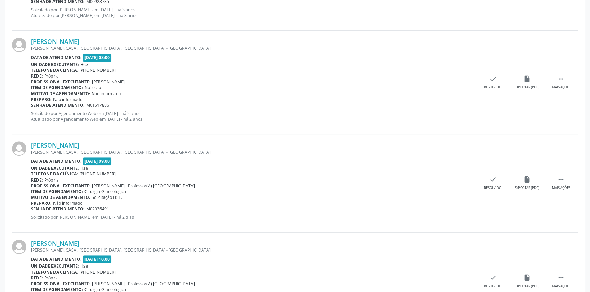
scroll to position [374, 0]
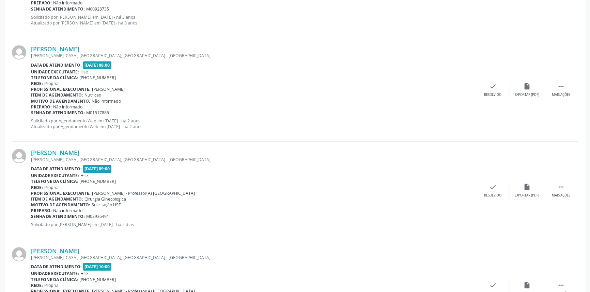
drag, startPoint x: 98, startPoint y: 153, endPoint x: 30, endPoint y: 152, distance: 68.4
click at [30, 152] on div "[PERSON_NAME] [PERSON_NAME], CASA , [GEOGRAPHIC_DATA], [GEOGRAPHIC_DATA] - PE D…" at bounding box center [295, 191] width 566 height 98
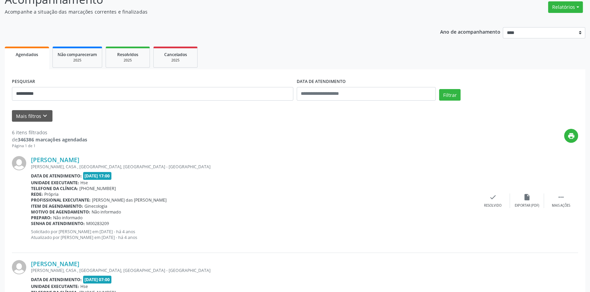
scroll to position [0, 0]
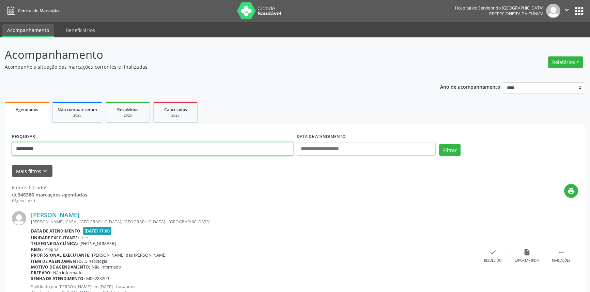
drag, startPoint x: 48, startPoint y: 150, endPoint x: 0, endPoint y: 142, distance: 48.7
type input "**********"
click at [439, 144] on button "Filtrar" at bounding box center [449, 150] width 21 height 12
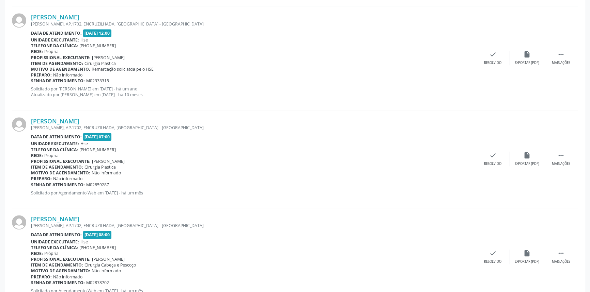
scroll to position [717, 0]
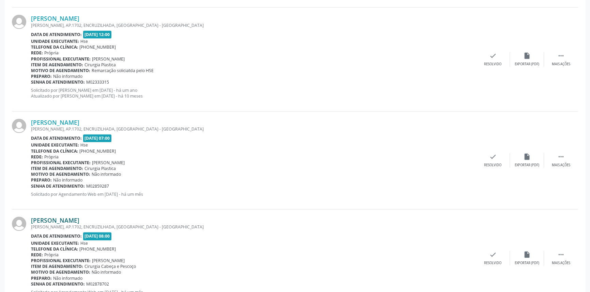
drag, startPoint x: 147, startPoint y: 218, endPoint x: 33, endPoint y: 220, distance: 113.7
click at [33, 220] on div "[PERSON_NAME]" at bounding box center [253, 220] width 445 height 7
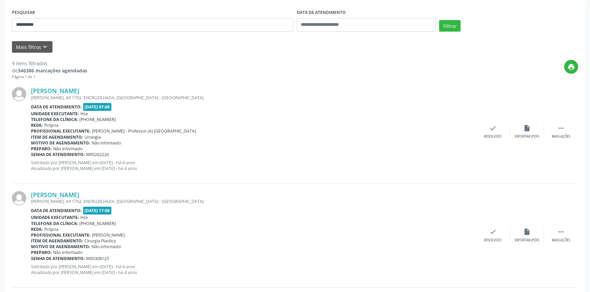
scroll to position [36, 0]
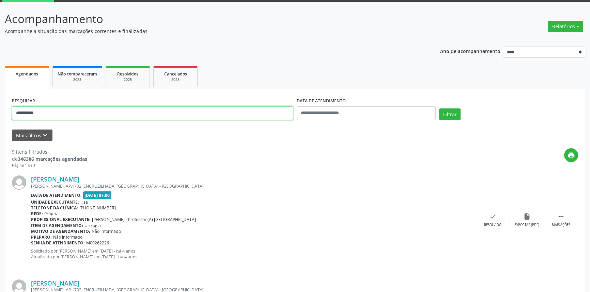
drag, startPoint x: 53, startPoint y: 110, endPoint x: 0, endPoint y: 104, distance: 53.4
click at [439, 109] on button "Filtrar" at bounding box center [449, 115] width 21 height 12
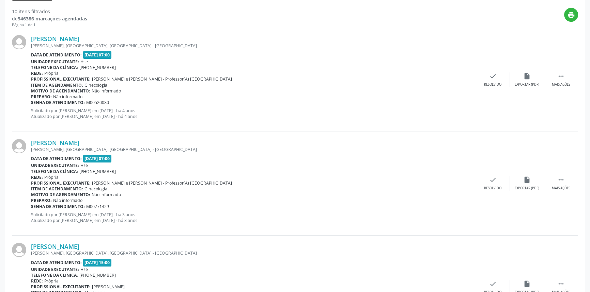
scroll to position [52, 0]
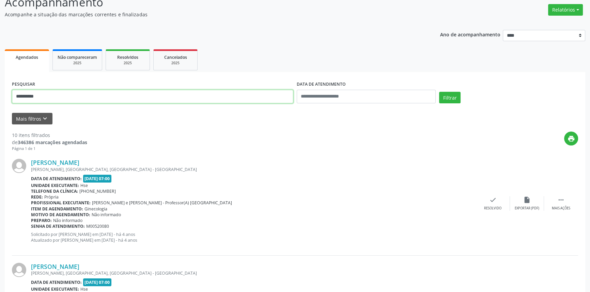
drag, startPoint x: 42, startPoint y: 96, endPoint x: 0, endPoint y: 87, distance: 42.9
click at [439, 92] on button "Filtrar" at bounding box center [449, 98] width 21 height 12
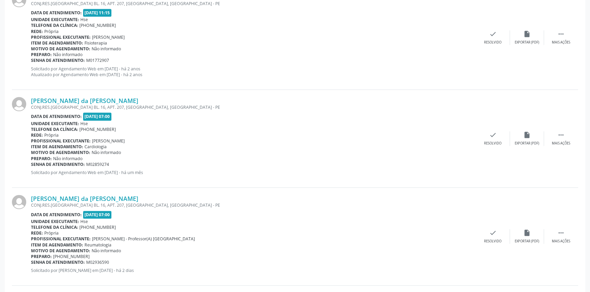
scroll to position [1034, 0]
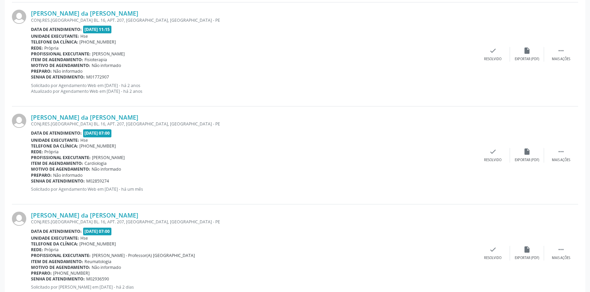
drag, startPoint x: 145, startPoint y: 115, endPoint x: 30, endPoint y: 112, distance: 114.8
click at [30, 112] on div "[PERSON_NAME] da [PERSON_NAME] CONJ.RES.[GEOGRAPHIC_DATA] BL. 16, APT. 207, [GE…" at bounding box center [295, 156] width 566 height 98
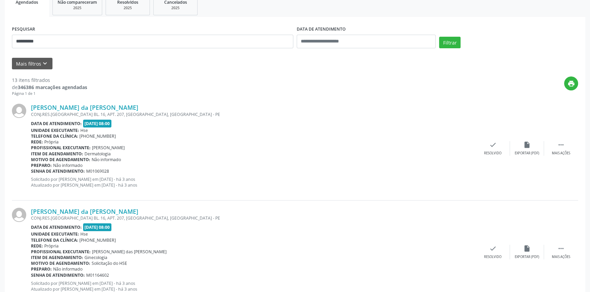
scroll to position [105, 0]
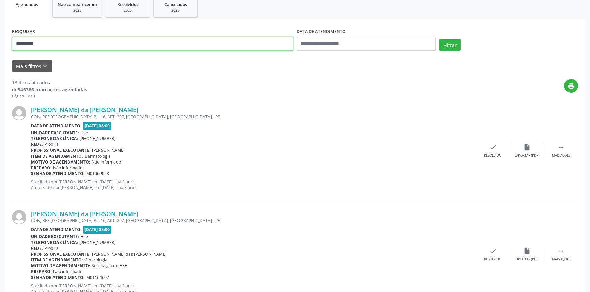
drag, startPoint x: 42, startPoint y: 41, endPoint x: 0, endPoint y: 18, distance: 47.4
type input "**********"
click at [439, 39] on button "Filtrar" at bounding box center [449, 45] width 21 height 12
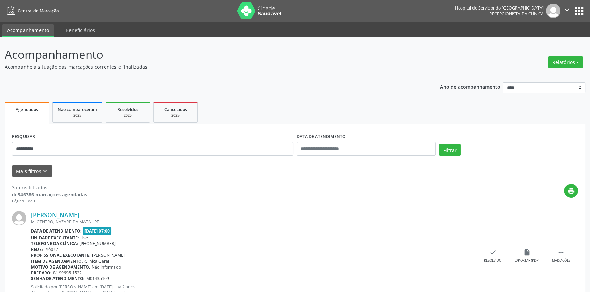
scroll to position [0, 0]
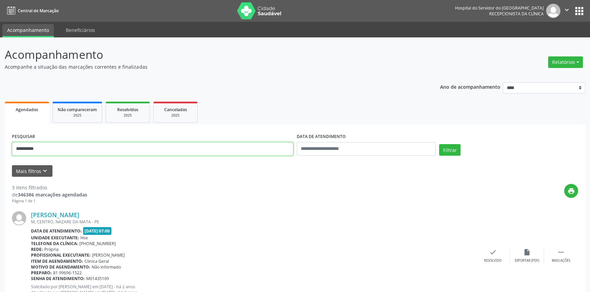
drag, startPoint x: 0, startPoint y: 139, endPoint x: 0, endPoint y: 134, distance: 4.4
click at [0, 135] on div "**********" at bounding box center [295, 276] width 590 height 479
type input "**********"
click at [439, 144] on button "Filtrar" at bounding box center [449, 150] width 21 height 12
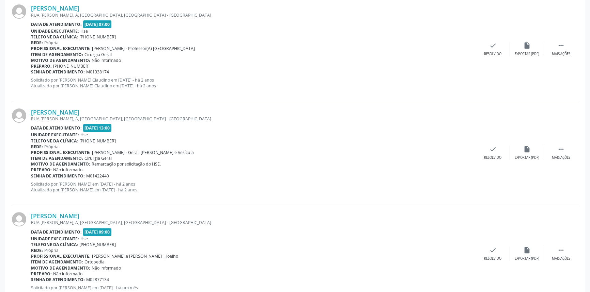
scroll to position [229, 0]
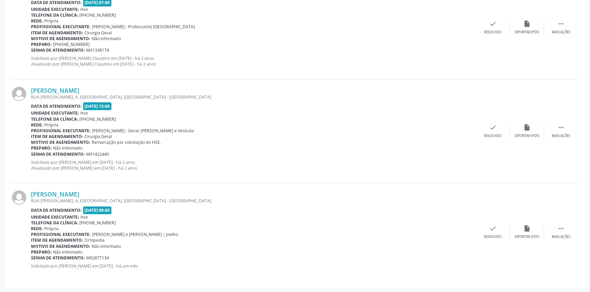
drag, startPoint x: 109, startPoint y: 192, endPoint x: 31, endPoint y: 192, distance: 78.0
click at [31, 192] on div "[PERSON_NAME] [GEOGRAPHIC_DATA][PERSON_NAME], A, [GEOGRAPHIC_DATA], [GEOGRAPHIC…" at bounding box center [295, 233] width 566 height 98
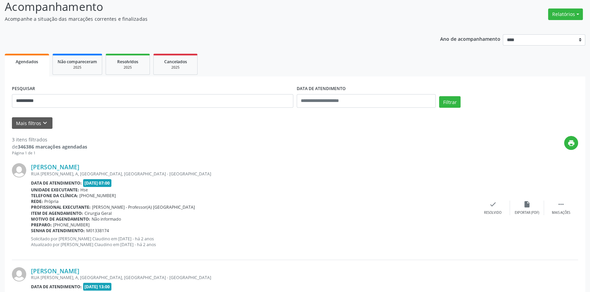
scroll to position [0, 0]
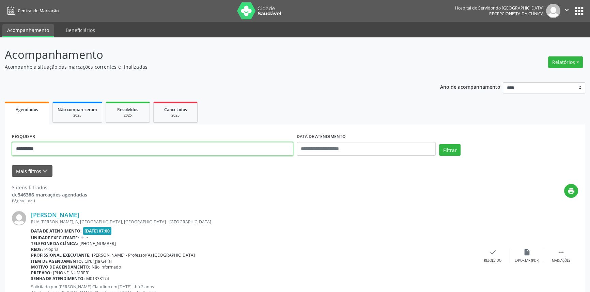
drag, startPoint x: 63, startPoint y: 148, endPoint x: 0, endPoint y: 150, distance: 62.7
click at [0, 152] on div "**********" at bounding box center [295, 279] width 590 height 484
click at [439, 144] on button "Filtrar" at bounding box center [449, 150] width 21 height 12
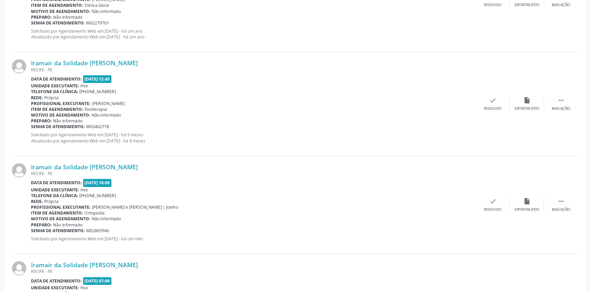
scroll to position [442, 0]
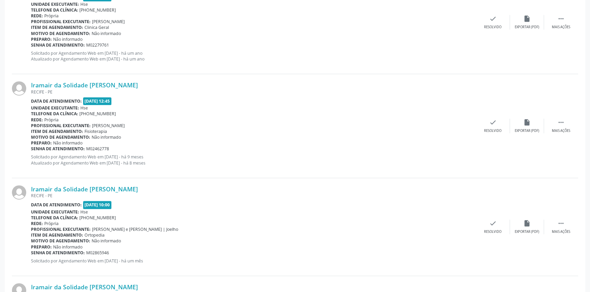
drag, startPoint x: 125, startPoint y: 189, endPoint x: 31, endPoint y: 189, distance: 94.6
click at [31, 189] on div "Iramair da Solidade [PERSON_NAME] [GEOGRAPHIC_DATA] - [GEOGRAPHIC_DATA] Data de…" at bounding box center [295, 227] width 566 height 98
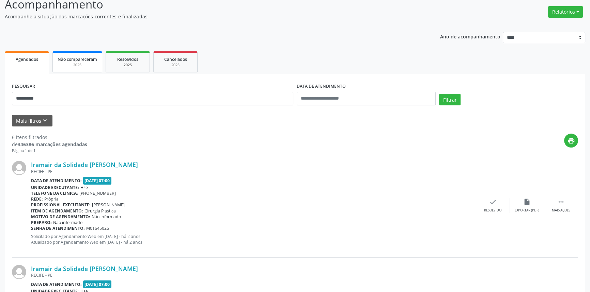
scroll to position [39, 0]
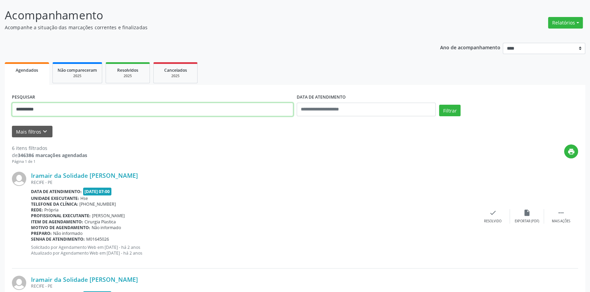
type input "**********"
click at [439, 105] on button "Filtrar" at bounding box center [449, 111] width 21 height 12
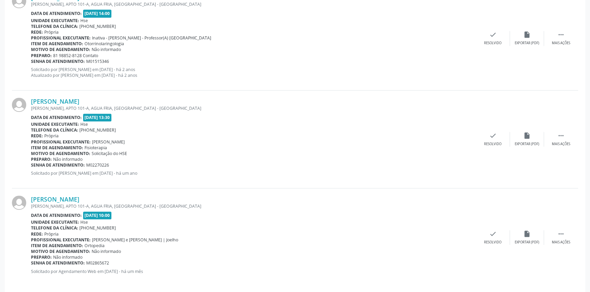
scroll to position [1158, 0]
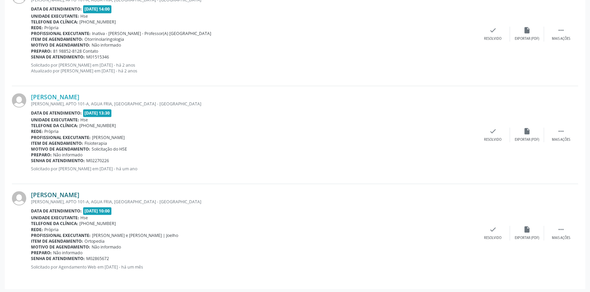
drag, startPoint x: 117, startPoint y: 197, endPoint x: 31, endPoint y: 194, distance: 85.5
click at [31, 194] on div "[PERSON_NAME]" at bounding box center [253, 194] width 445 height 7
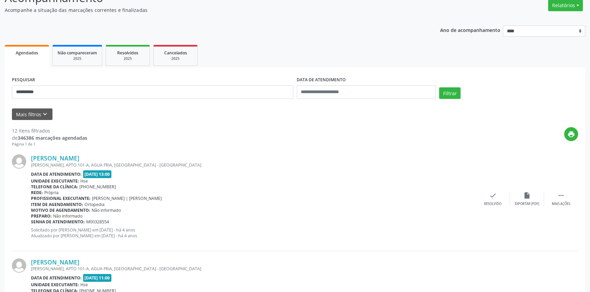
scroll to position [44, 0]
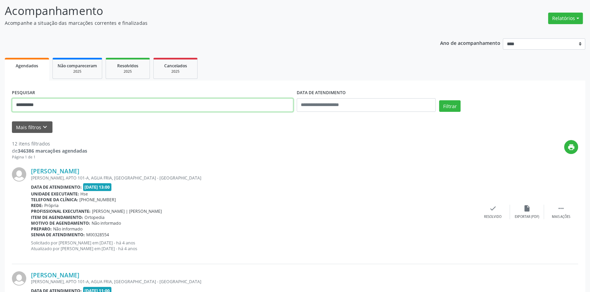
drag, startPoint x: 65, startPoint y: 102, endPoint x: 0, endPoint y: 100, distance: 64.7
click at [439, 100] on button "Filtrar" at bounding box center [449, 106] width 21 height 12
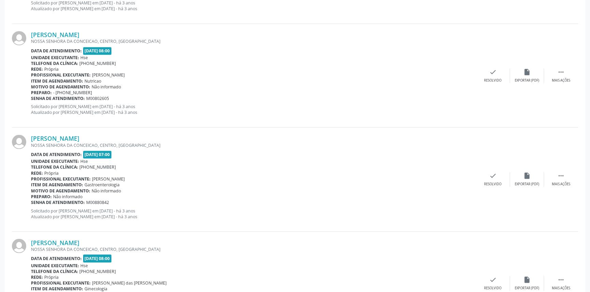
scroll to position [1501, 0]
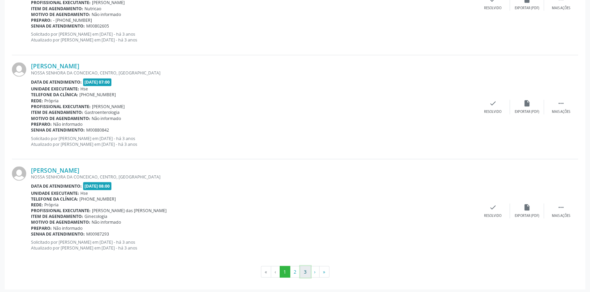
click at [308, 270] on button "3" at bounding box center [305, 272] width 11 height 12
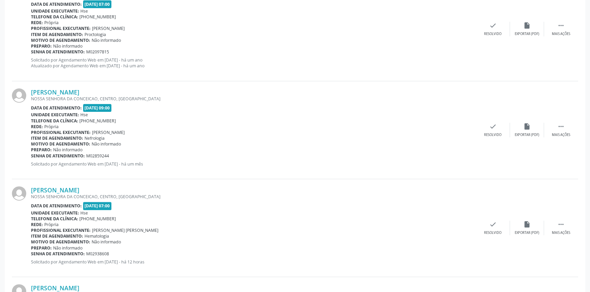
scroll to position [196, 0]
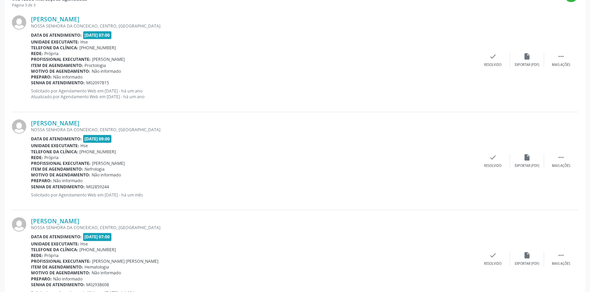
drag, startPoint x: 86, startPoint y: 122, endPoint x: 76, endPoint y: 127, distance: 12.2
click at [78, 126] on div "[PERSON_NAME]" at bounding box center [253, 122] width 445 height 7
click at [123, 109] on div "[PERSON_NAME] [GEOGRAPHIC_DATA], [GEOGRAPHIC_DATA], [GEOGRAPHIC_DATA] Data de a…" at bounding box center [295, 60] width 566 height 104
drag, startPoint x: 82, startPoint y: 123, endPoint x: 31, endPoint y: 124, distance: 50.7
click at [31, 124] on div "[PERSON_NAME]" at bounding box center [253, 122] width 445 height 7
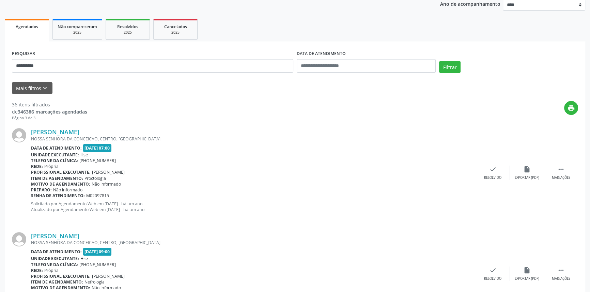
scroll to position [72, 0]
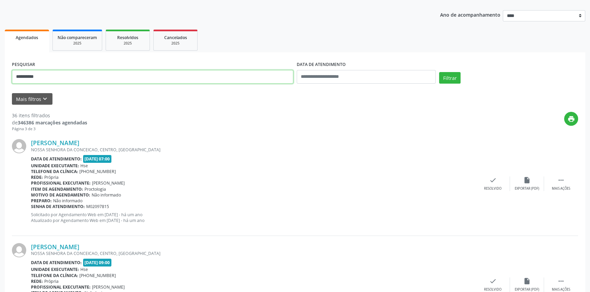
drag, startPoint x: 15, startPoint y: 75, endPoint x: 0, endPoint y: 64, distance: 18.7
click at [439, 72] on button "Filtrar" at bounding box center [449, 78] width 21 height 12
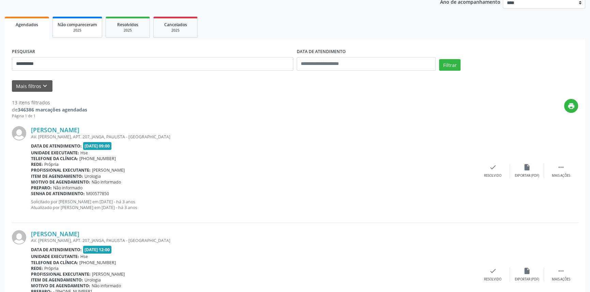
scroll to position [74, 0]
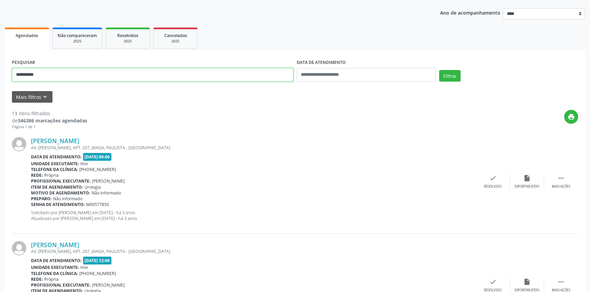
click at [439, 70] on button "Filtrar" at bounding box center [449, 76] width 21 height 12
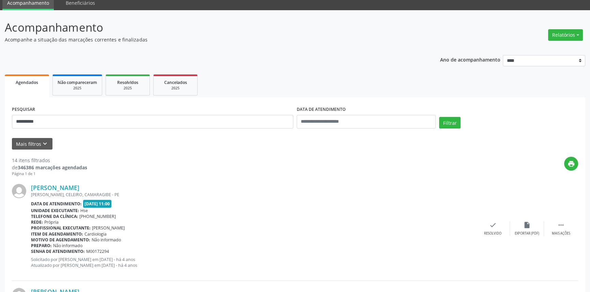
scroll to position [0, 0]
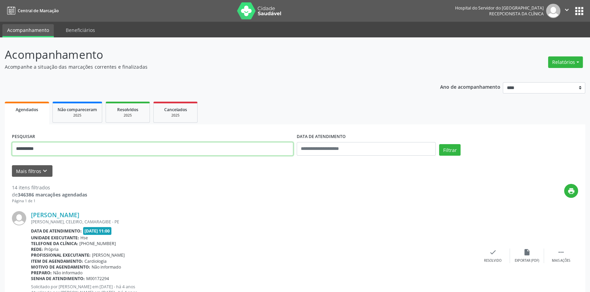
drag, startPoint x: 49, startPoint y: 147, endPoint x: 0, endPoint y: 136, distance: 49.9
type input "**********"
click at [439, 144] on button "Filtrar" at bounding box center [449, 150] width 21 height 12
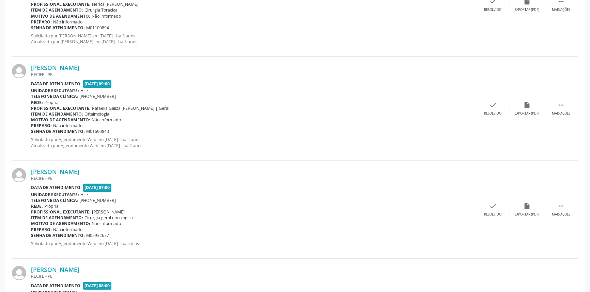
scroll to position [442, 0]
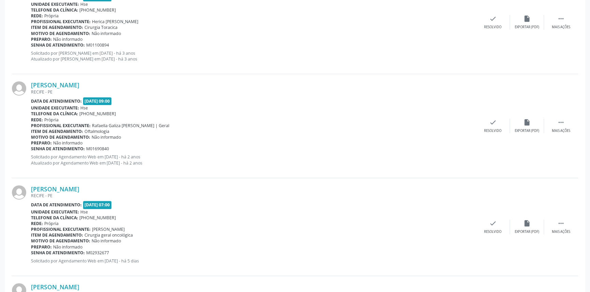
drag, startPoint x: 100, startPoint y: 189, endPoint x: 30, endPoint y: 185, distance: 70.3
click at [30, 185] on div "[PERSON_NAME] [GEOGRAPHIC_DATA] - [GEOGRAPHIC_DATA] Data de atendimento: [DATE]…" at bounding box center [295, 227] width 566 height 98
click at [42, 174] on div "[PERSON_NAME] [GEOGRAPHIC_DATA] - [GEOGRAPHIC_DATA] Data de atendimento: [DATE]…" at bounding box center [295, 126] width 566 height 104
drag, startPoint x: 99, startPoint y: 187, endPoint x: 31, endPoint y: 187, distance: 67.8
click at [31, 187] on div "[PERSON_NAME]" at bounding box center [253, 189] width 445 height 7
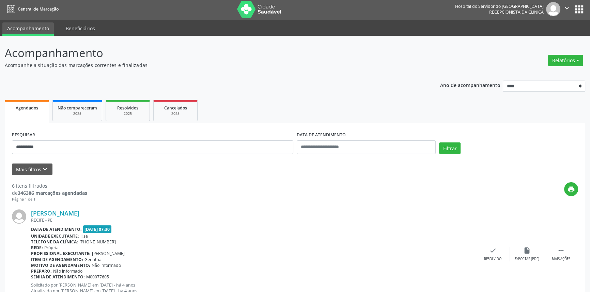
scroll to position [0, 0]
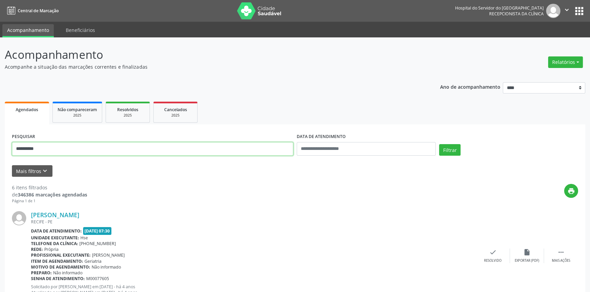
drag, startPoint x: 68, startPoint y: 148, endPoint x: 0, endPoint y: 149, distance: 68.1
type input "**********"
click at [439, 144] on button "Filtrar" at bounding box center [449, 150] width 21 height 12
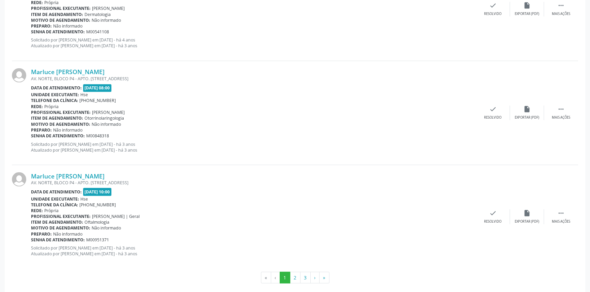
scroll to position [1501, 0]
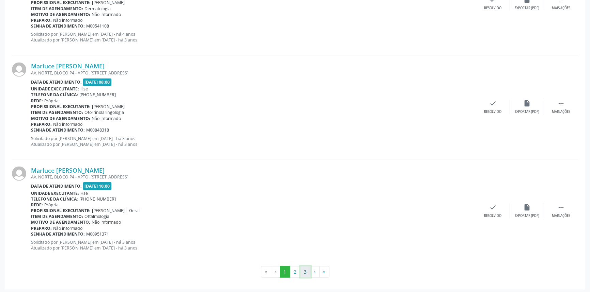
click at [302, 269] on button "3" at bounding box center [305, 272] width 11 height 12
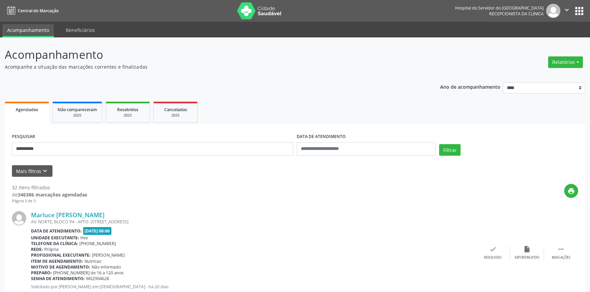
scroll to position [139, 0]
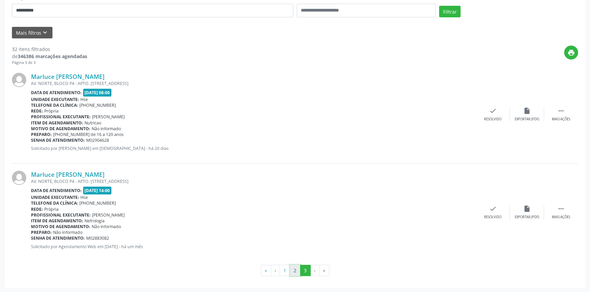
click at [297, 269] on button "2" at bounding box center [295, 271] width 11 height 12
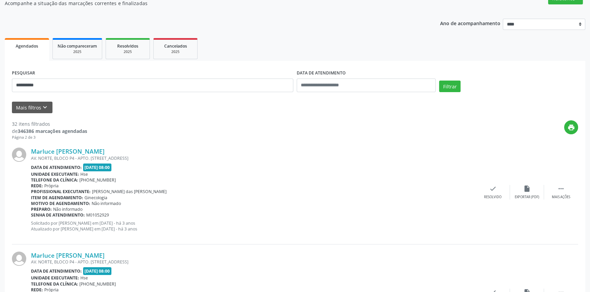
scroll to position [0, 0]
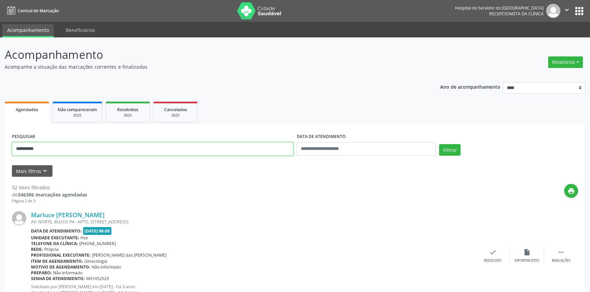
drag, startPoint x: 51, startPoint y: 147, endPoint x: 0, endPoint y: 140, distance: 51.6
click at [439, 144] on button "Filtrar" at bounding box center [449, 150] width 21 height 12
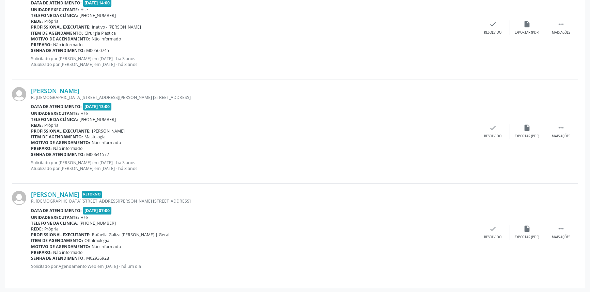
scroll to position [229, 0]
drag, startPoint x: 102, startPoint y: 91, endPoint x: 31, endPoint y: 91, distance: 71.5
click at [31, 91] on div "[PERSON_NAME]" at bounding box center [253, 90] width 445 height 7
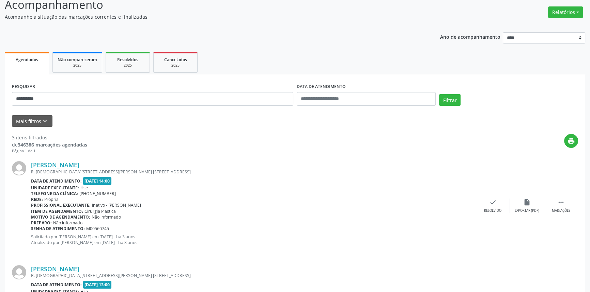
scroll to position [0, 0]
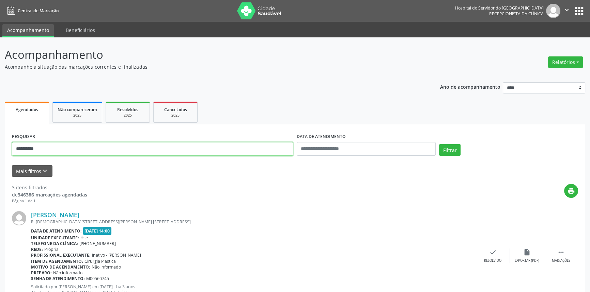
click at [0, 149] on div "**********" at bounding box center [295, 279] width 590 height 484
type input "**********"
click at [439, 144] on button "Filtrar" at bounding box center [449, 150] width 21 height 12
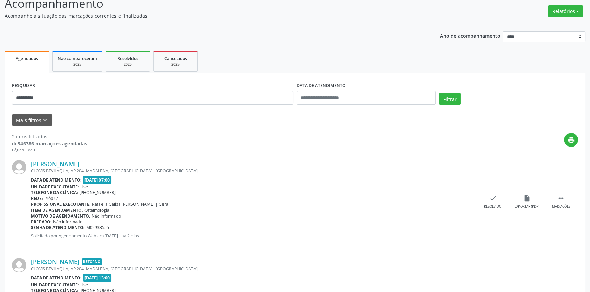
scroll to position [119, 0]
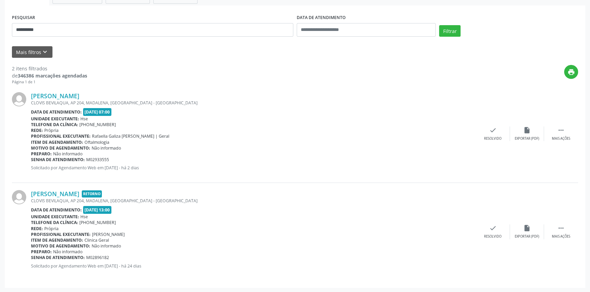
drag, startPoint x: 114, startPoint y: 97, endPoint x: 30, endPoint y: 97, distance: 84.4
click at [30, 97] on div "[PERSON_NAME] [PERSON_NAME][STREET_ADDRESS] Data de atendimento: [DATE] 07:00 U…" at bounding box center [295, 134] width 566 height 98
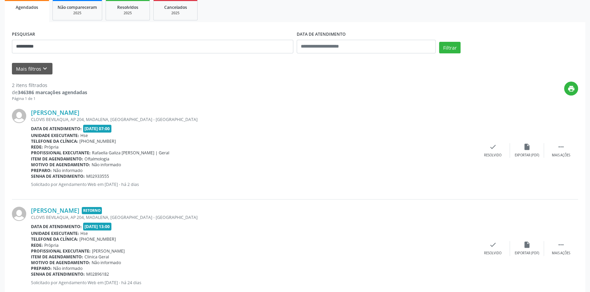
scroll to position [88, 0]
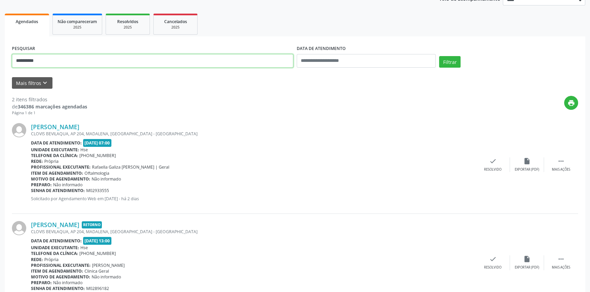
drag, startPoint x: 65, startPoint y: 59, endPoint x: 0, endPoint y: 56, distance: 65.4
click at [0, 56] on div "**********" at bounding box center [295, 136] width 590 height 375
type input "**********"
click at [439, 56] on button "Filtrar" at bounding box center [449, 62] width 21 height 12
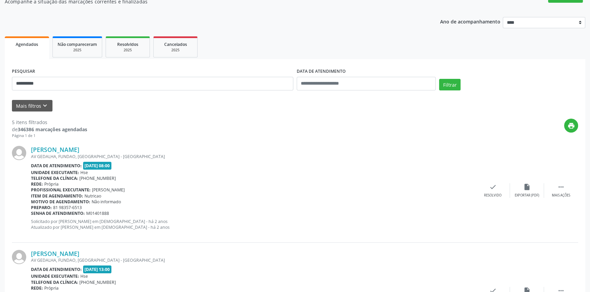
scroll to position [3, 0]
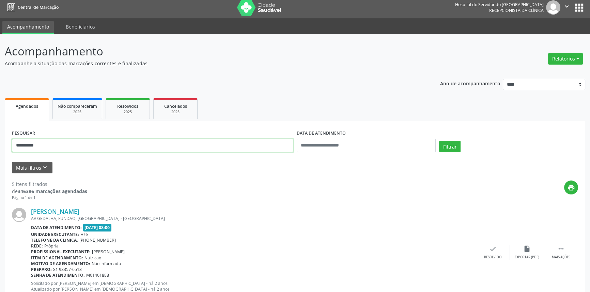
drag, startPoint x: 47, startPoint y: 143, endPoint x: 0, endPoint y: 141, distance: 47.4
type input "**********"
click at [439, 141] on button "Filtrar" at bounding box center [449, 147] width 21 height 12
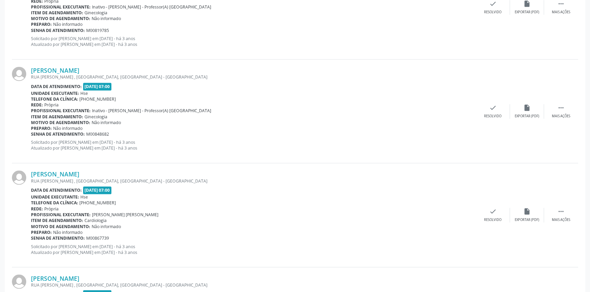
scroll to position [1501, 0]
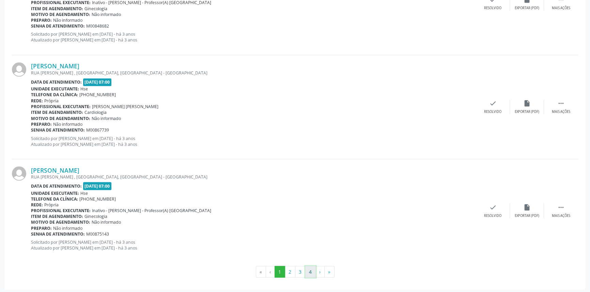
click at [311, 275] on button "4" at bounding box center [310, 272] width 11 height 12
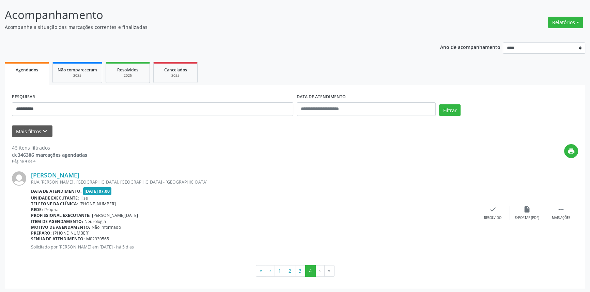
scroll to position [41, 0]
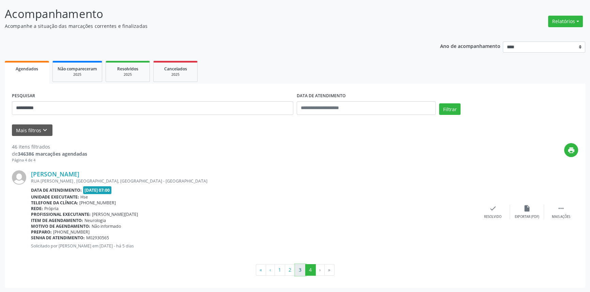
click at [302, 270] on button "3" at bounding box center [300, 271] width 11 height 12
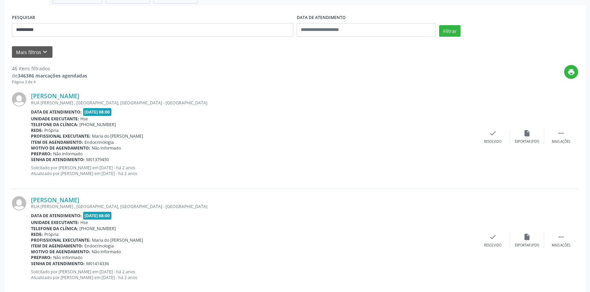
scroll to position [23, 0]
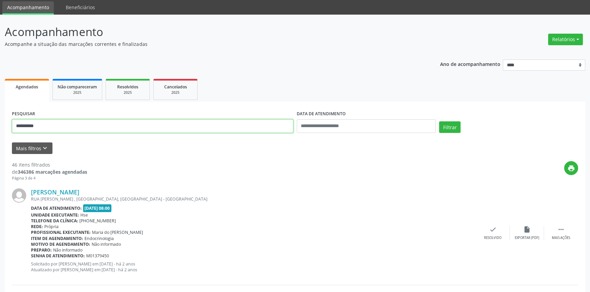
drag, startPoint x: 71, startPoint y: 127, endPoint x: 0, endPoint y: 125, distance: 71.2
click at [439, 122] on button "Filtrar" at bounding box center [449, 128] width 21 height 12
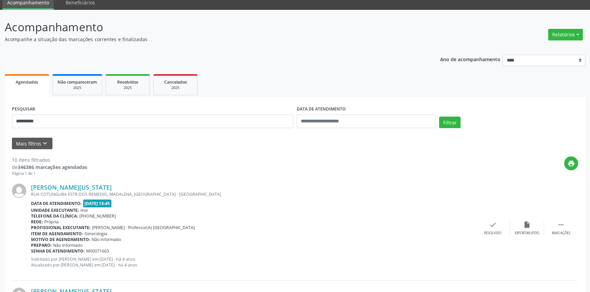
scroll to position [27, 0]
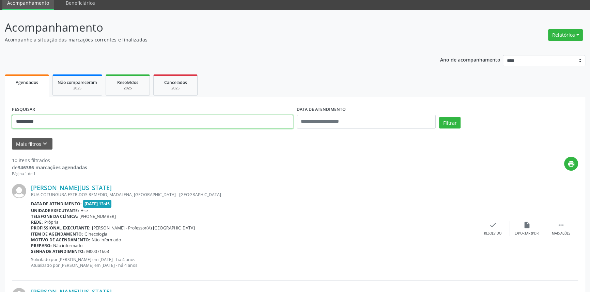
drag, startPoint x: 83, startPoint y: 123, endPoint x: 0, endPoint y: 123, distance: 82.7
type input "**********"
click at [439, 117] on button "Filtrar" at bounding box center [449, 123] width 21 height 12
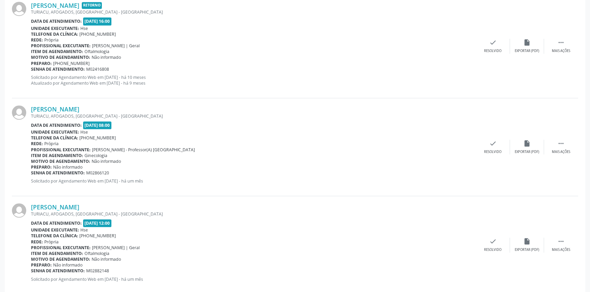
scroll to position [613, 0]
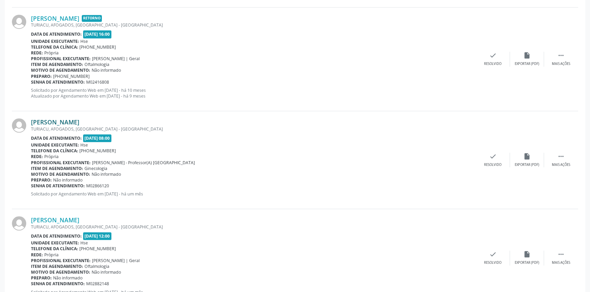
drag, startPoint x: 117, startPoint y: 122, endPoint x: 31, endPoint y: 122, distance: 85.8
click at [31, 122] on div "[PERSON_NAME]" at bounding box center [253, 121] width 445 height 7
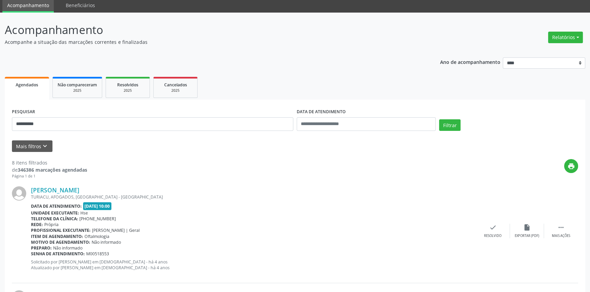
scroll to position [25, 0]
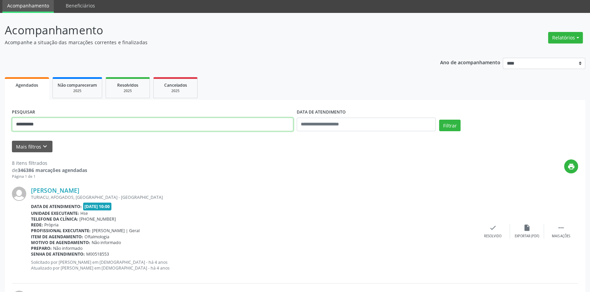
drag, startPoint x: 65, startPoint y: 119, endPoint x: 0, endPoint y: 127, distance: 65.5
click at [439, 120] on button "Filtrar" at bounding box center [449, 126] width 21 height 12
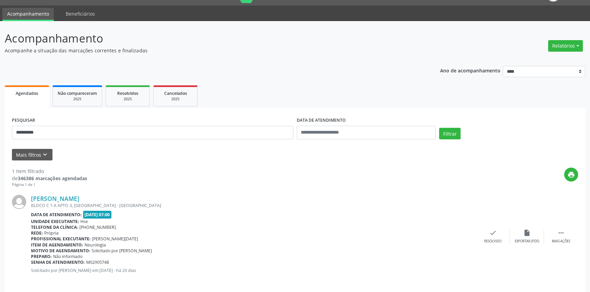
scroll to position [21, 0]
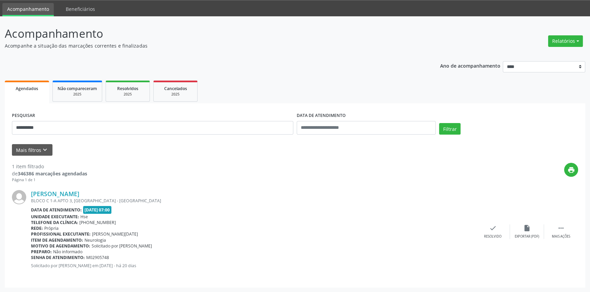
drag, startPoint x: 110, startPoint y: 193, endPoint x: 28, endPoint y: 197, distance: 82.2
click at [28, 197] on div "[PERSON_NAME] BLOCO C 1-A APTO 3, [GEOGRAPHIC_DATA] - [GEOGRAPHIC_DATA] Data de…" at bounding box center [295, 232] width 566 height 98
click at [79, 193] on link "[PERSON_NAME]" at bounding box center [55, 193] width 48 height 7
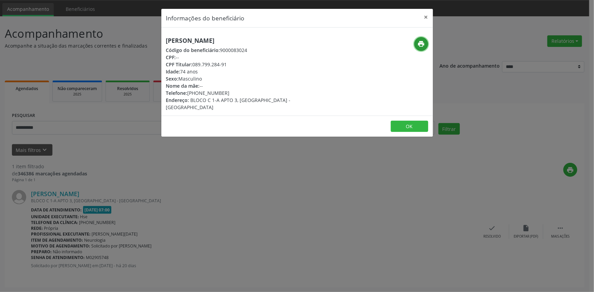
click at [419, 42] on icon "print" at bounding box center [420, 43] width 7 height 7
click at [429, 16] on button "×" at bounding box center [426, 17] width 14 height 17
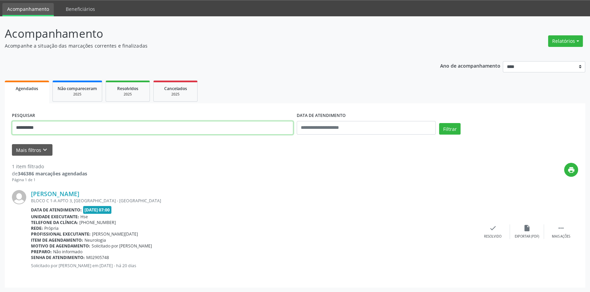
drag, startPoint x: 71, startPoint y: 124, endPoint x: 0, endPoint y: 123, distance: 71.5
click at [0, 124] on div "**********" at bounding box center [295, 154] width 590 height 276
click at [439, 123] on button "Filtrar" at bounding box center [449, 129] width 21 height 12
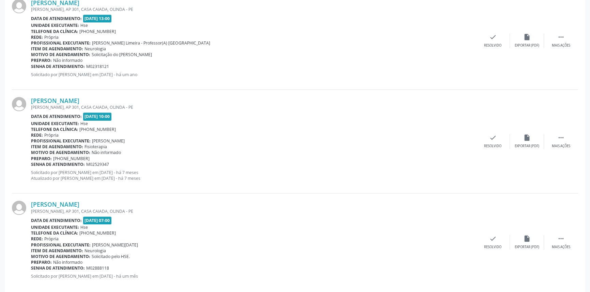
scroll to position [846, 0]
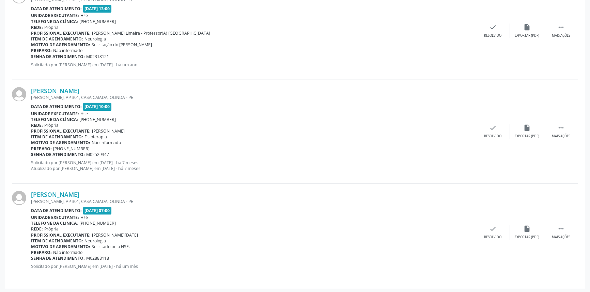
drag, startPoint x: 114, startPoint y: 194, endPoint x: 24, endPoint y: 194, distance: 90.2
click at [24, 194] on div "[PERSON_NAME] [PERSON_NAME], AP 301, [GEOGRAPHIC_DATA], [GEOGRAPHIC_DATA] - PE …" at bounding box center [295, 233] width 566 height 98
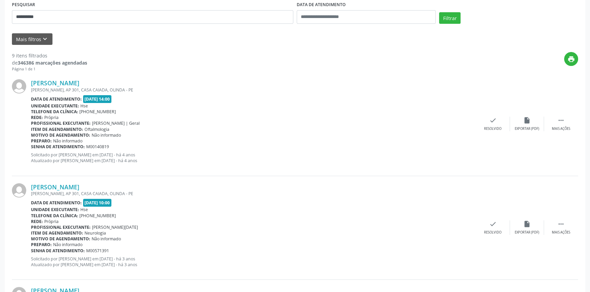
scroll to position [73, 0]
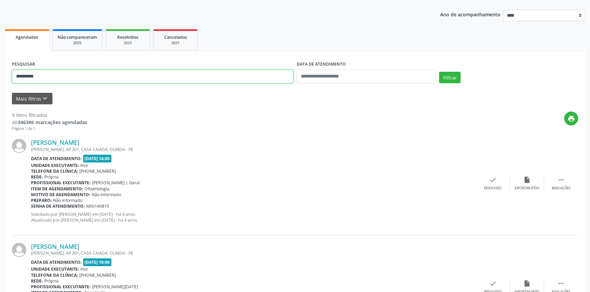
drag, startPoint x: 53, startPoint y: 75, endPoint x: 0, endPoint y: 75, distance: 53.5
click at [439, 72] on button "Filtrar" at bounding box center [449, 78] width 21 height 12
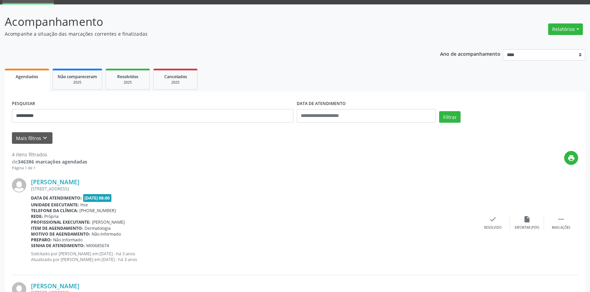
scroll to position [23, 0]
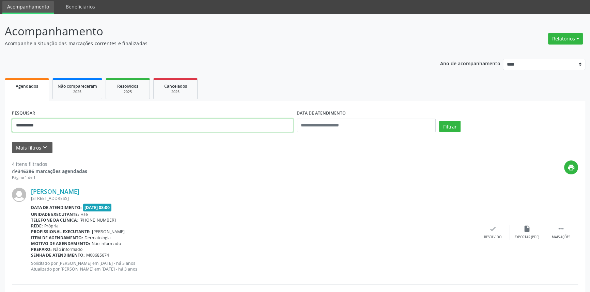
type input "**********"
click at [439, 121] on button "Filtrar" at bounding box center [449, 127] width 21 height 12
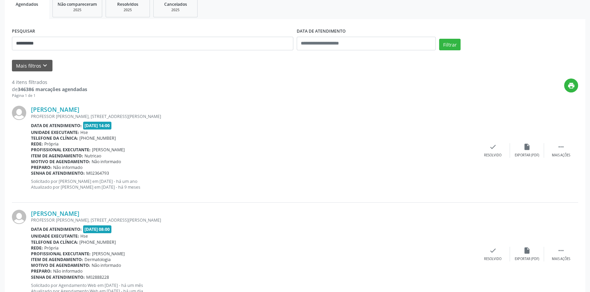
scroll to position [17, 0]
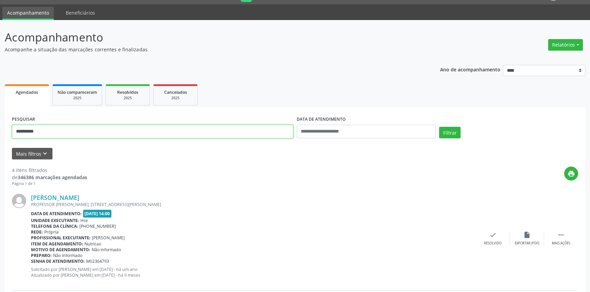
click at [439, 127] on button "Filtrar" at bounding box center [449, 133] width 21 height 12
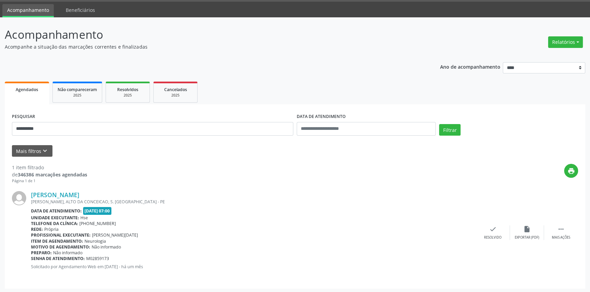
scroll to position [21, 0]
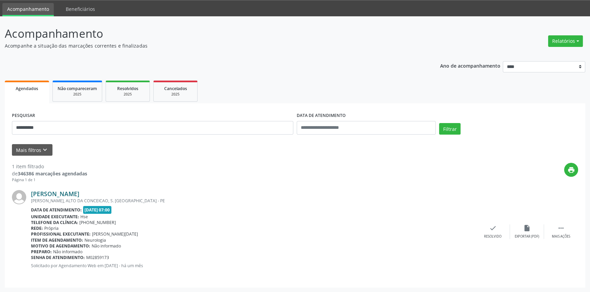
drag, startPoint x: 130, startPoint y: 193, endPoint x: 33, endPoint y: 195, distance: 97.0
click at [33, 195] on div "[PERSON_NAME]" at bounding box center [253, 193] width 445 height 7
click at [79, 192] on link "[PERSON_NAME]" at bounding box center [55, 193] width 48 height 7
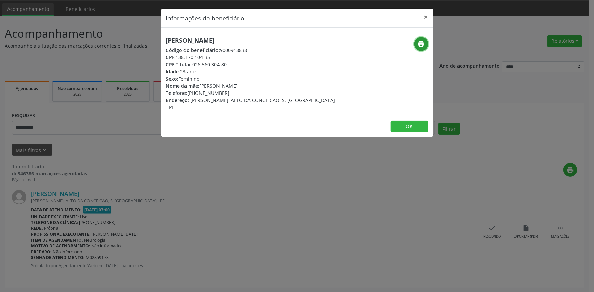
click at [418, 43] on icon "print" at bounding box center [420, 43] width 7 height 7
drag, startPoint x: 289, startPoint y: 39, endPoint x: 154, endPoint y: 40, distance: 135.2
click at [154, 40] on div "Informações do beneficiário × [PERSON_NAME] Código do beneficiário: 9000918838 …" at bounding box center [297, 146] width 594 height 292
click at [429, 17] on button "×" at bounding box center [426, 17] width 14 height 17
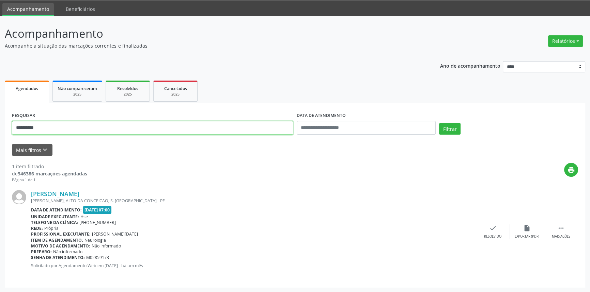
click at [0, 123] on div "**********" at bounding box center [295, 154] width 590 height 276
click at [439, 123] on button "Filtrar" at bounding box center [449, 129] width 21 height 12
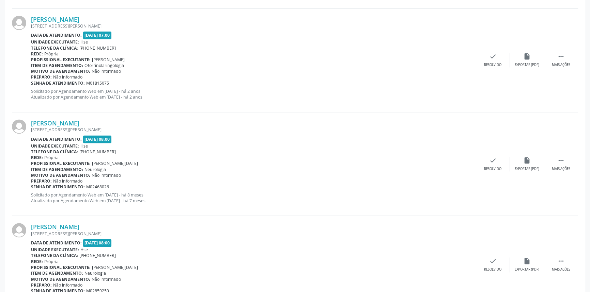
scroll to position [1372, 0]
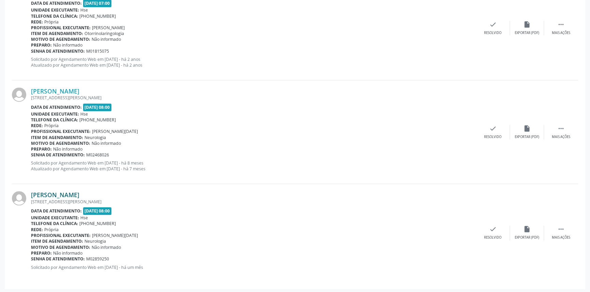
drag, startPoint x: 118, startPoint y: 190, endPoint x: 31, endPoint y: 192, distance: 87.2
click at [31, 192] on div "[PERSON_NAME]" at bounding box center [253, 194] width 445 height 7
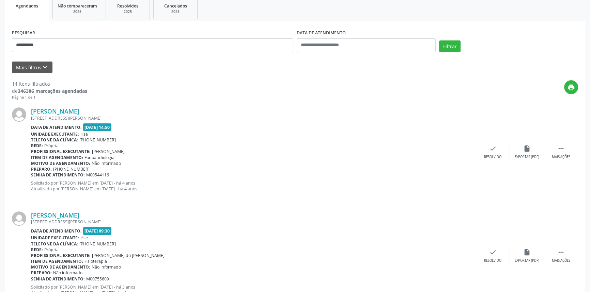
scroll to position [102, 0]
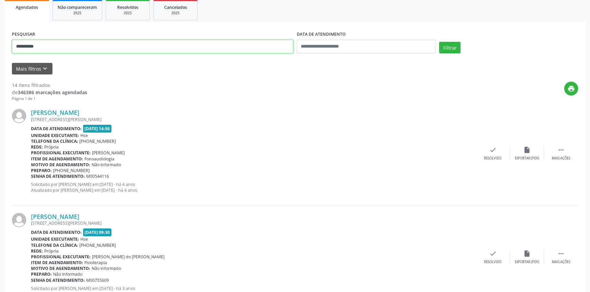
drag, startPoint x: 34, startPoint y: 43, endPoint x: 0, endPoint y: 38, distance: 34.1
click at [439, 42] on button "Filtrar" at bounding box center [449, 48] width 21 height 12
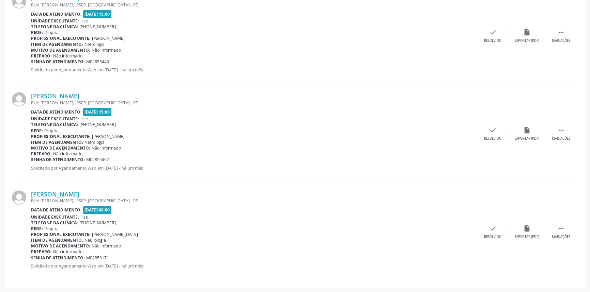
scroll to position [62, 0]
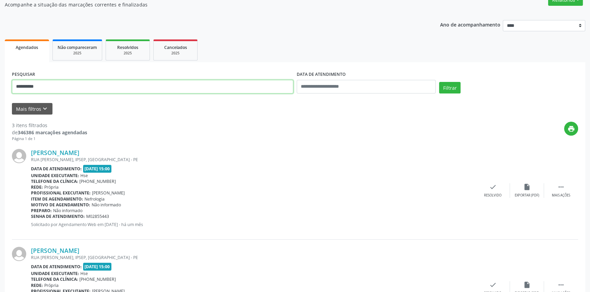
drag, startPoint x: 81, startPoint y: 81, endPoint x: 0, endPoint y: 62, distance: 83.7
click at [0, 63] on div "**********" at bounding box center [295, 211] width 590 height 473
click at [439, 82] on button "Filtrar" at bounding box center [449, 88] width 21 height 12
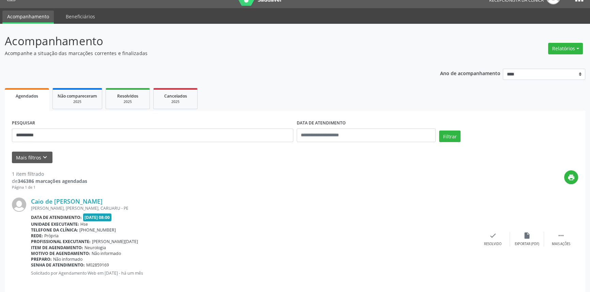
scroll to position [21, 0]
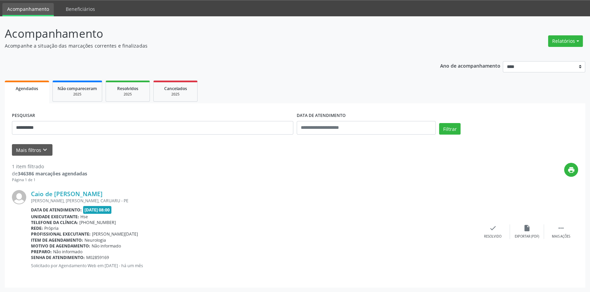
drag, startPoint x: 98, startPoint y: 193, endPoint x: 29, endPoint y: 194, distance: 69.1
click at [29, 194] on div "Caio de [PERSON_NAME] [PERSON_NAME], [PERSON_NAME], CARUARU - PE Data de atendi…" at bounding box center [295, 232] width 566 height 98
click at [83, 194] on link "Caio de [PERSON_NAME]" at bounding box center [66, 193] width 71 height 7
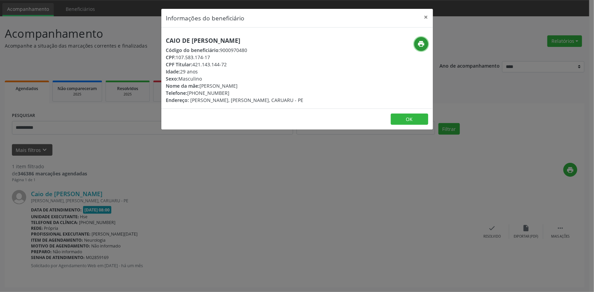
click at [420, 45] on icon "print" at bounding box center [420, 43] width 7 height 7
click at [94, 117] on div "Informações do beneficiário × Caio de [PERSON_NAME] Código do beneficiário: 900…" at bounding box center [297, 146] width 594 height 292
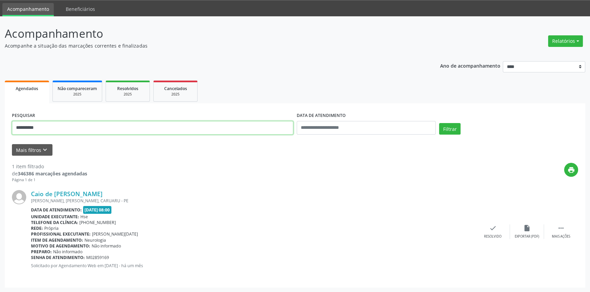
click at [87, 128] on input "**********" at bounding box center [152, 128] width 281 height 14
paste input "**********"
click at [439, 123] on button "Filtrar" at bounding box center [449, 129] width 21 height 12
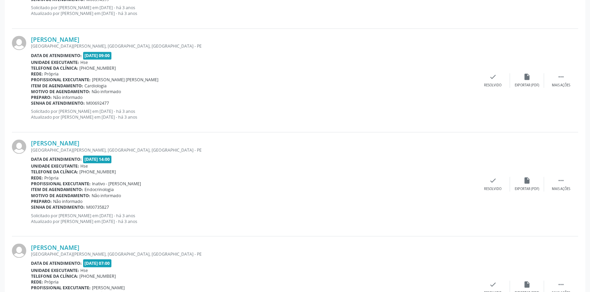
scroll to position [1501, 0]
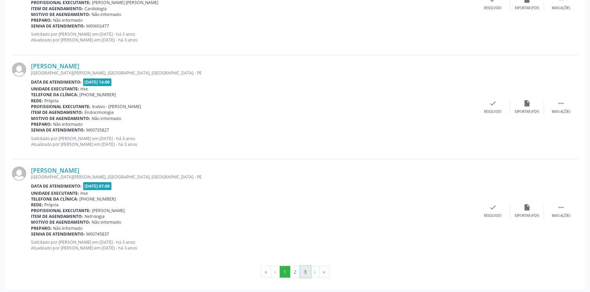
click at [306, 272] on button "3" at bounding box center [305, 272] width 11 height 12
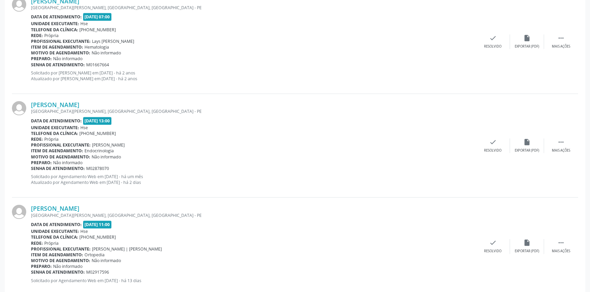
scroll to position [872, 0]
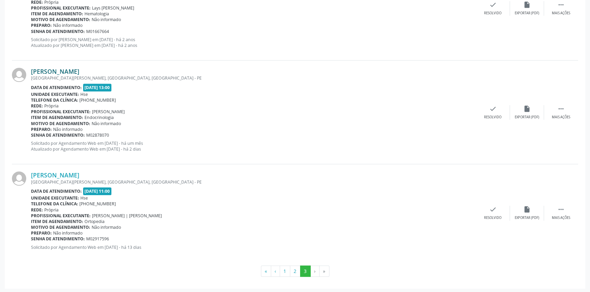
click at [78, 69] on link "[PERSON_NAME]" at bounding box center [55, 71] width 48 height 7
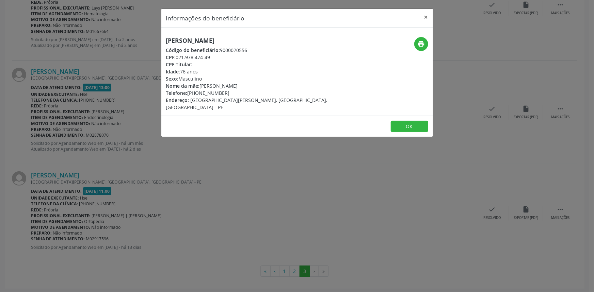
click at [177, 42] on h5 "[PERSON_NAME]" at bounding box center [252, 40] width 172 height 7
click at [178, 42] on h5 "[PERSON_NAME]" at bounding box center [252, 40] width 172 height 7
drag, startPoint x: 178, startPoint y: 42, endPoint x: 313, endPoint y: 53, distance: 135.7
click at [313, 53] on div "[PERSON_NAME] Código do beneficiário: 9000020556 CPF: 021.978.474-49 CPF Titula…" at bounding box center [251, 74] width 181 height 74
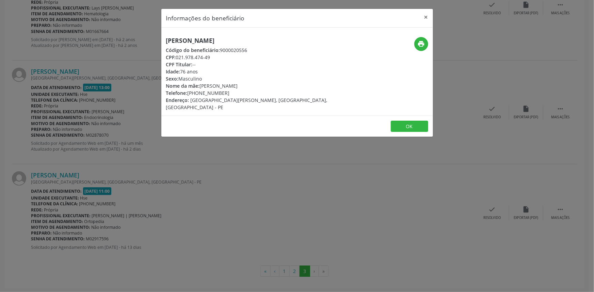
click at [106, 171] on div "Informações do beneficiário × [PERSON_NAME] Código do beneficiário: 9000020556 …" at bounding box center [297, 146] width 594 height 292
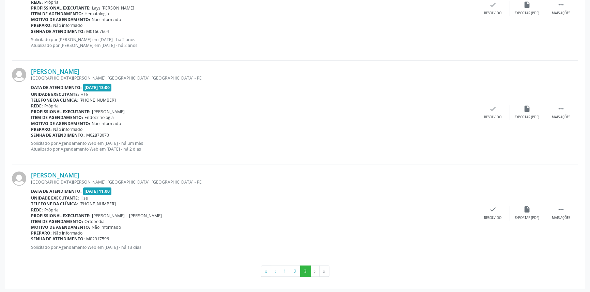
click at [77, 98] on b "Telefone da clínica:" at bounding box center [54, 100] width 47 height 6
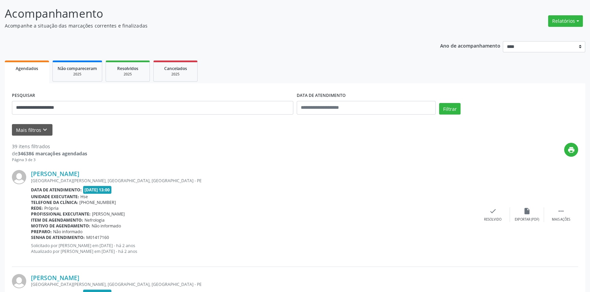
scroll to position [0, 0]
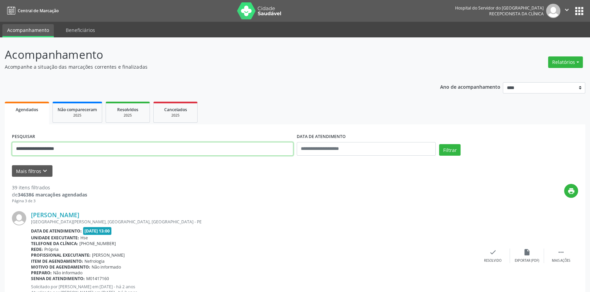
click at [89, 152] on input "**********" at bounding box center [152, 149] width 281 height 14
type input "**********"
click at [439, 144] on button "Filtrar" at bounding box center [449, 150] width 21 height 12
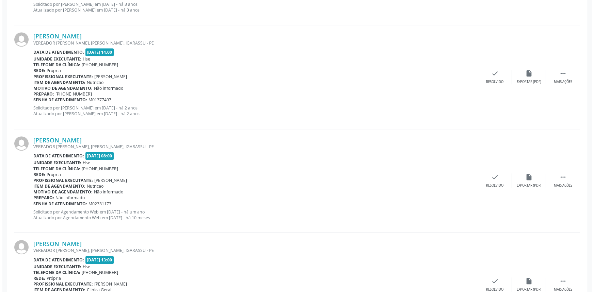
scroll to position [754, 0]
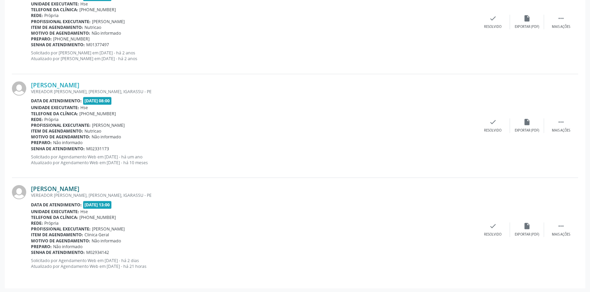
click at [79, 188] on link "[PERSON_NAME]" at bounding box center [55, 188] width 48 height 7
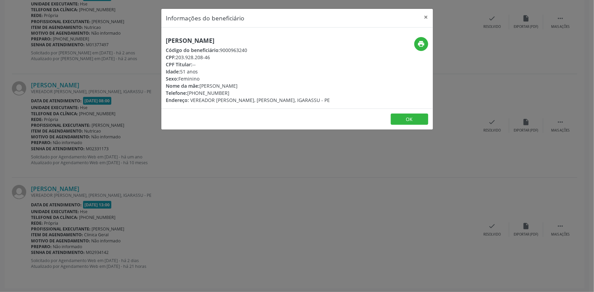
click at [184, 42] on h5 "[PERSON_NAME]" at bounding box center [248, 40] width 164 height 7
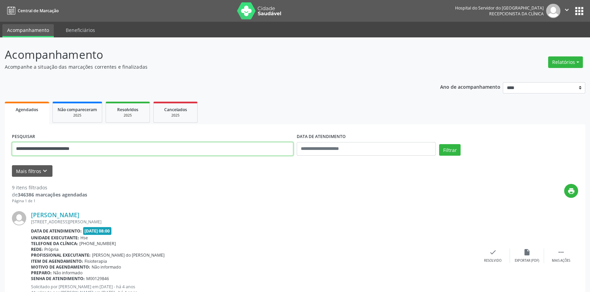
drag, startPoint x: 116, startPoint y: 146, endPoint x: 0, endPoint y: 93, distance: 128.0
paste input "***"
type input "**********"
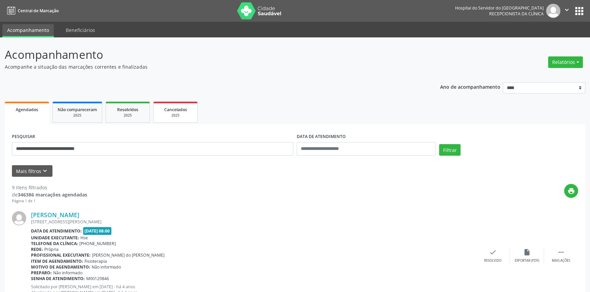
click at [163, 109] on div "Cancelados" at bounding box center [175, 109] width 34 height 7
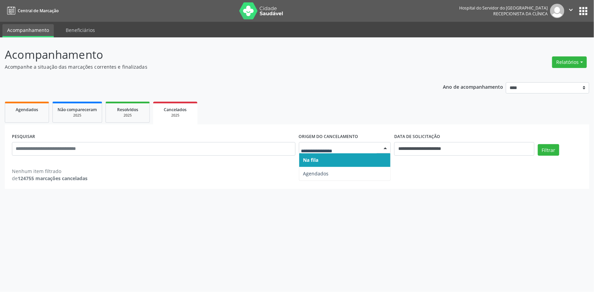
click at [344, 151] on div at bounding box center [345, 148] width 92 height 12
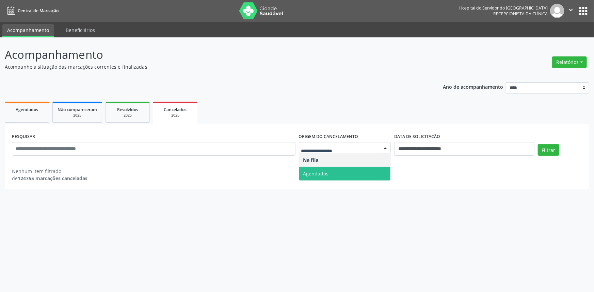
click at [335, 169] on span "Agendados" at bounding box center [345, 174] width 92 height 14
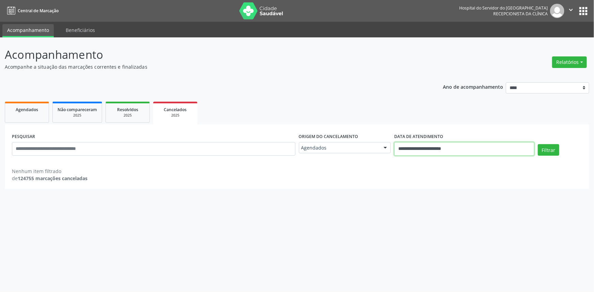
drag, startPoint x: 442, startPoint y: 149, endPoint x: 403, endPoint y: 133, distance: 42.5
click at [442, 149] on input "**********" at bounding box center [464, 149] width 140 height 14
click at [538, 144] on button "Filtrar" at bounding box center [548, 150] width 21 height 12
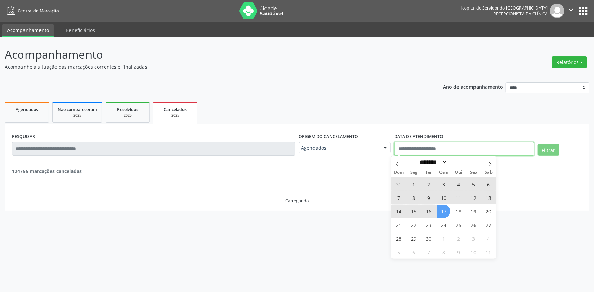
select select "*"
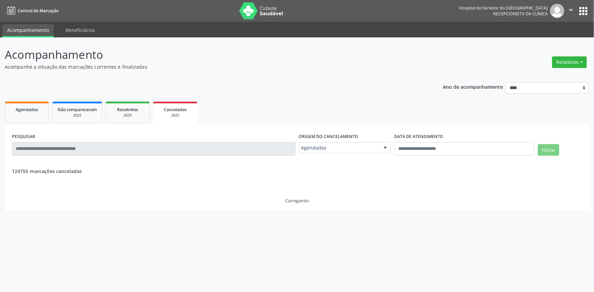
click at [366, 116] on ul "Agendados Não compareceram 2025 Resolvidos 2025 Cancelados 2025" at bounding box center [297, 112] width 585 height 25
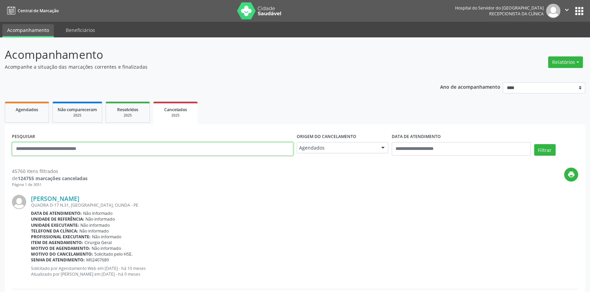
click at [96, 147] on input "text" at bounding box center [152, 149] width 281 height 14
paste input "**********"
click at [534, 144] on button "Filtrar" at bounding box center [544, 150] width 21 height 12
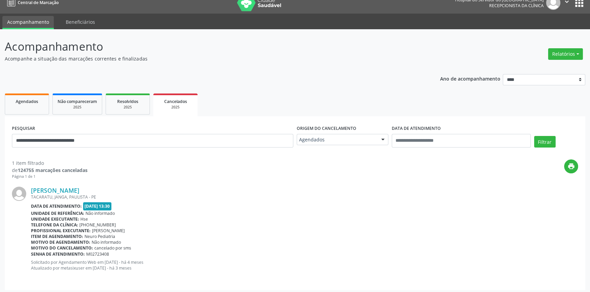
scroll to position [10, 0]
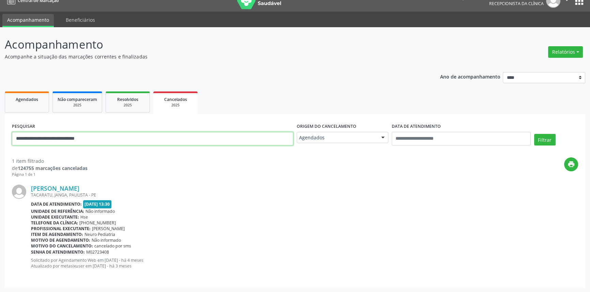
drag, startPoint x: 106, startPoint y: 136, endPoint x: 0, endPoint y: 126, distance: 106.0
click at [0, 126] on div "**********" at bounding box center [295, 160] width 590 height 266
paste input "text"
click at [534, 134] on button "Filtrar" at bounding box center [544, 140] width 21 height 12
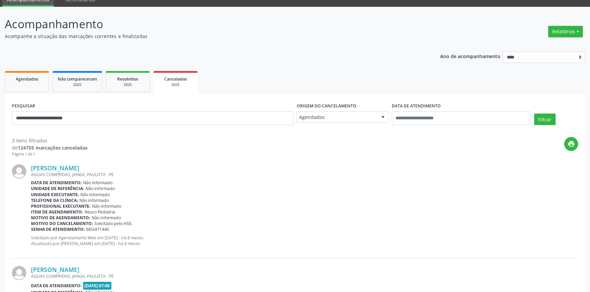
scroll to position [0, 0]
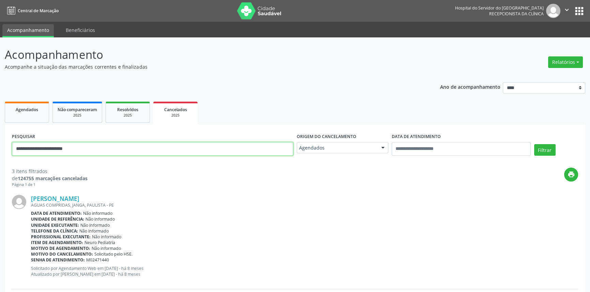
drag, startPoint x: 83, startPoint y: 147, endPoint x: 0, endPoint y: 154, distance: 83.1
click at [0, 154] on div "**********" at bounding box center [295, 273] width 590 height 472
paste input "text"
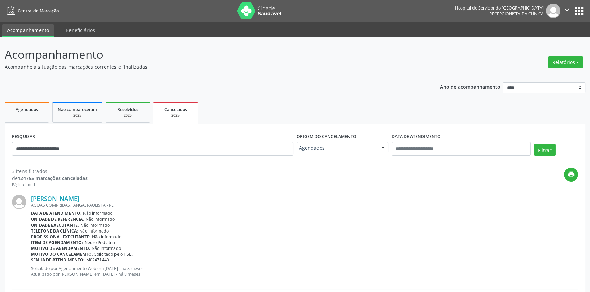
click at [384, 147] on div at bounding box center [383, 149] width 10 height 12
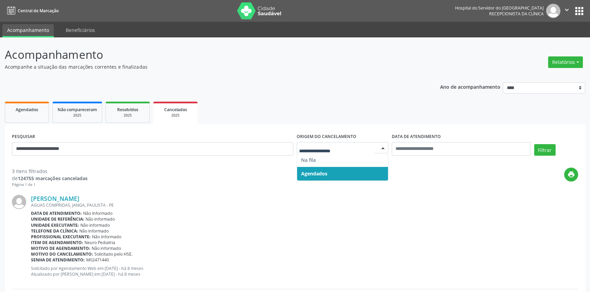
click at [371, 171] on span "Agendados" at bounding box center [342, 174] width 91 height 14
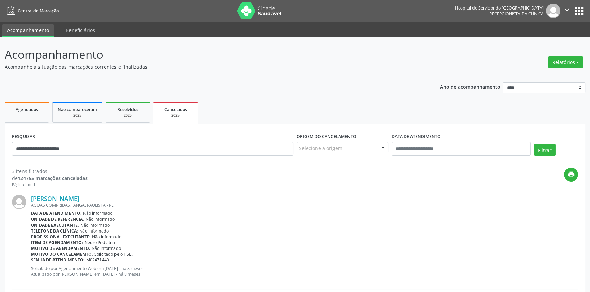
click at [383, 148] on div at bounding box center [383, 149] width 10 height 12
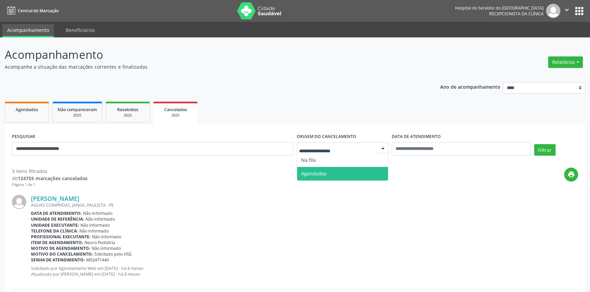
click at [372, 169] on span "Agendados" at bounding box center [342, 174] width 91 height 14
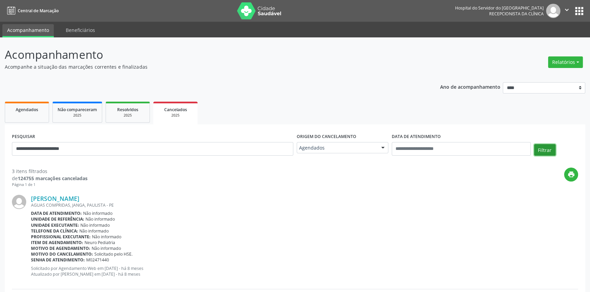
click at [542, 150] on button "Filtrar" at bounding box center [544, 150] width 21 height 12
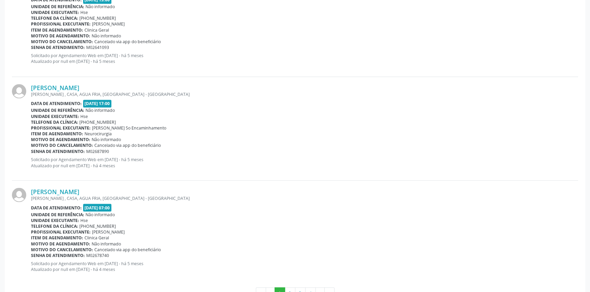
scroll to position [1478, 0]
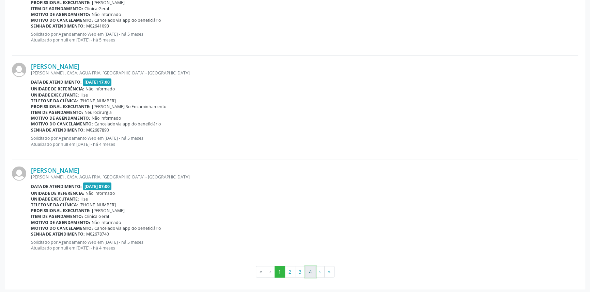
click at [312, 271] on button "4" at bounding box center [310, 272] width 11 height 12
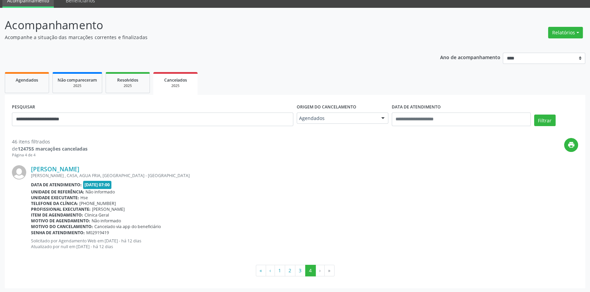
scroll to position [30, 0]
click at [300, 269] on button "3" at bounding box center [300, 271] width 11 height 12
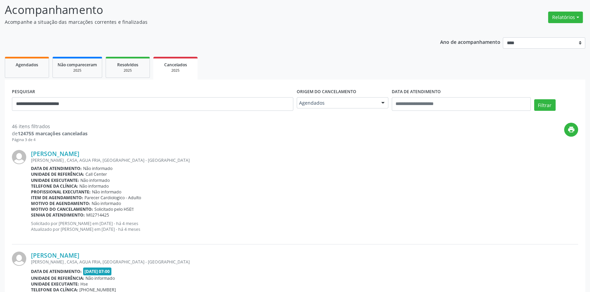
scroll to position [0, 0]
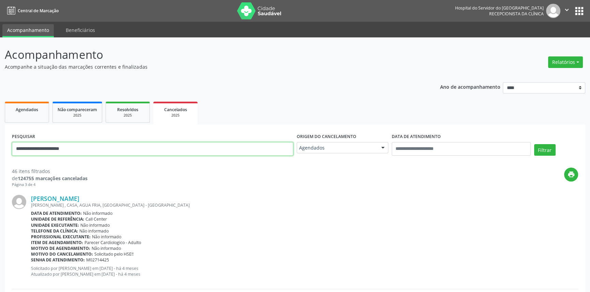
drag, startPoint x: 82, startPoint y: 149, endPoint x: 0, endPoint y: 146, distance: 82.4
type input "**********"
click at [534, 144] on button "Filtrar" at bounding box center [544, 150] width 21 height 12
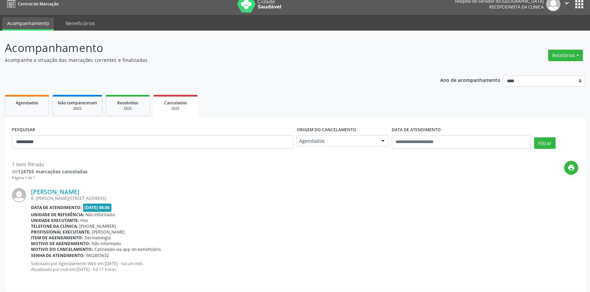
scroll to position [10, 0]
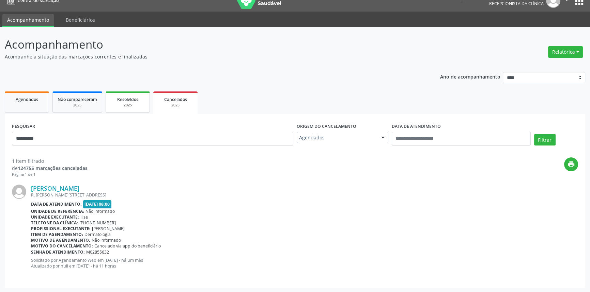
click at [129, 106] on div "2025" at bounding box center [128, 105] width 34 height 5
select select "*"
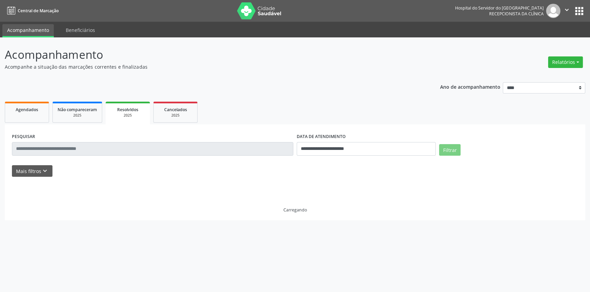
scroll to position [0, 0]
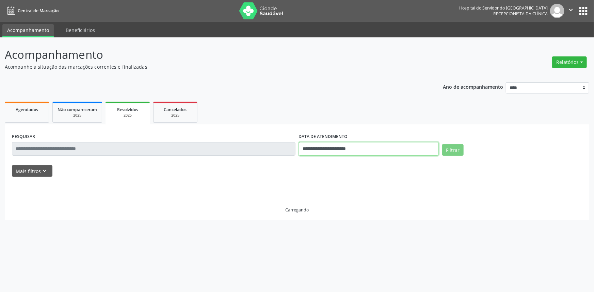
click at [372, 147] on input "**********" at bounding box center [369, 149] width 140 height 14
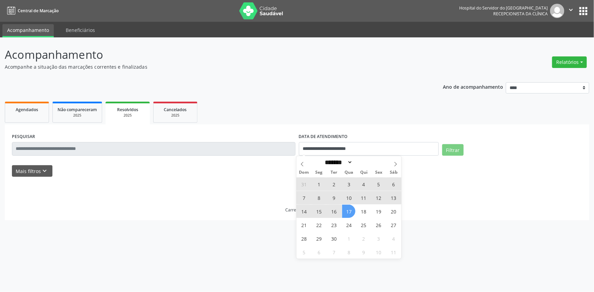
click at [351, 210] on span "17" at bounding box center [348, 211] width 13 height 13
type input "**********"
click at [303, 177] on div "Dom Seg Ter Qua Qui Sex Sáb" at bounding box center [349, 173] width 105 height 10
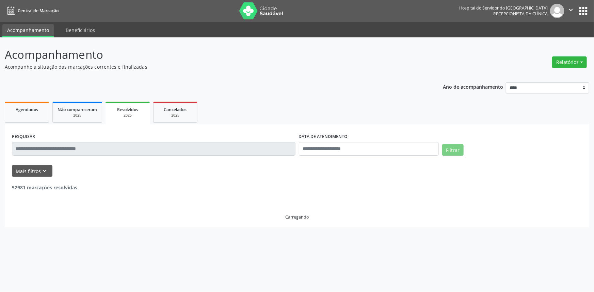
drag, startPoint x: 279, startPoint y: 175, endPoint x: 277, endPoint y: 180, distance: 5.6
click at [279, 175] on div "Mais filtros keyboard_arrow_down" at bounding box center [297, 171] width 574 height 12
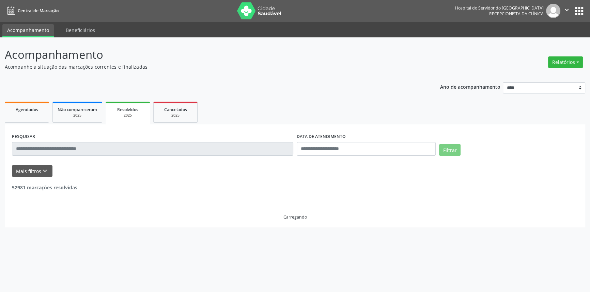
click at [277, 149] on input "text" at bounding box center [152, 149] width 281 height 14
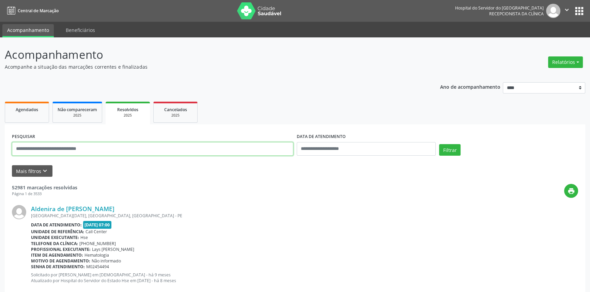
click at [277, 149] on input "text" at bounding box center [152, 149] width 281 height 14
paste input "**********"
click at [439, 144] on button "Filtrar" at bounding box center [449, 150] width 21 height 12
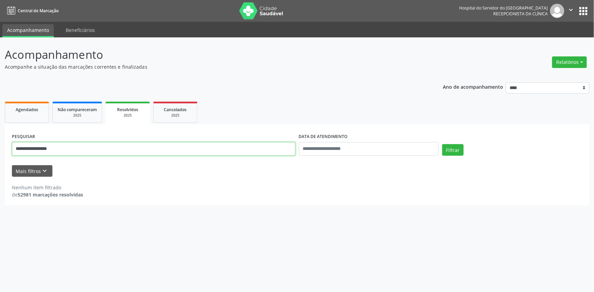
click at [124, 145] on input "**********" at bounding box center [154, 149] width 284 height 14
paste input "*********"
type input "**********"
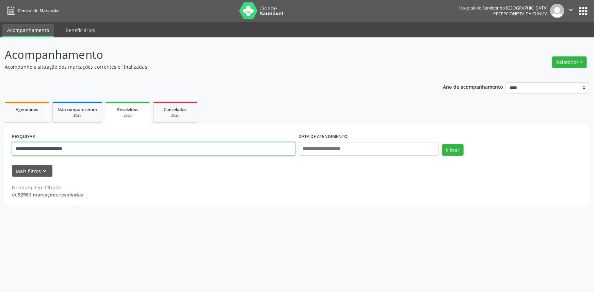
click at [442, 144] on button "Filtrar" at bounding box center [452, 150] width 21 height 12
click at [160, 118] on div "2025" at bounding box center [175, 115] width 34 height 5
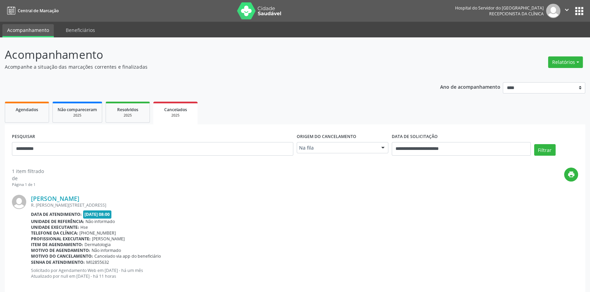
drag, startPoint x: 338, startPoint y: 146, endPoint x: 345, endPoint y: 149, distance: 7.6
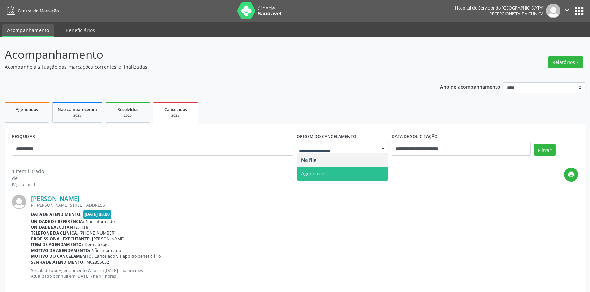
click at [350, 178] on span "Agendados" at bounding box center [342, 174] width 91 height 14
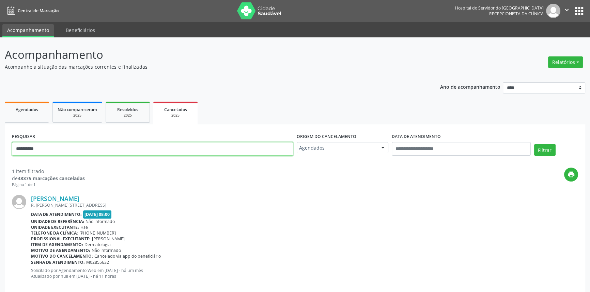
click at [220, 151] on input "**********" at bounding box center [152, 149] width 281 height 14
click at [220, 150] on input "**********" at bounding box center [152, 149] width 281 height 14
paste input "**********"
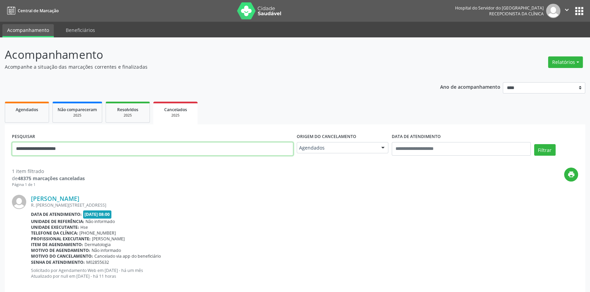
type input "**********"
click at [534, 144] on button "Filtrar" at bounding box center [544, 150] width 21 height 12
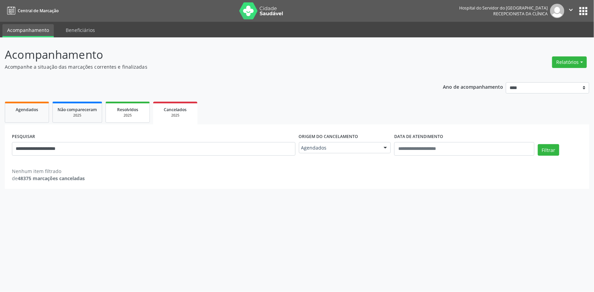
click at [140, 119] on link "Resolvidos 2025" at bounding box center [128, 112] width 44 height 21
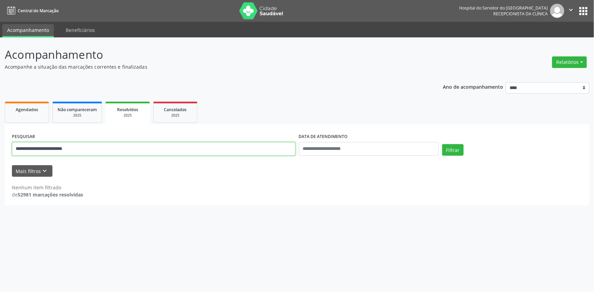
click at [158, 149] on input "**********" at bounding box center [154, 149] width 284 height 14
paste input "text"
type input "**********"
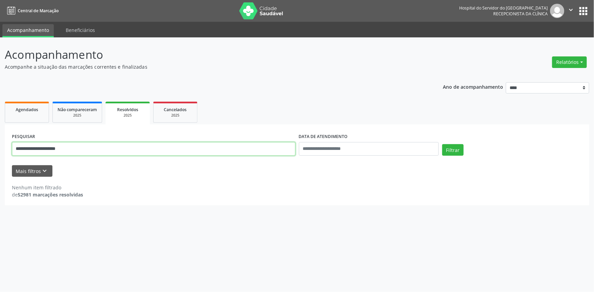
click at [442, 144] on button "Filtrar" at bounding box center [452, 150] width 21 height 12
click at [171, 112] on div "Cancelados" at bounding box center [175, 109] width 34 height 7
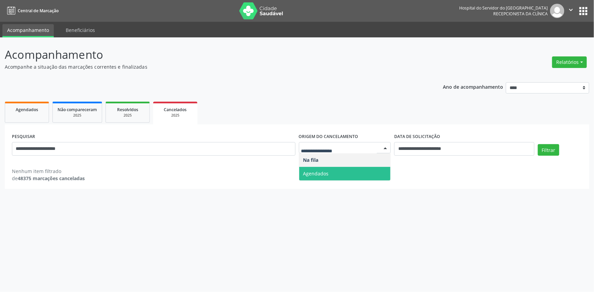
click at [339, 177] on span "Agendados" at bounding box center [345, 174] width 92 height 14
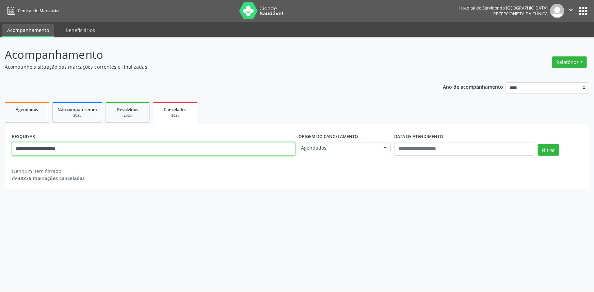
click at [133, 146] on input "**********" at bounding box center [154, 149] width 284 height 14
paste input "text"
click at [538, 144] on button "Filtrar" at bounding box center [548, 150] width 21 height 12
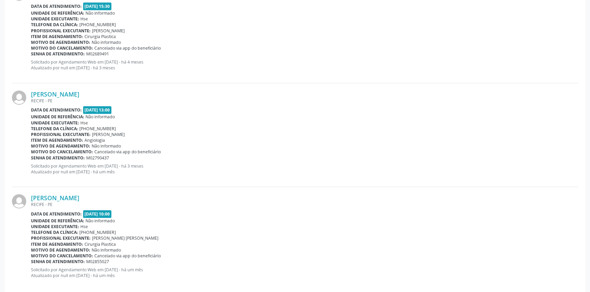
scroll to position [422, 0]
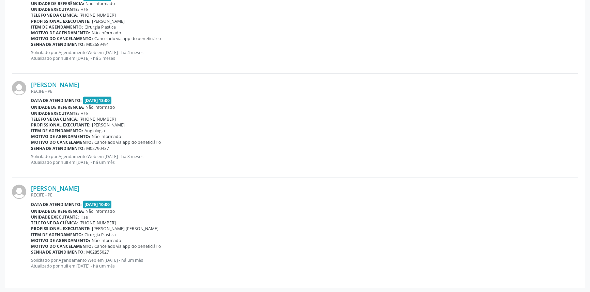
drag, startPoint x: 191, startPoint y: 162, endPoint x: 190, endPoint y: 63, distance: 99.1
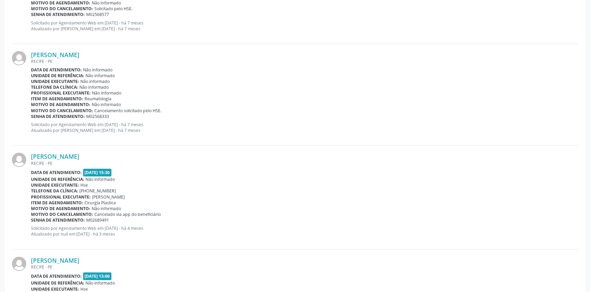
scroll to position [0, 0]
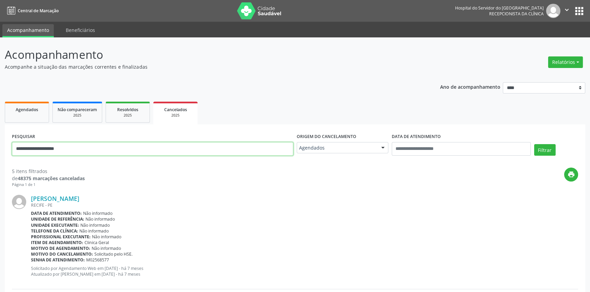
click at [212, 147] on input "**********" at bounding box center [152, 149] width 281 height 14
paste input "text"
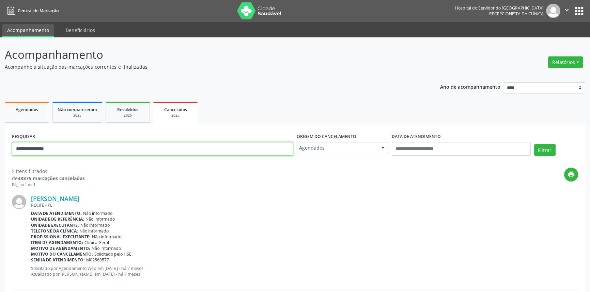
type input "**********"
click at [534, 144] on button "Filtrar" at bounding box center [544, 150] width 21 height 12
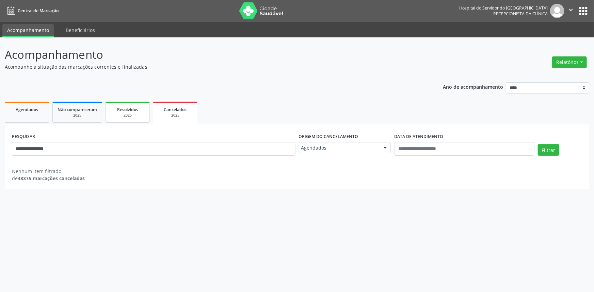
click at [109, 121] on link "Resolvidos 2025" at bounding box center [128, 112] width 44 height 21
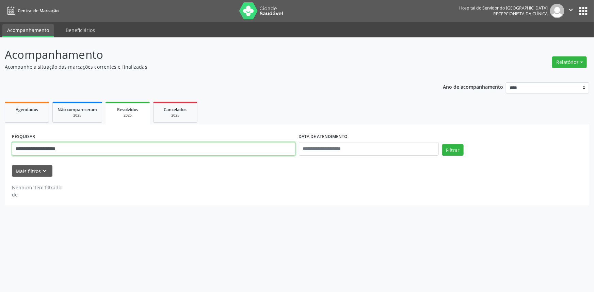
click at [171, 144] on input "**********" at bounding box center [154, 149] width 284 height 14
paste input "text"
click at [442, 144] on button "Filtrar" at bounding box center [452, 150] width 21 height 12
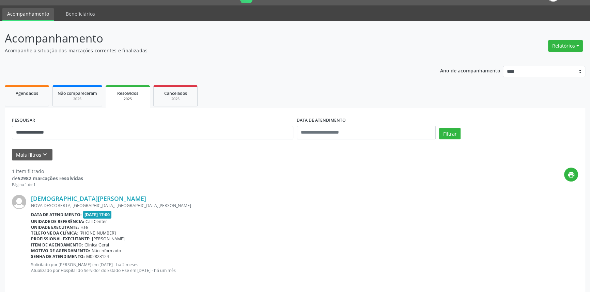
scroll to position [21, 0]
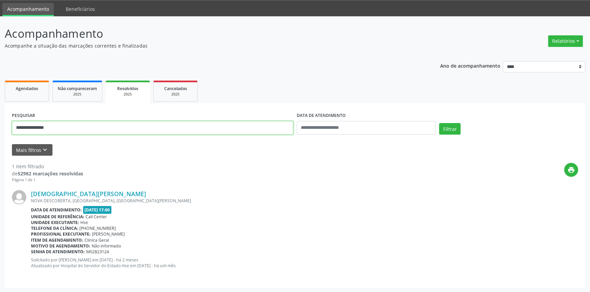
click at [111, 123] on input "**********" at bounding box center [152, 128] width 281 height 14
paste input "**"
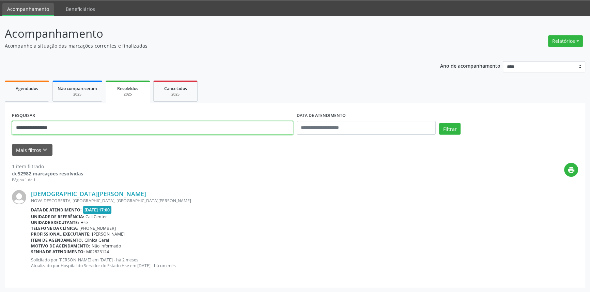
type input "**********"
click at [439, 123] on button "Filtrar" at bounding box center [449, 129] width 21 height 12
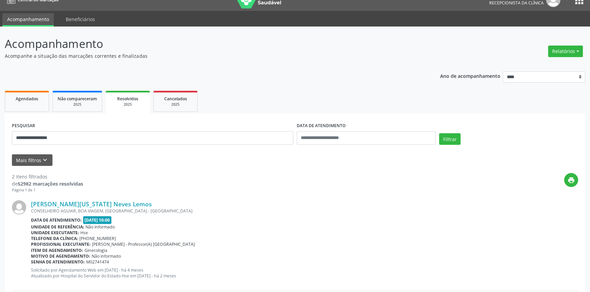
scroll to position [0, 0]
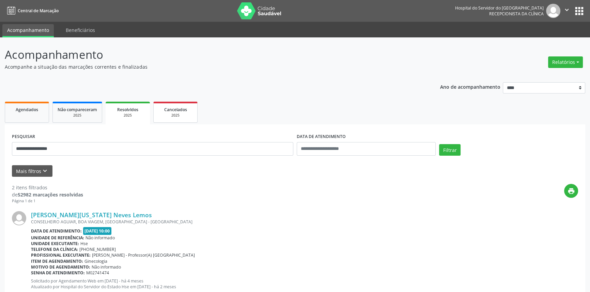
click at [190, 116] on div "2025" at bounding box center [175, 115] width 34 height 5
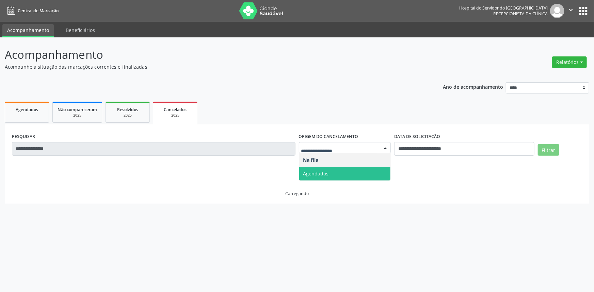
click at [312, 177] on span "Agendados" at bounding box center [345, 174] width 92 height 14
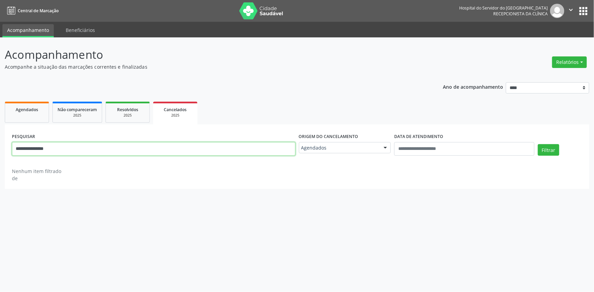
click at [252, 146] on input "**********" at bounding box center [154, 149] width 284 height 14
paste input "**"
type input "**********"
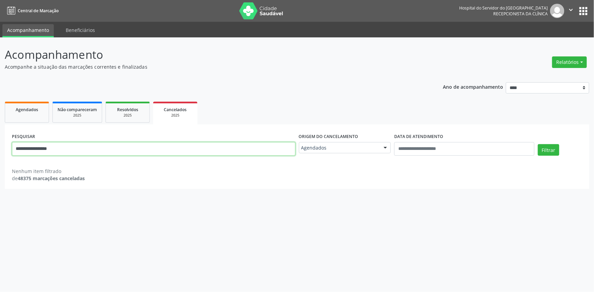
click at [538, 144] on button "Filtrar" at bounding box center [548, 150] width 21 height 12
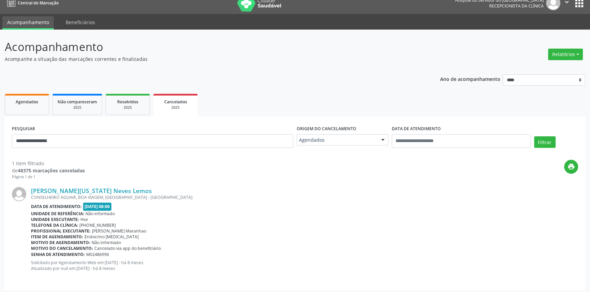
scroll to position [10, 0]
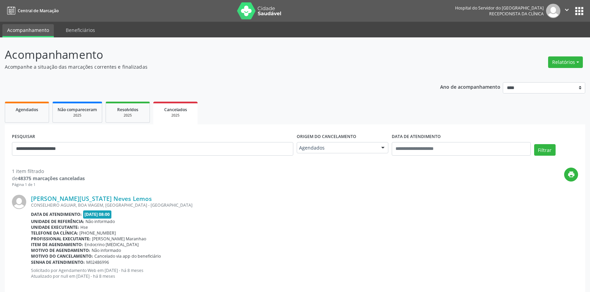
scroll to position [10, 0]
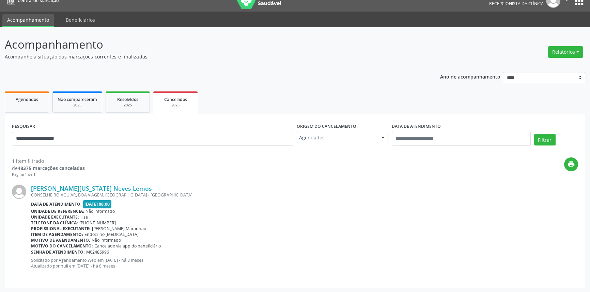
click at [534, 134] on button "Filtrar" at bounding box center [544, 140] width 21 height 12
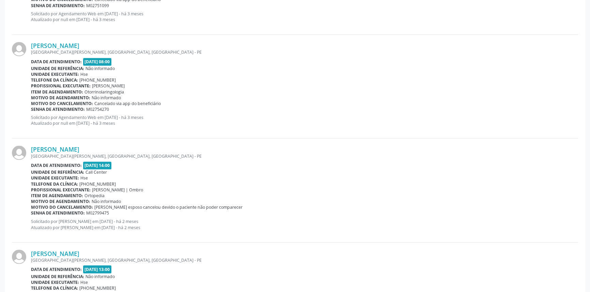
scroll to position [1476, 0]
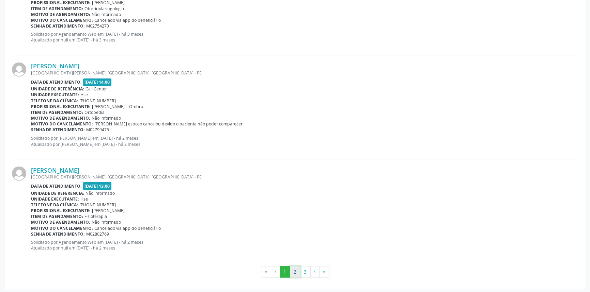
click at [294, 269] on button "2" at bounding box center [295, 272] width 11 height 12
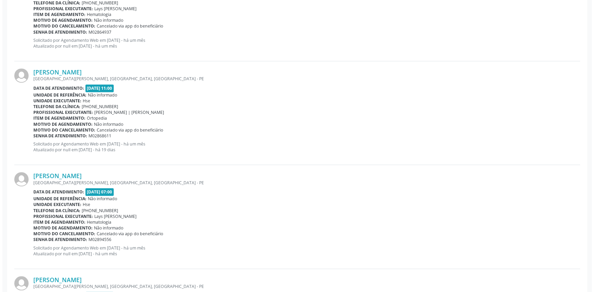
scroll to position [1265, 0]
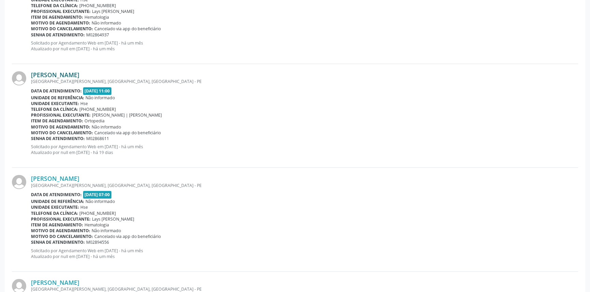
click at [75, 75] on link "Jose do Carmo Ferreira" at bounding box center [55, 74] width 48 height 7
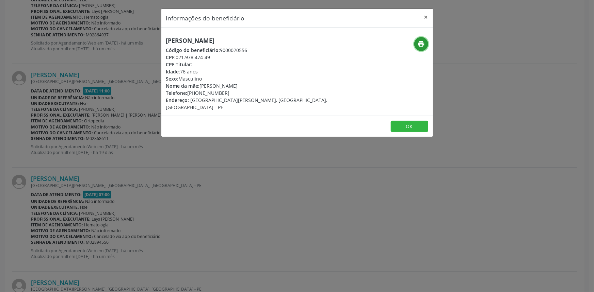
click at [425, 44] on icon "print" at bounding box center [420, 43] width 7 height 7
click at [127, 136] on div "Informações do beneficiário × [PERSON_NAME] Código do beneficiário: 9000020556 …" at bounding box center [297, 146] width 594 height 292
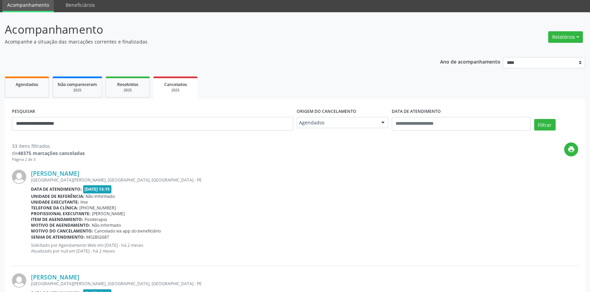
scroll to position [0, 0]
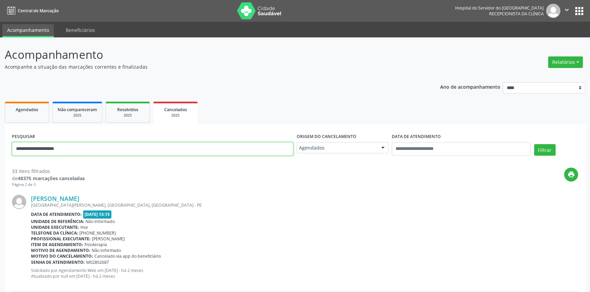
click at [98, 143] on input "**********" at bounding box center [152, 149] width 281 height 14
paste input "*"
type input "**********"
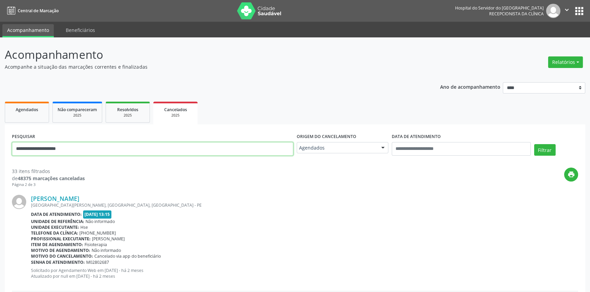
click at [534, 144] on button "Filtrar" at bounding box center [544, 150] width 21 height 12
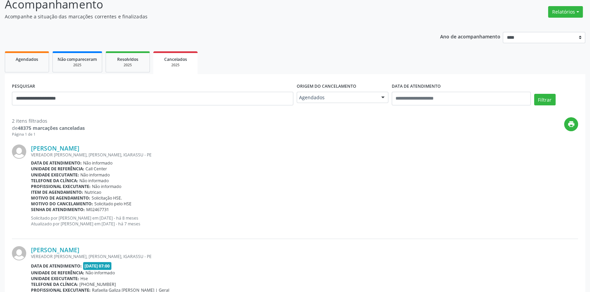
scroll to position [112, 0]
